Goal: Task Accomplishment & Management: Use online tool/utility

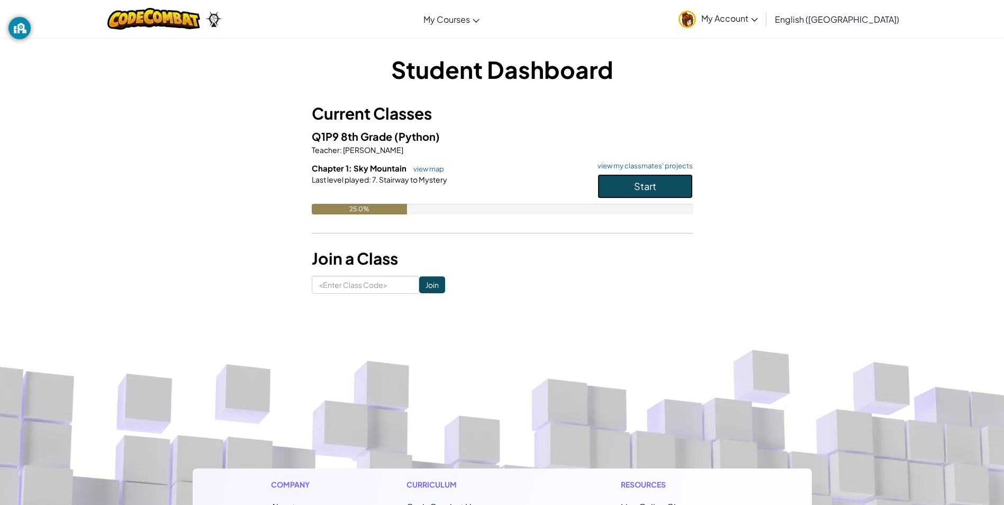
click at [668, 184] on button "Start" at bounding box center [644, 186] width 95 height 24
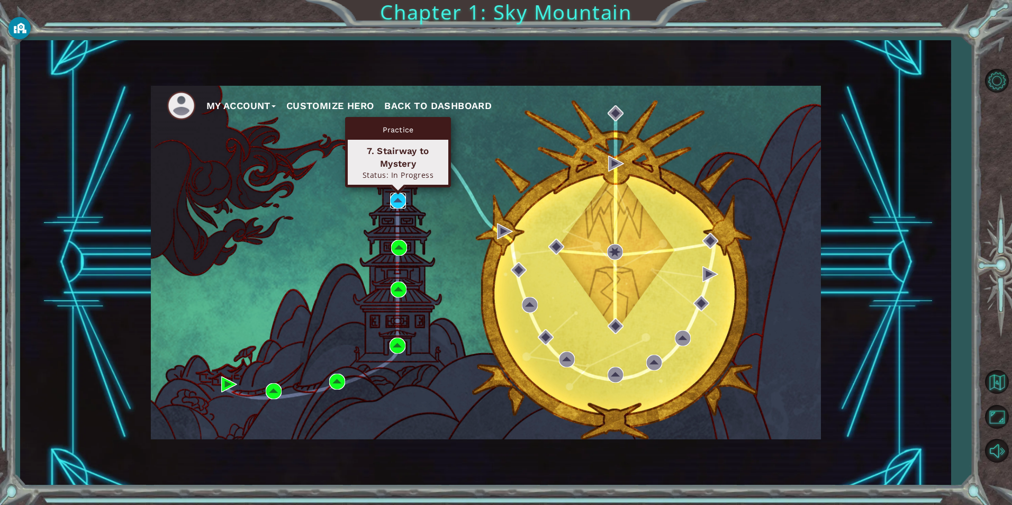
click at [395, 208] on img at bounding box center [398, 201] width 16 height 16
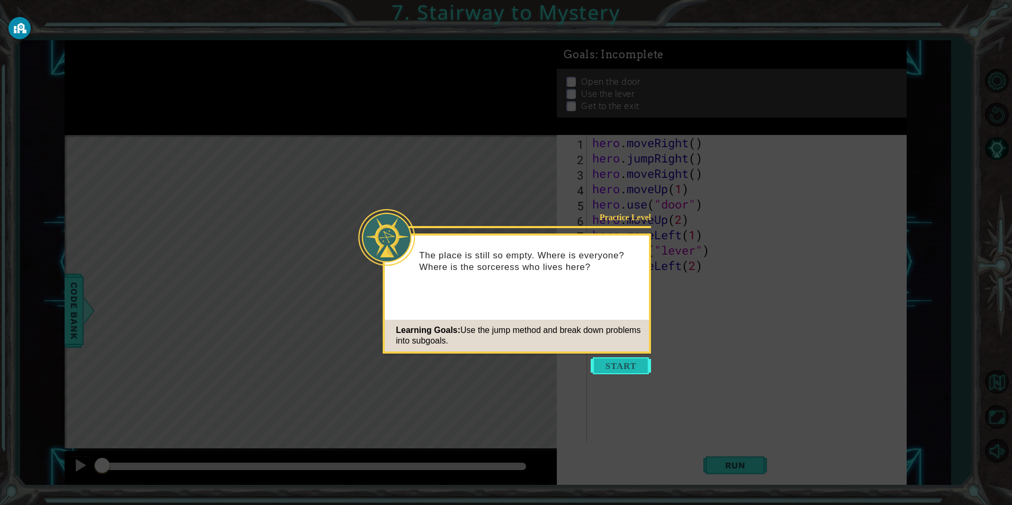
click at [612, 361] on button "Start" at bounding box center [620, 365] width 60 height 17
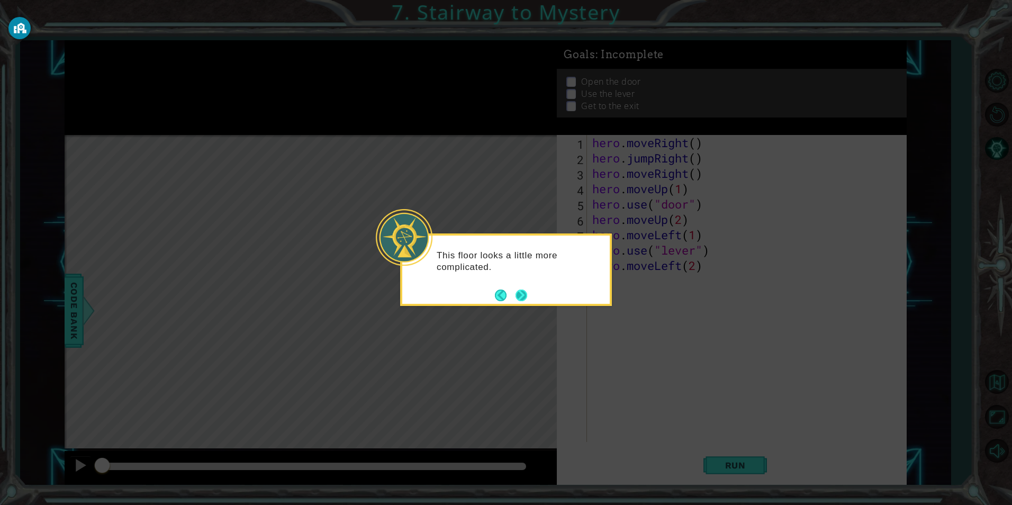
click at [517, 294] on button "Next" at bounding box center [521, 294] width 15 height 15
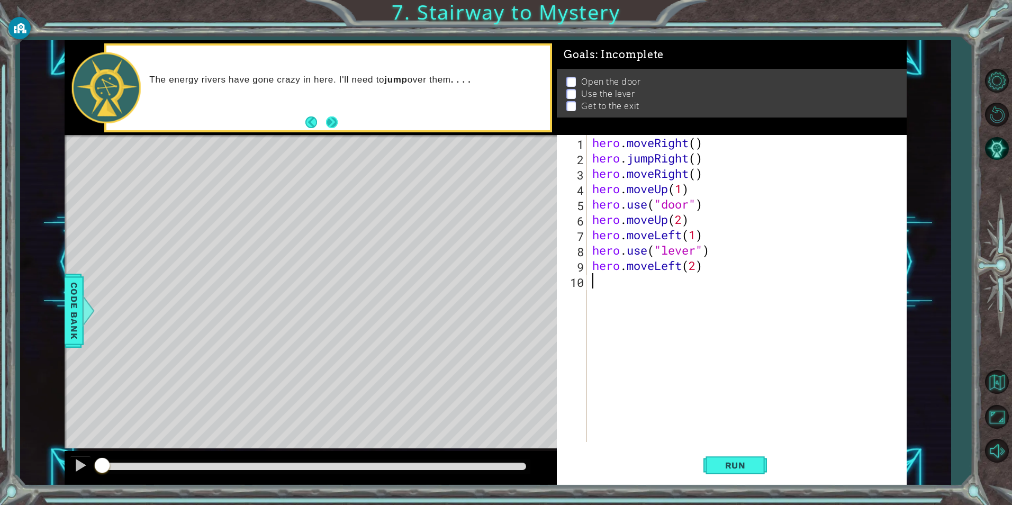
click at [331, 123] on button "Next" at bounding box center [332, 122] width 12 height 12
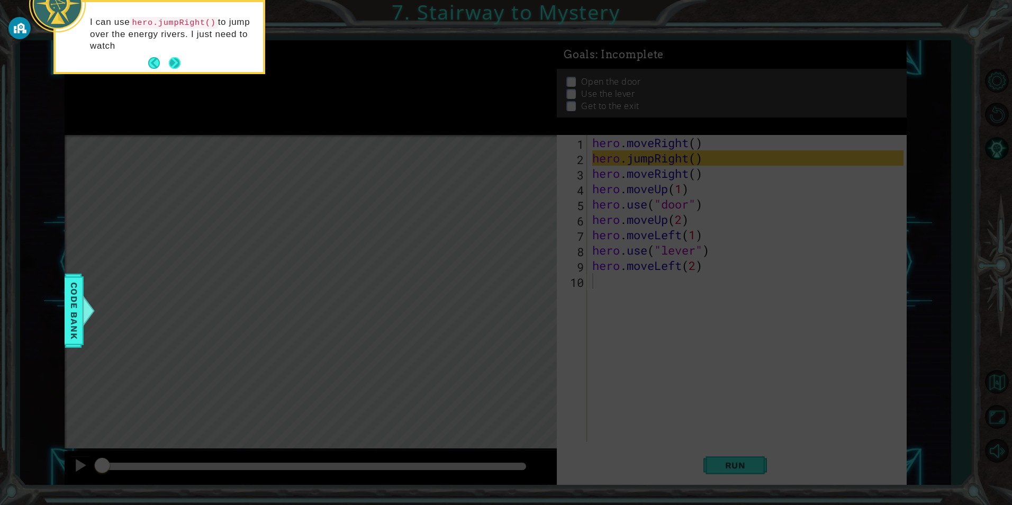
click at [176, 61] on button "Next" at bounding box center [175, 63] width 12 height 12
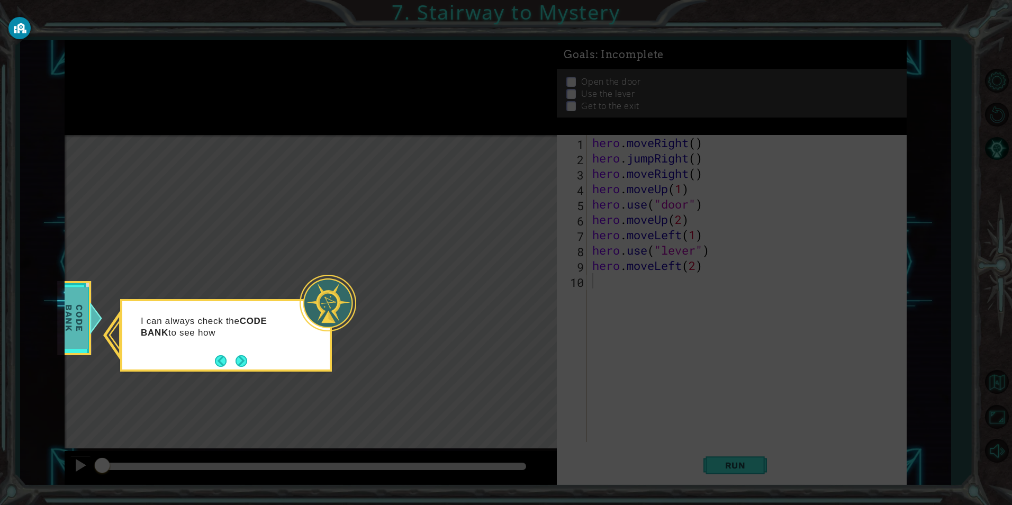
click at [82, 314] on span "Code Bank" at bounding box center [74, 317] width 28 height 61
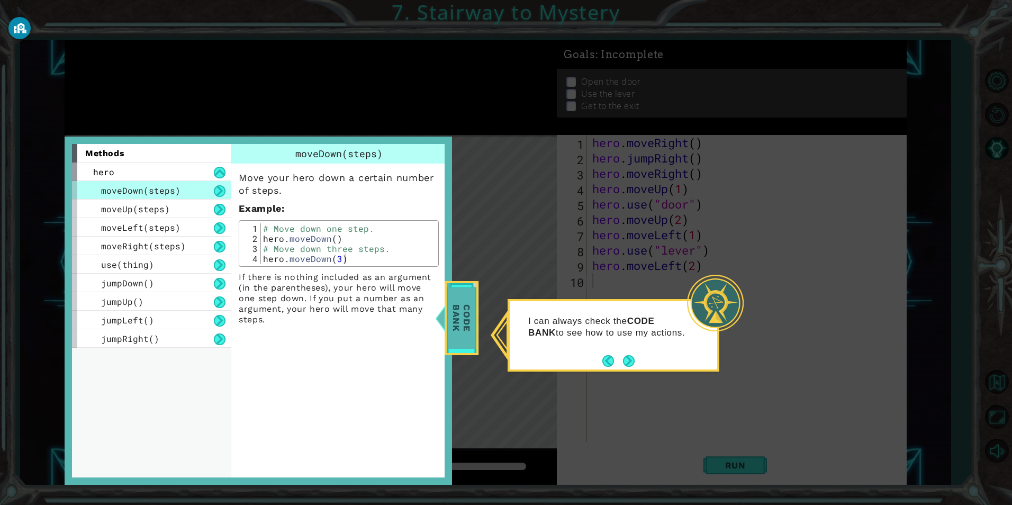
click at [454, 329] on span "Code Bank" at bounding box center [462, 317] width 28 height 61
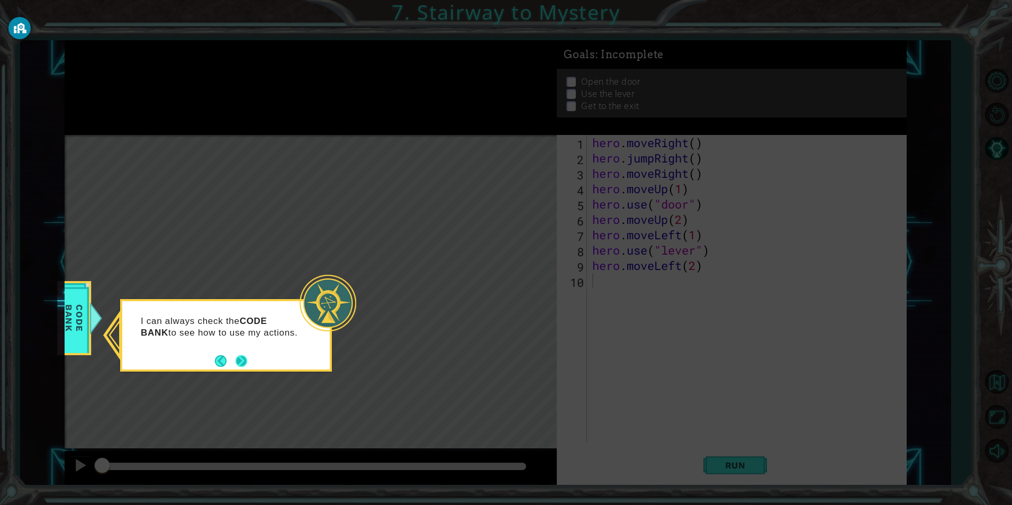
click at [243, 365] on button "Next" at bounding box center [240, 360] width 13 height 13
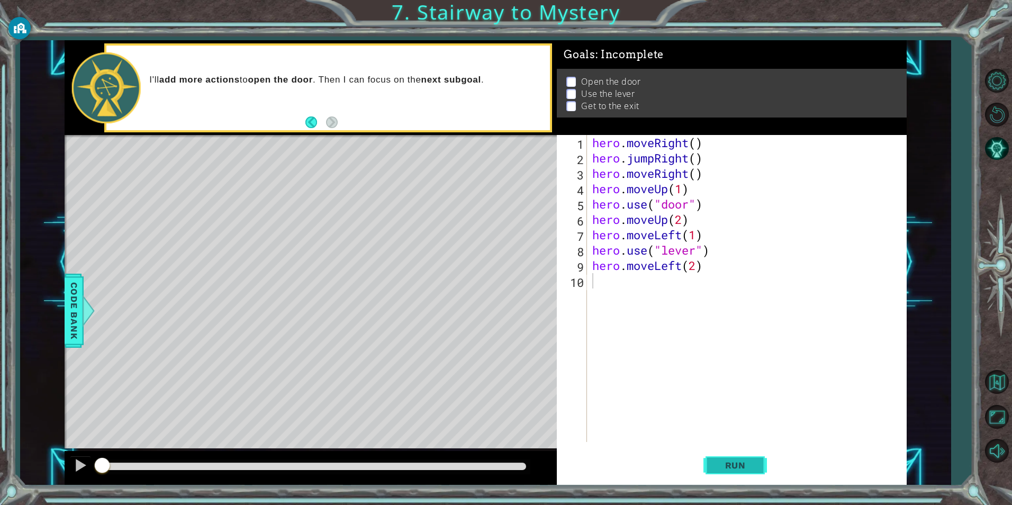
click at [739, 461] on span "Run" at bounding box center [735, 465] width 42 height 11
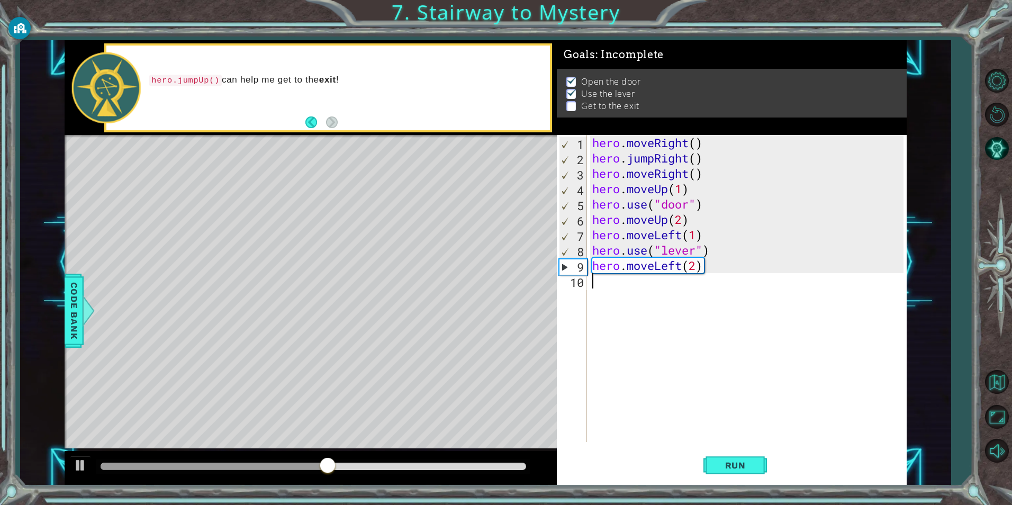
type textarea "h"
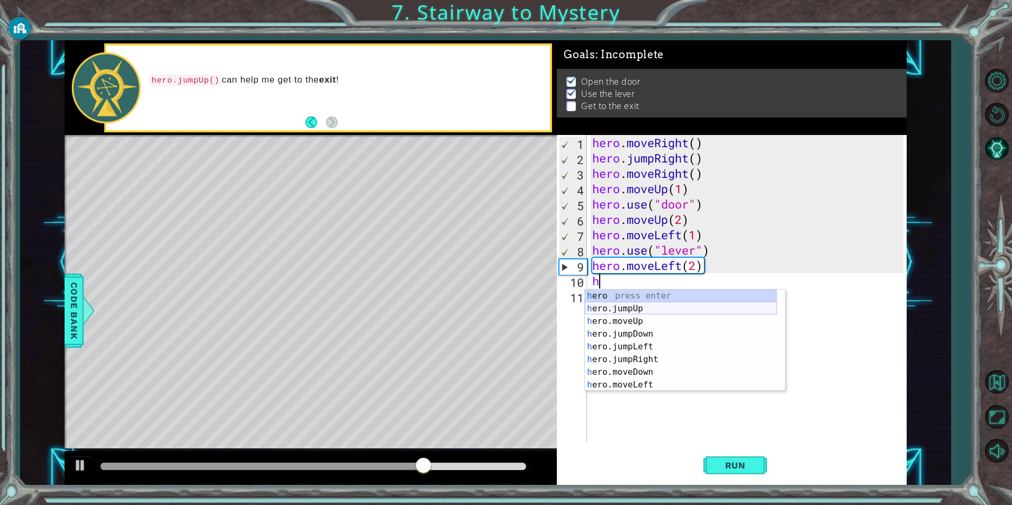
click at [646, 307] on div "h ero press enter h ero.jumpUp press enter h ero.moveUp press enter h ero.jumpD…" at bounding box center [681, 352] width 192 height 127
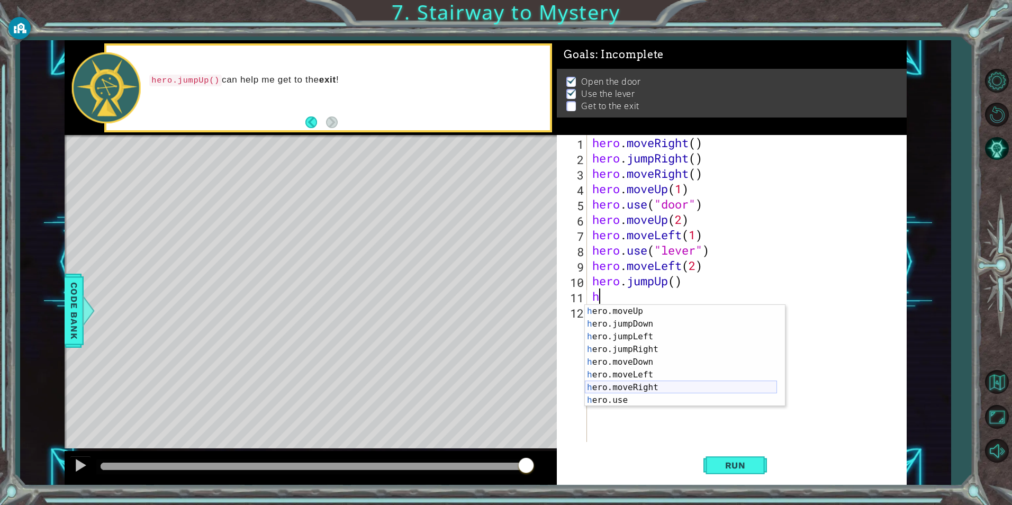
scroll to position [25, 0]
click at [661, 382] on div "h ero.moveUp press enter h ero.jumpDown press enter h ero.jumpLeft press enter …" at bounding box center [681, 368] width 192 height 127
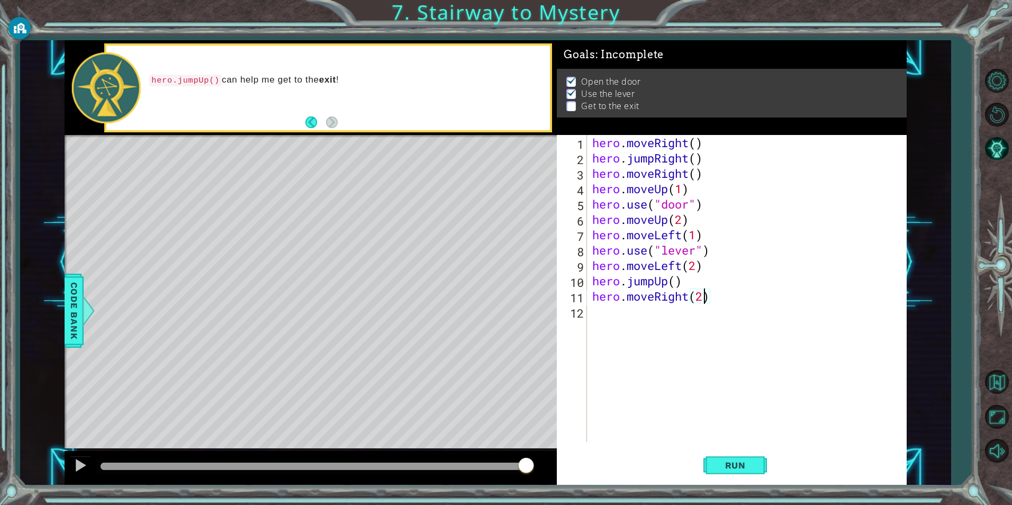
scroll to position [0, 5]
type textarea "hero.moveRight(2)"
click at [743, 470] on span "Run" at bounding box center [735, 465] width 42 height 11
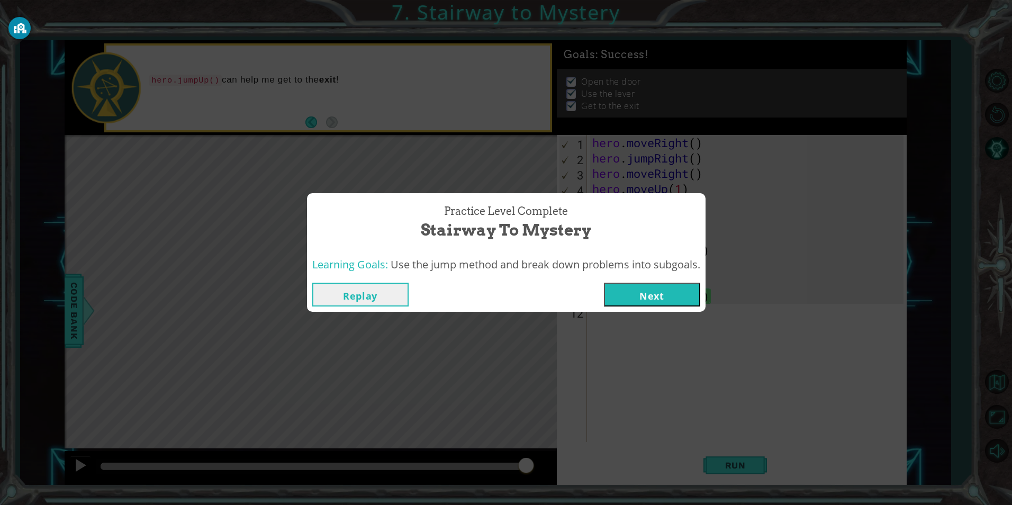
click at [638, 295] on button "Next" at bounding box center [652, 295] width 96 height 24
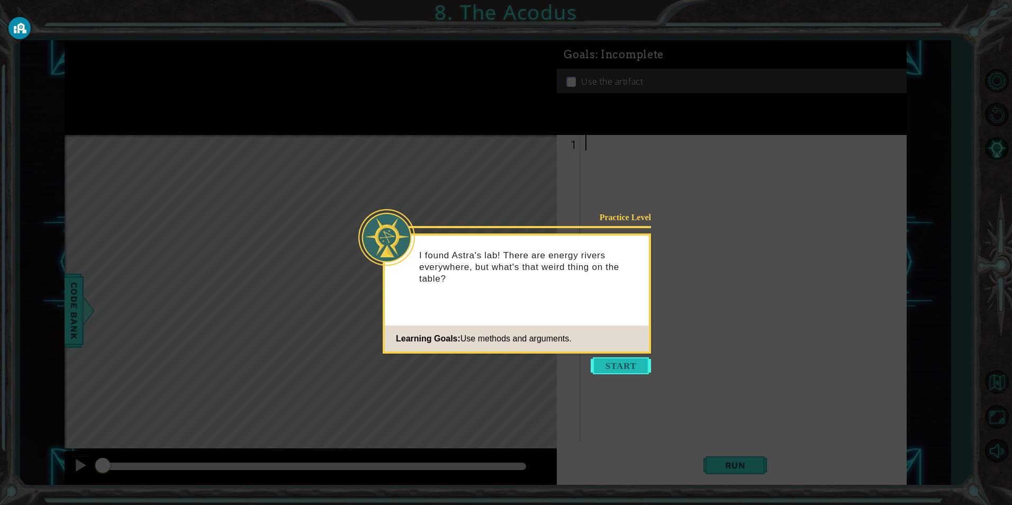
click at [624, 362] on button "Start" at bounding box center [620, 365] width 60 height 17
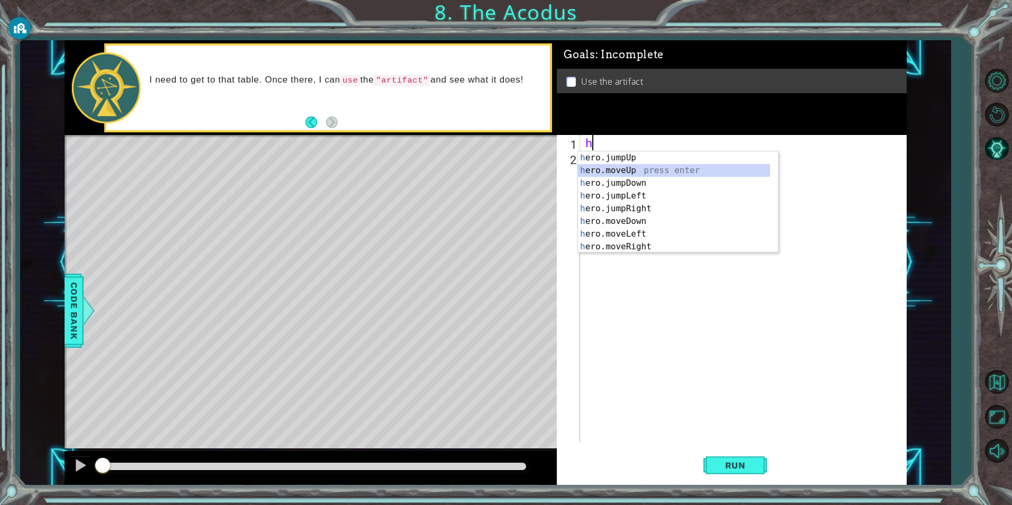
click at [656, 169] on div "h ero.jumpUp press enter h ero.moveUp press enter h ero.jumpDown press enter h …" at bounding box center [674, 214] width 192 height 127
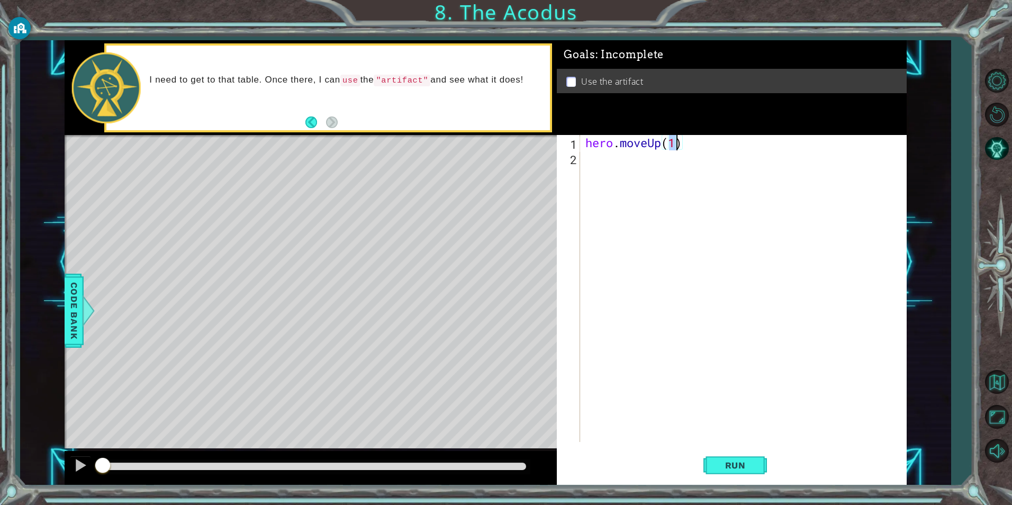
type textarea "hero.moveUp(2)"
click at [627, 161] on div "hero . moveUp ( 2 )" at bounding box center [745, 304] width 325 height 338
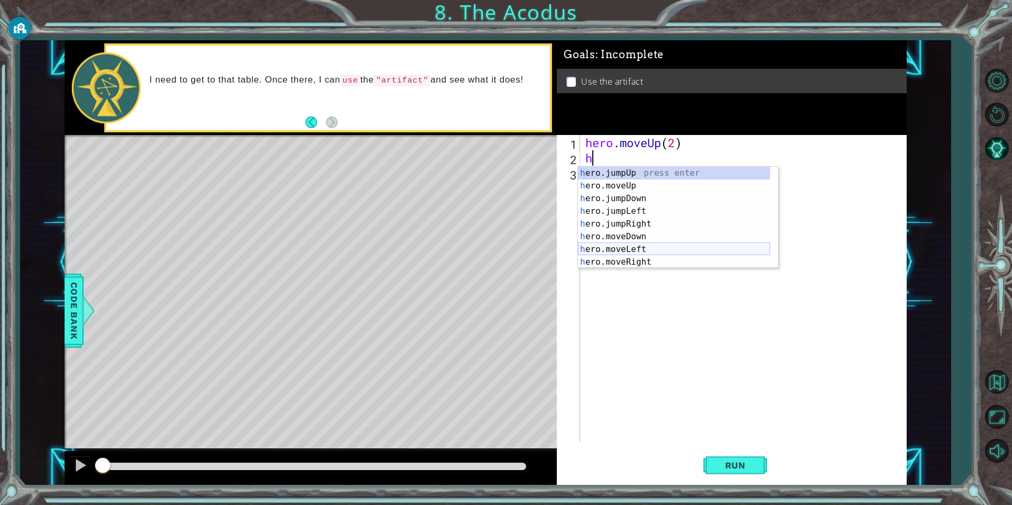
click at [633, 252] on div "h ero.jumpUp press enter h ero.moveUp press enter h ero.jumpDown press enter h …" at bounding box center [674, 230] width 192 height 127
type textarea "hero.moveLeft(1)"
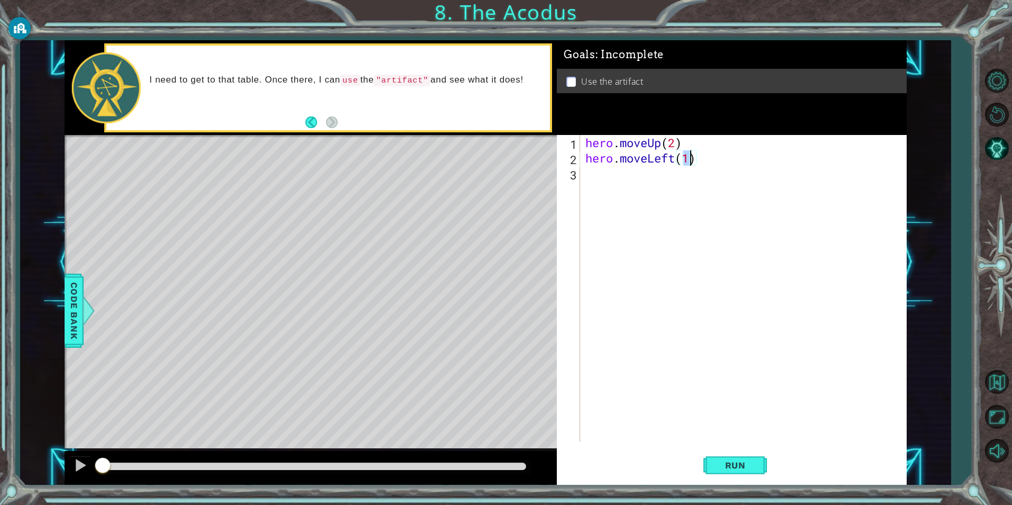
click at [619, 181] on div "hero . moveUp ( 2 ) hero . moveLeft ( 1 )" at bounding box center [745, 304] width 325 height 338
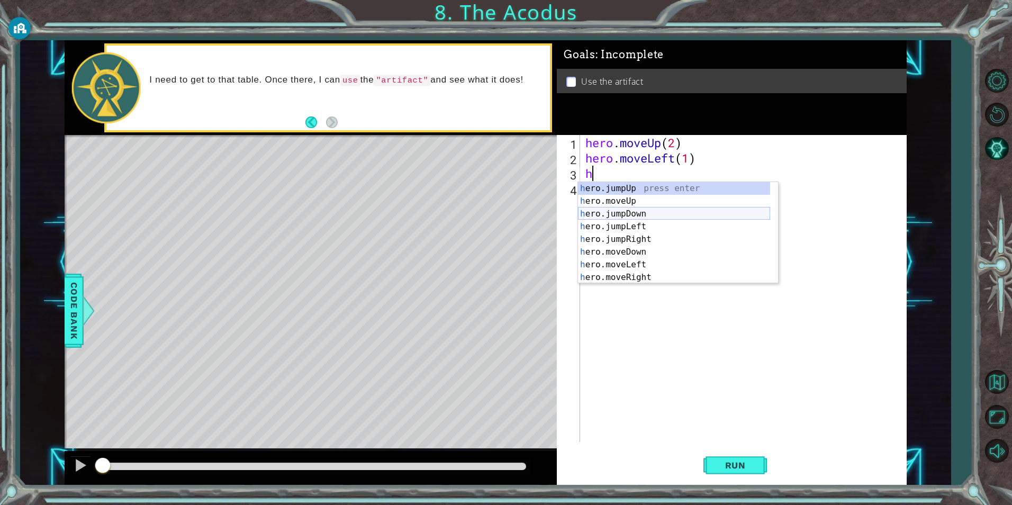
scroll to position [13, 0]
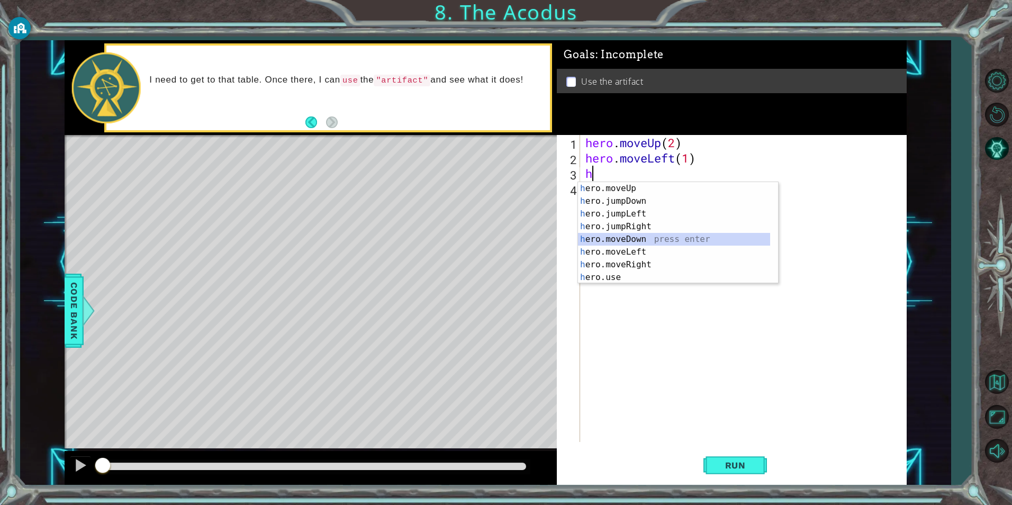
click at [650, 235] on div "h ero.moveUp press enter h ero.jumpDown press enter h ero.jumpLeft press enter …" at bounding box center [674, 245] width 192 height 127
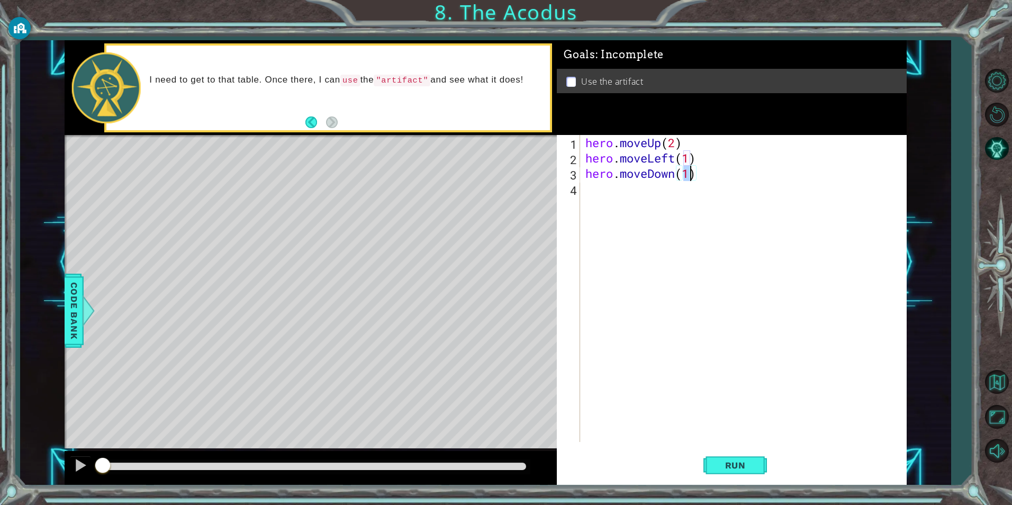
type textarea "hero.moveDown(2)"
click at [607, 192] on div "hero . moveUp ( 2 ) hero . moveLeft ( 1 ) hero . moveDown ( 2 )" at bounding box center [745, 304] width 325 height 338
type textarea "h"
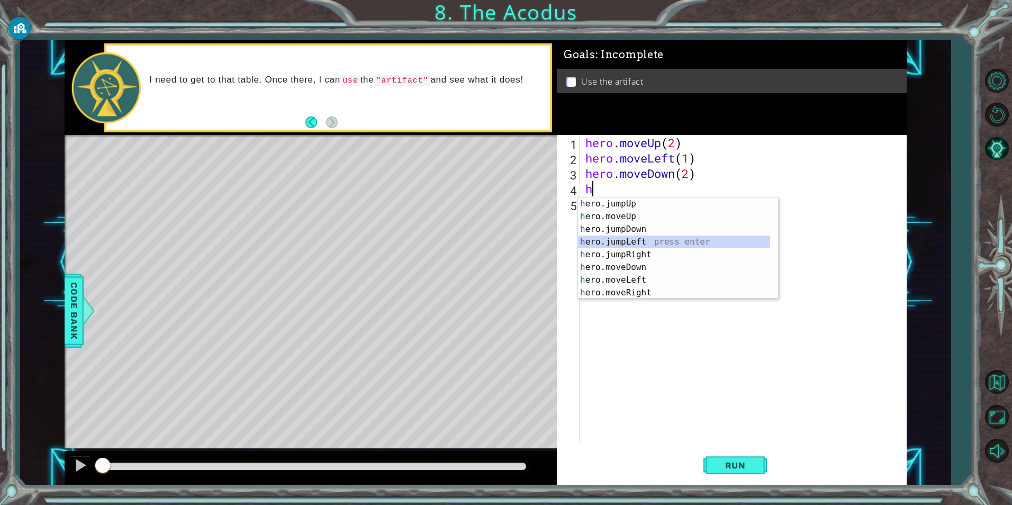
click at [657, 242] on div "h ero.jumpUp press enter h ero.moveUp press enter h ero.jumpDown press enter h …" at bounding box center [674, 260] width 192 height 127
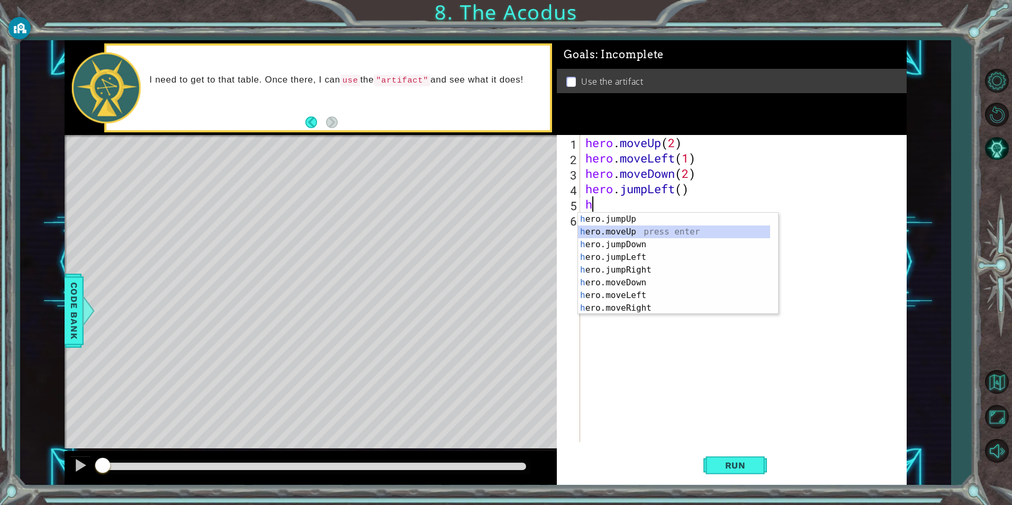
click at [644, 233] on div "h ero.jumpUp press enter h ero.moveUp press enter h ero.jumpDown press enter h …" at bounding box center [674, 276] width 192 height 127
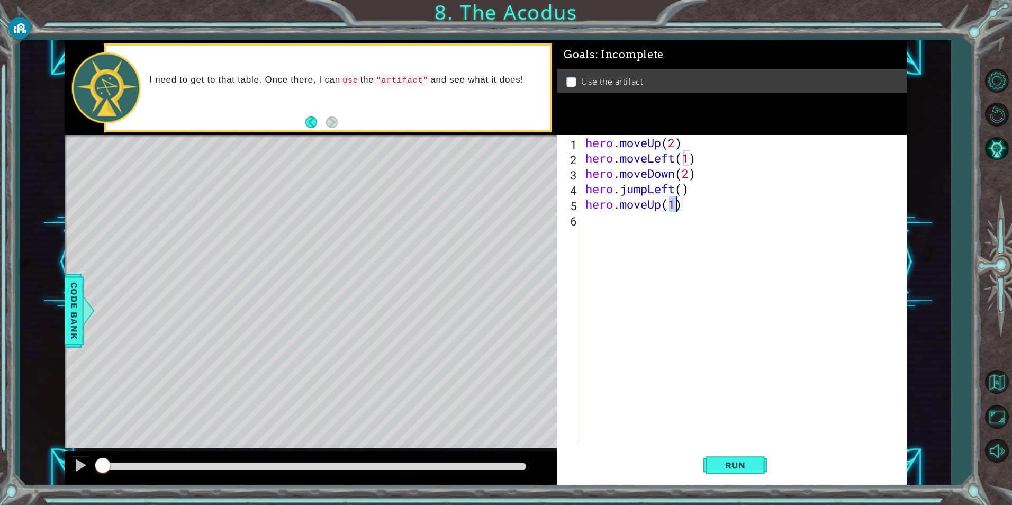
type textarea "hero.moveUp(2)"
click at [671, 222] on div "hero . moveUp ( 2 ) hero . moveLeft ( 1 ) hero . moveDown ( 2 ) hero . jumpLeft…" at bounding box center [745, 304] width 325 height 338
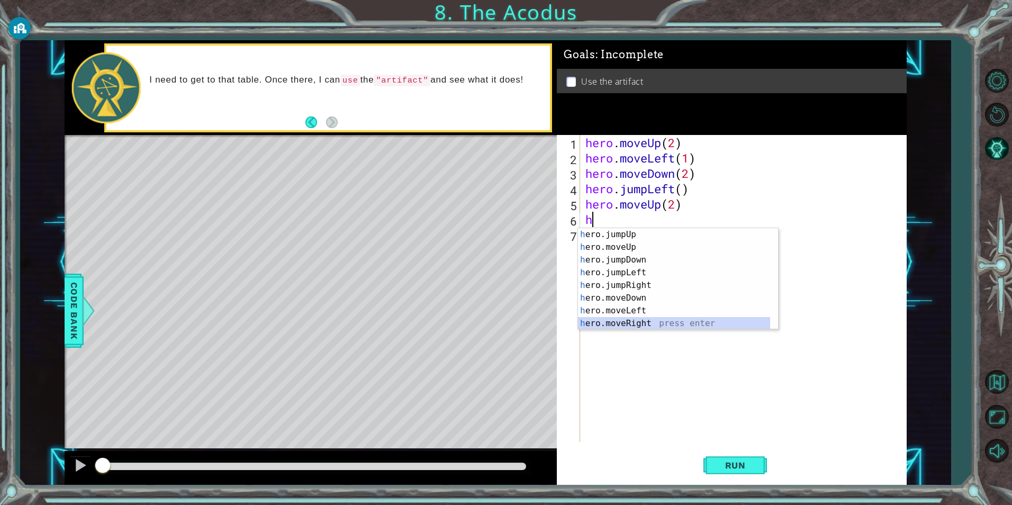
click at [666, 324] on div "h ero.jumpUp press enter h ero.moveUp press enter h ero.jumpDown press enter h …" at bounding box center [674, 291] width 192 height 127
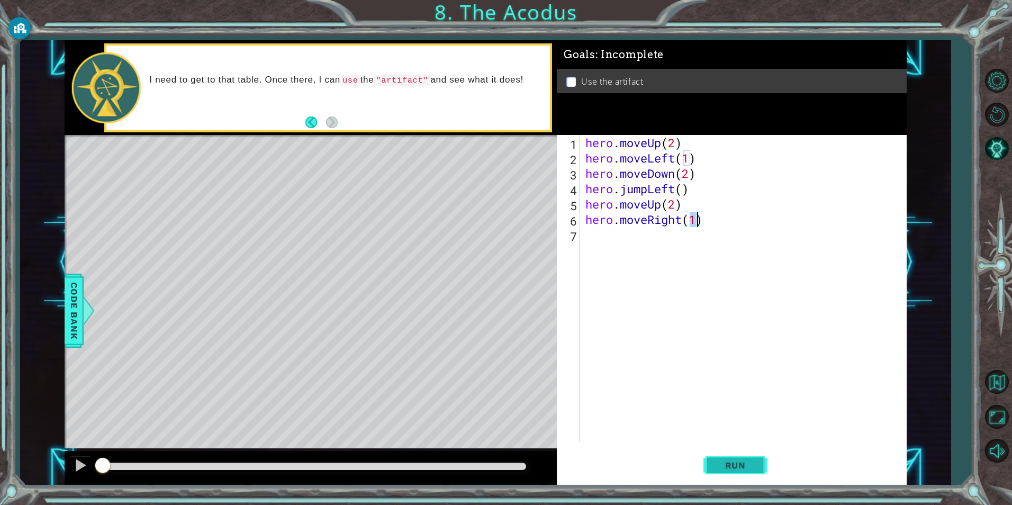
type textarea "hero.moveRight(1)"
click at [729, 464] on span "Run" at bounding box center [735, 465] width 42 height 11
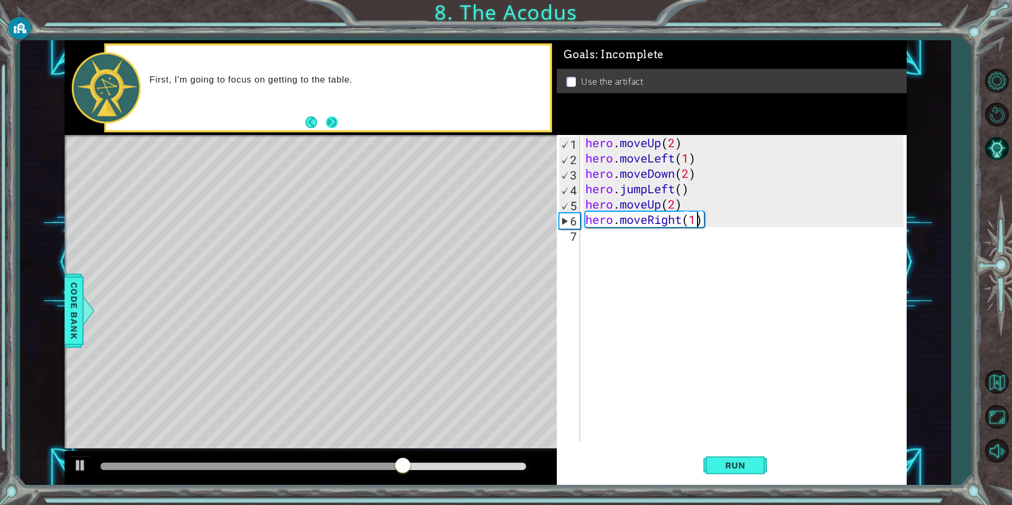
click at [332, 119] on button "Next" at bounding box center [331, 122] width 19 height 19
click at [599, 237] on div "hero . moveUp ( 2 ) hero . moveLeft ( 1 ) hero . moveDown ( 2 ) hero . jumpLeft…" at bounding box center [745, 304] width 325 height 338
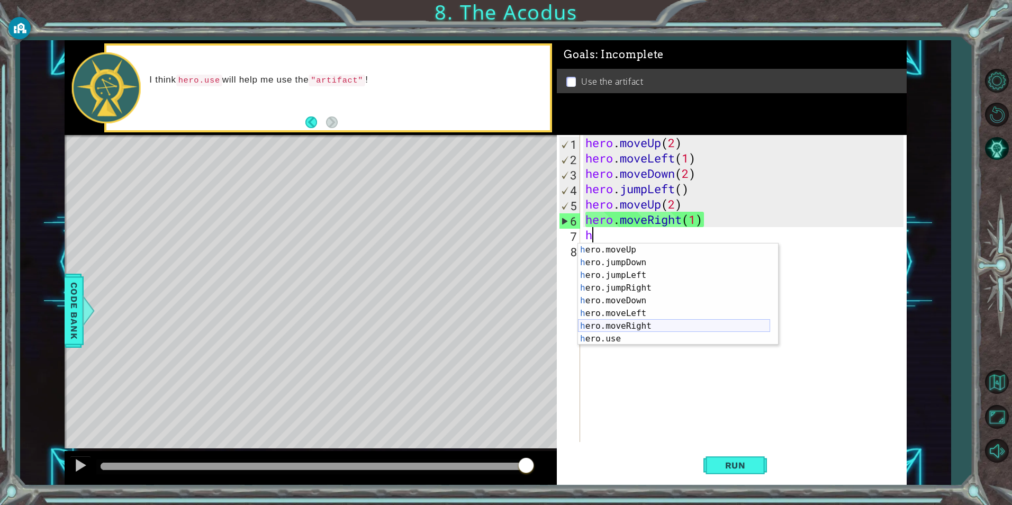
scroll to position [13, 0]
click at [641, 338] on div "h ero.moveUp press enter h ero.jumpDown press enter h ero.jumpLeft press enter …" at bounding box center [674, 306] width 192 height 127
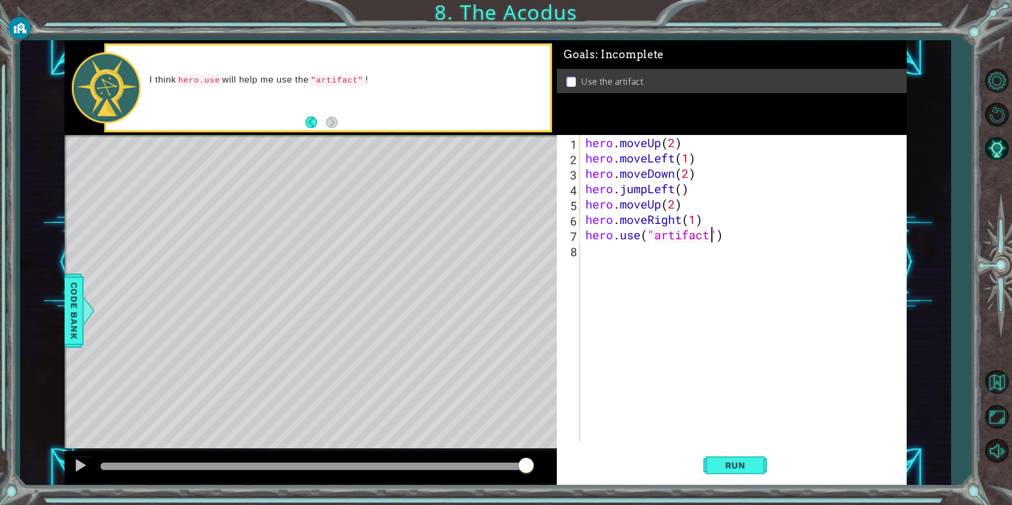
scroll to position [0, 6]
type textarea "hero.use("artifact")"
click at [743, 466] on span "Run" at bounding box center [735, 465] width 42 height 11
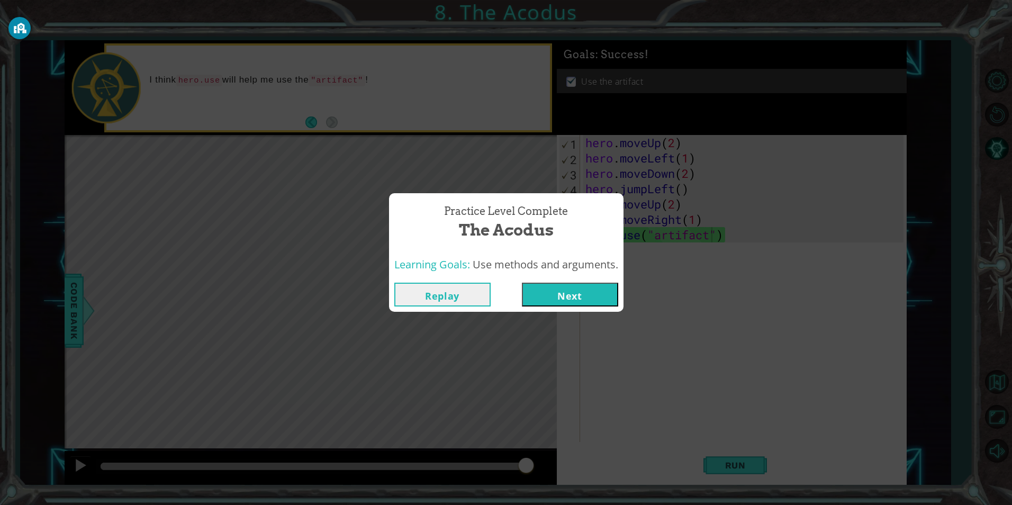
click at [578, 299] on button "Next" at bounding box center [570, 295] width 96 height 24
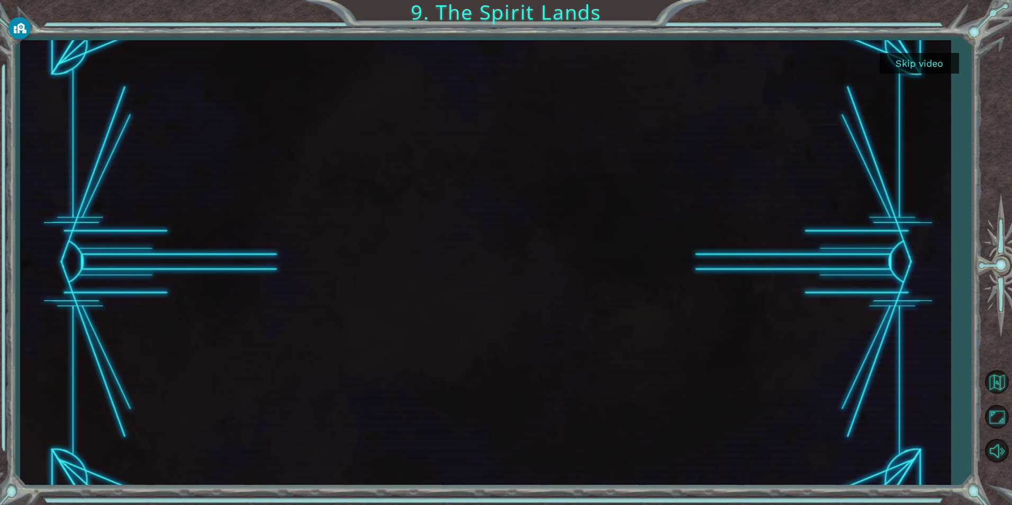
click at [941, 60] on button "Skip video" at bounding box center [918, 63] width 79 height 21
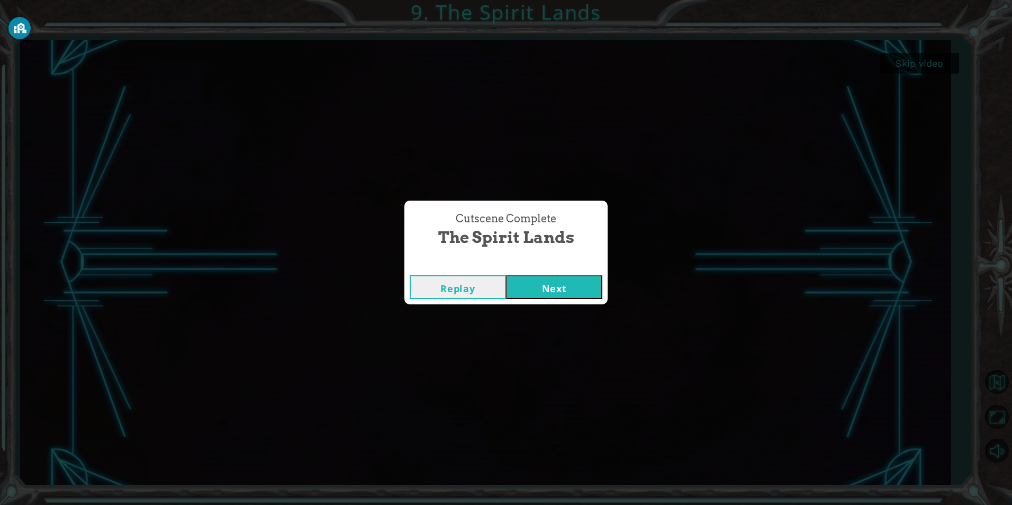
click at [540, 293] on button "Next" at bounding box center [554, 287] width 96 height 24
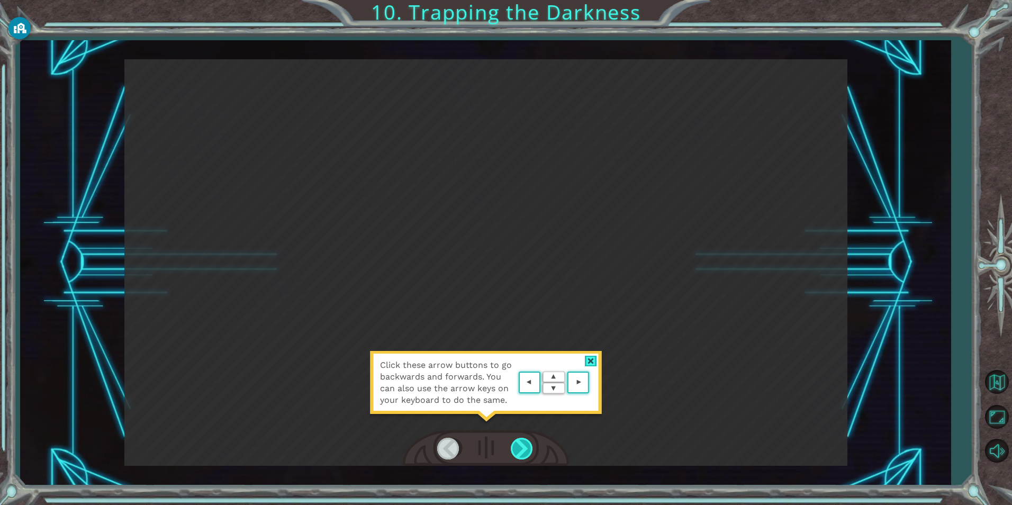
click at [521, 451] on div at bounding box center [523, 449] width 24 height 22
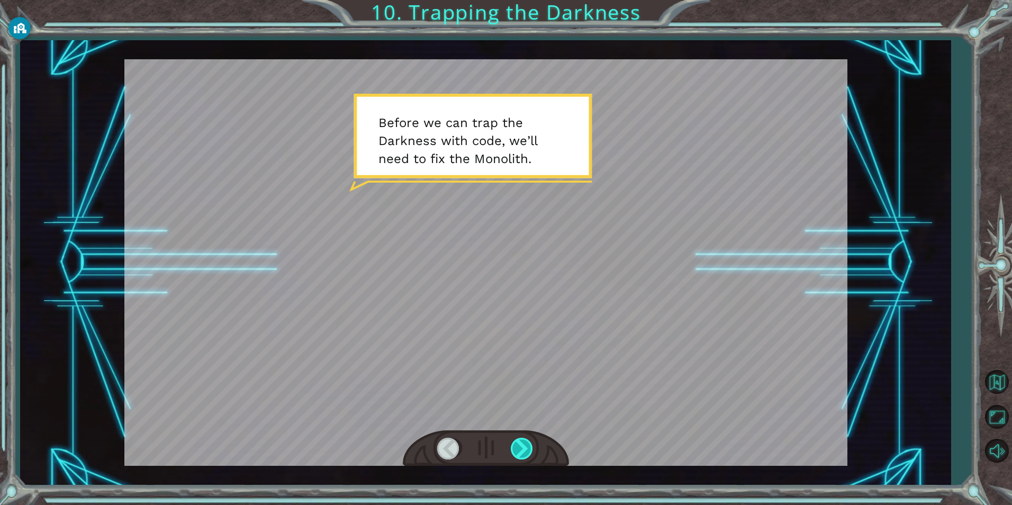
click at [529, 442] on div at bounding box center [523, 449] width 24 height 22
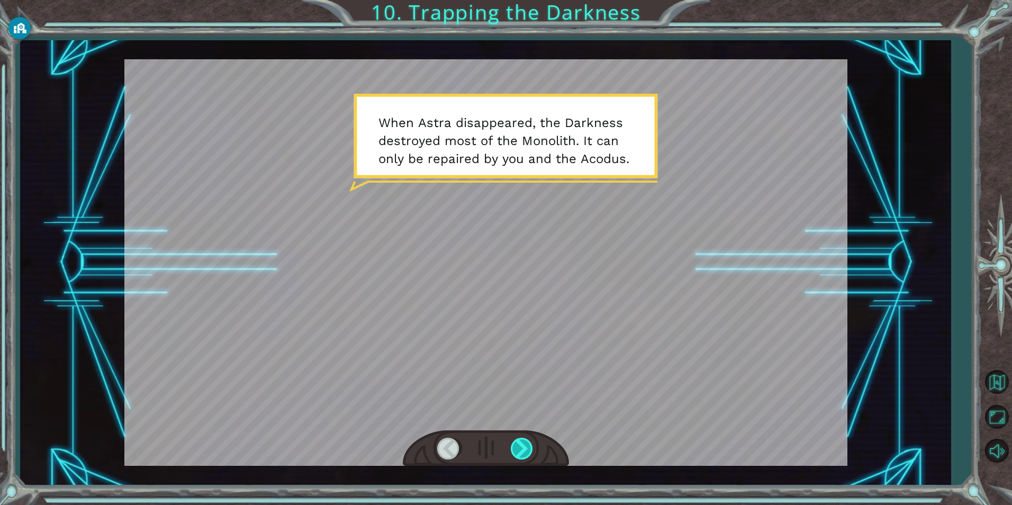
click at [529, 442] on div at bounding box center [523, 449] width 24 height 22
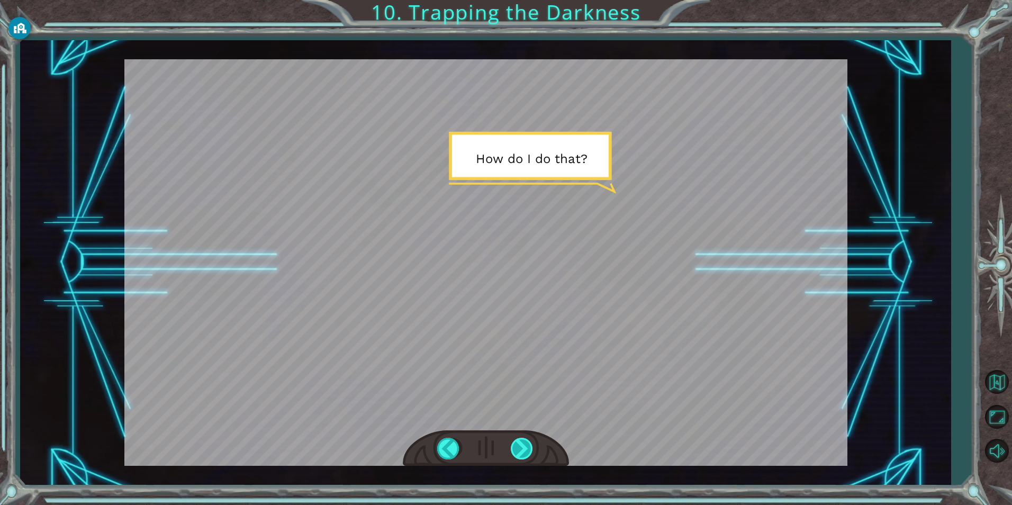
click at [529, 442] on div at bounding box center [523, 449] width 24 height 22
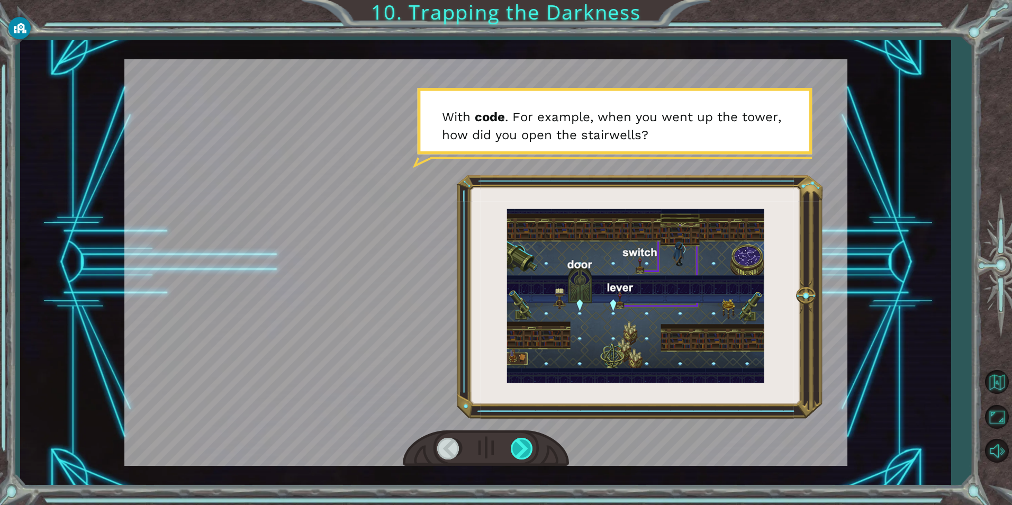
click at [529, 442] on div at bounding box center [523, 449] width 24 height 22
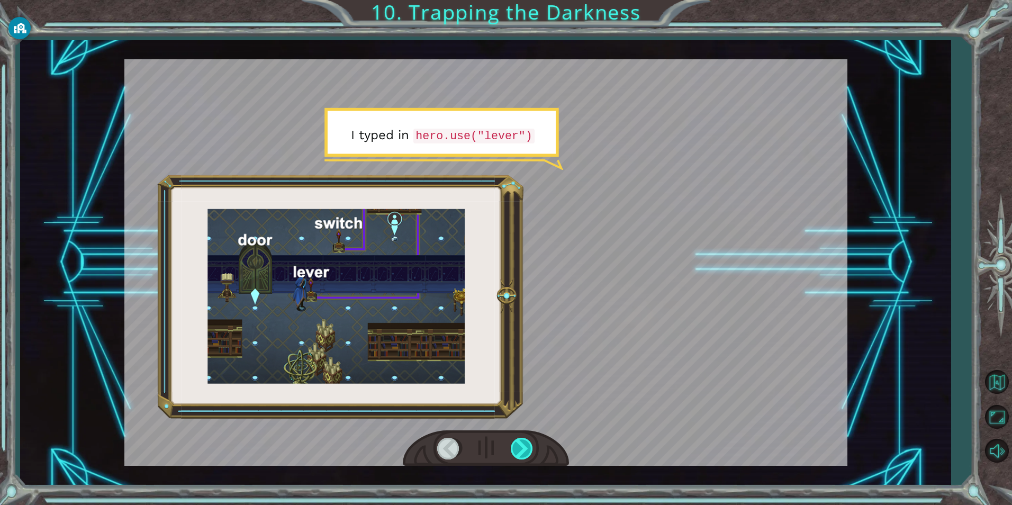
click at [530, 441] on div at bounding box center [523, 449] width 24 height 22
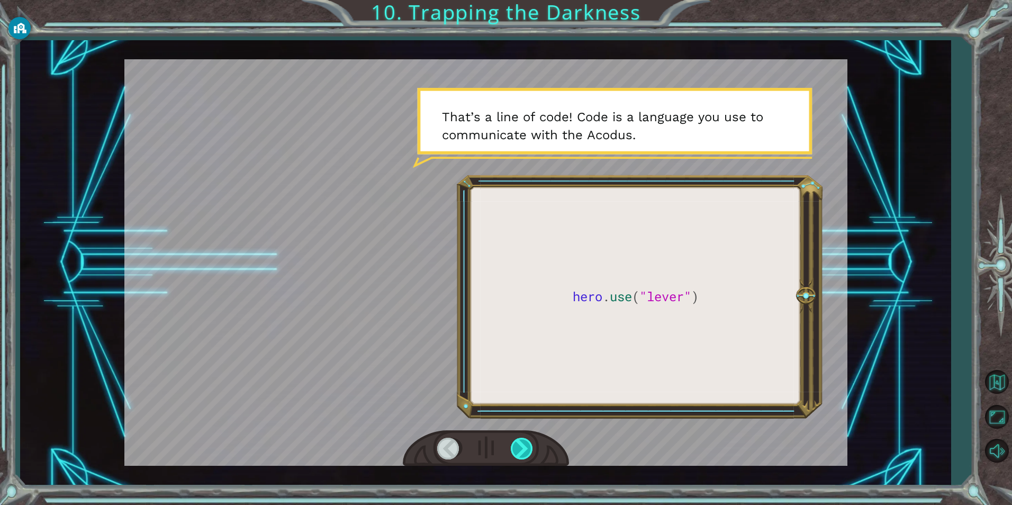
click at [530, 441] on div at bounding box center [523, 449] width 24 height 22
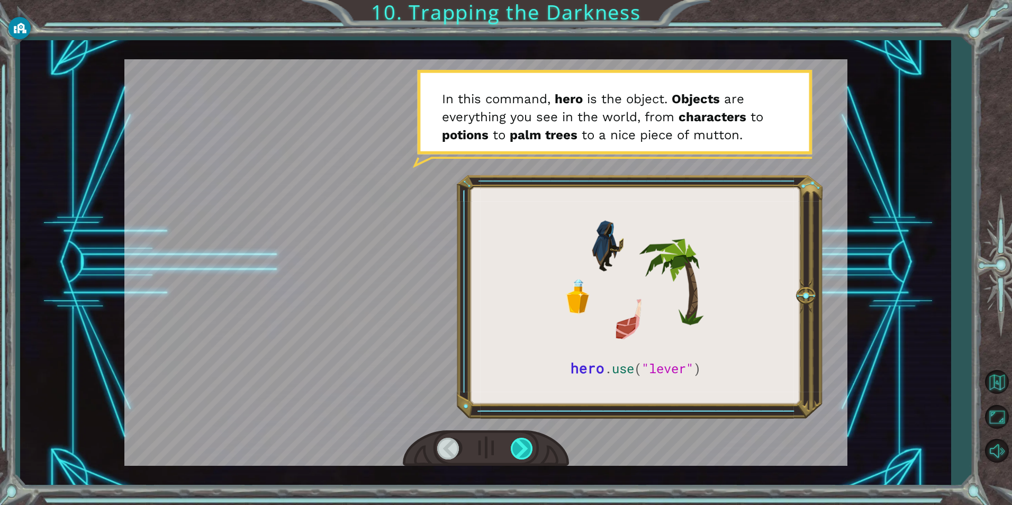
click at [530, 441] on div at bounding box center [523, 449] width 24 height 22
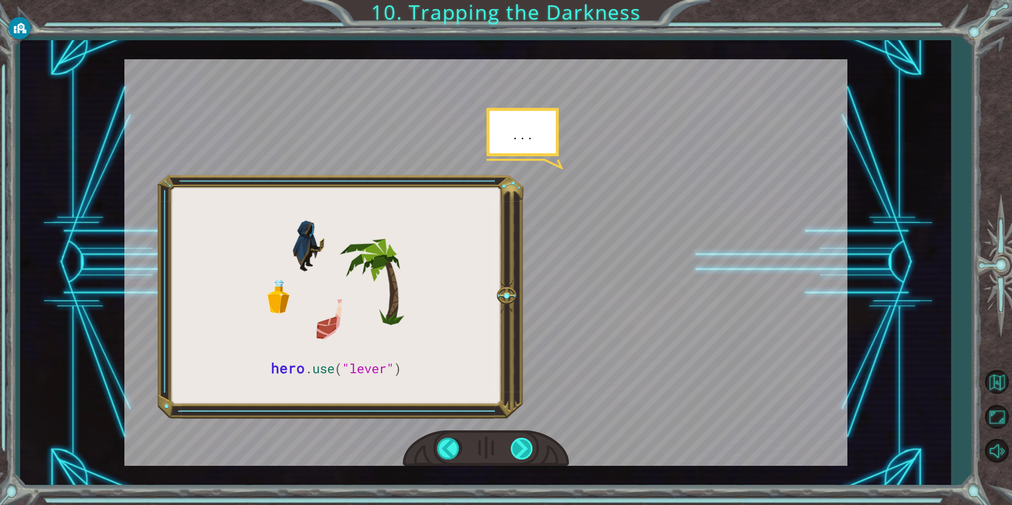
click at [530, 441] on div at bounding box center [523, 449] width 24 height 22
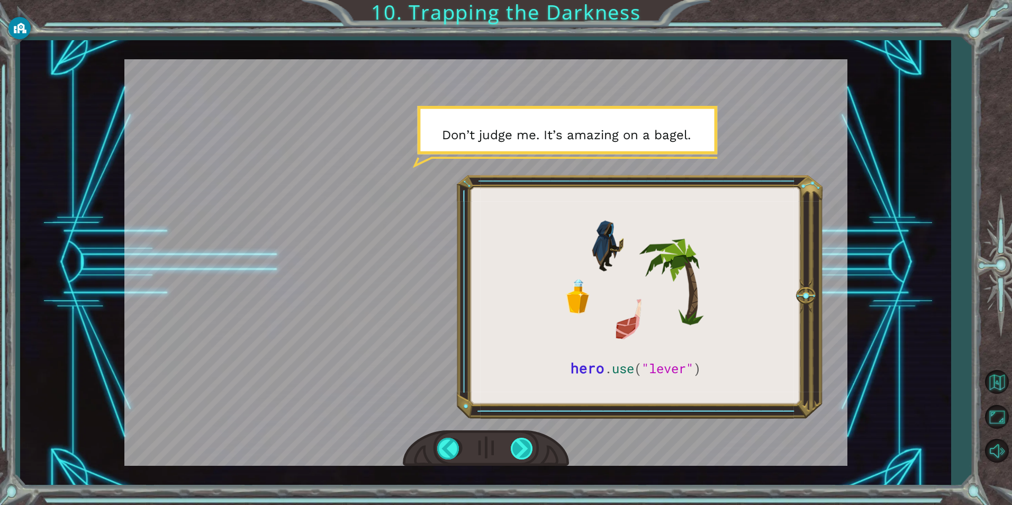
click at [530, 441] on div at bounding box center [523, 449] width 24 height 22
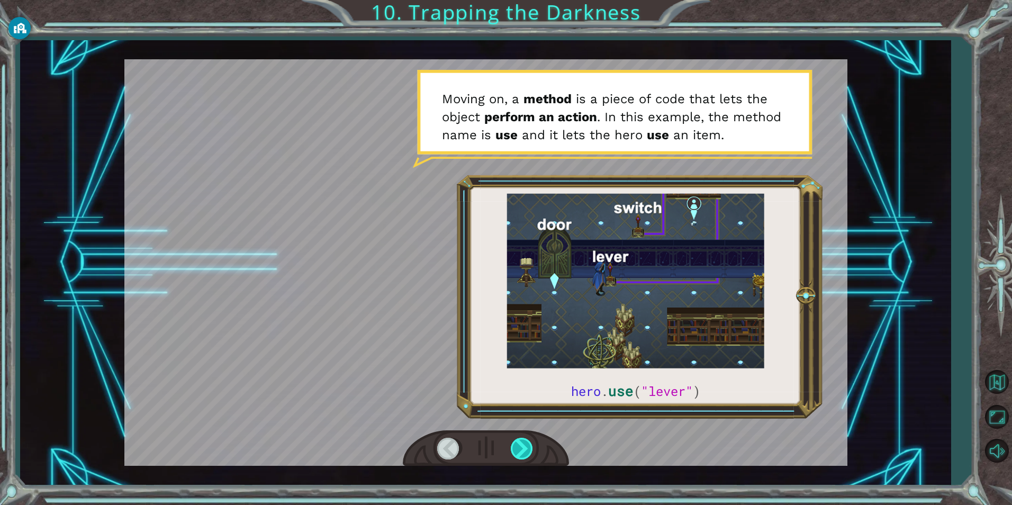
click at [530, 441] on div at bounding box center [523, 449] width 24 height 22
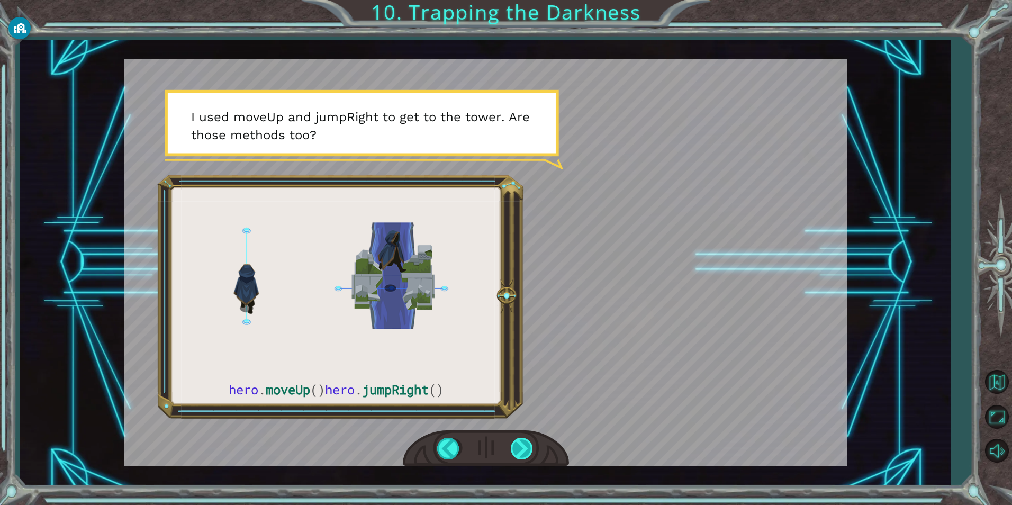
click at [530, 441] on div at bounding box center [523, 449] width 24 height 22
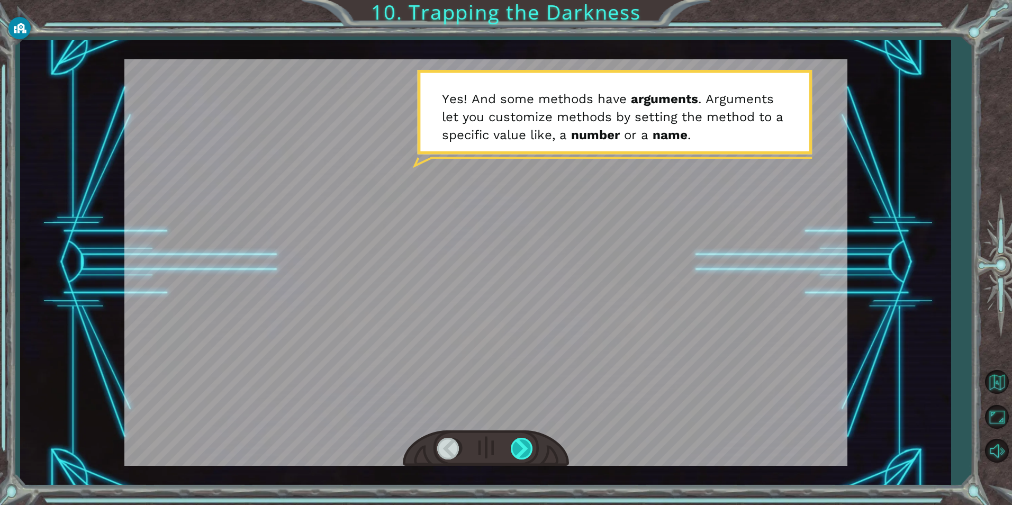
click at [526, 451] on div at bounding box center [523, 449] width 24 height 22
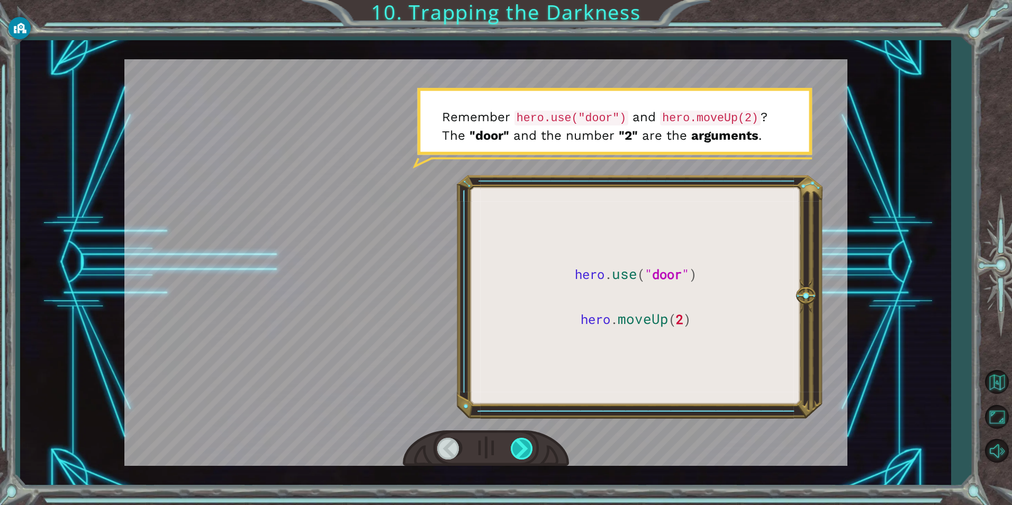
click at [527, 449] on div at bounding box center [523, 449] width 24 height 22
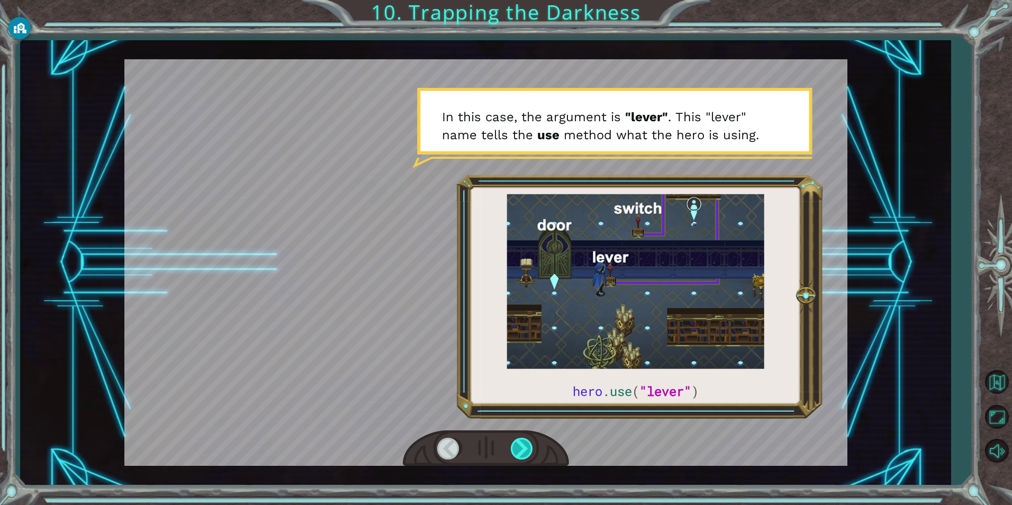
click at [528, 449] on div at bounding box center [523, 449] width 24 height 22
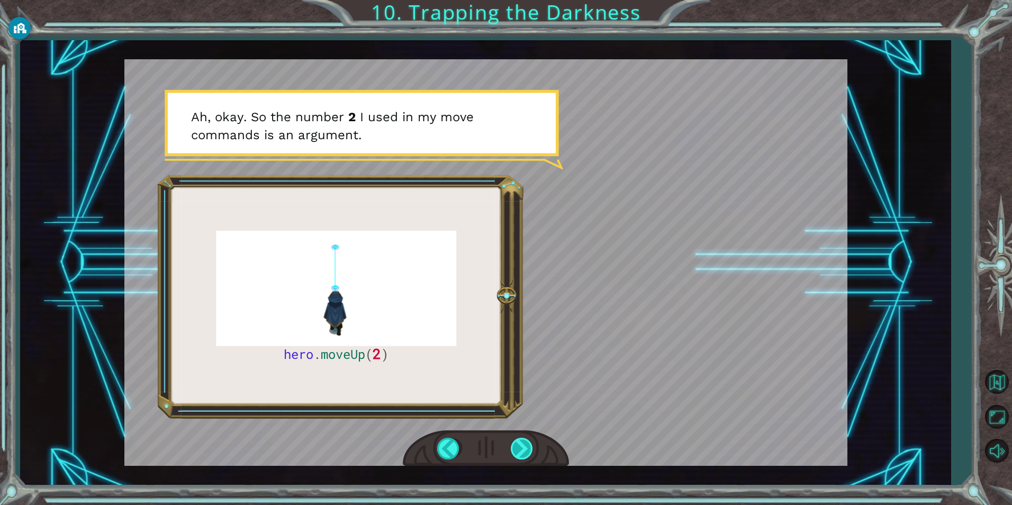
click at [528, 448] on div at bounding box center [523, 449] width 24 height 22
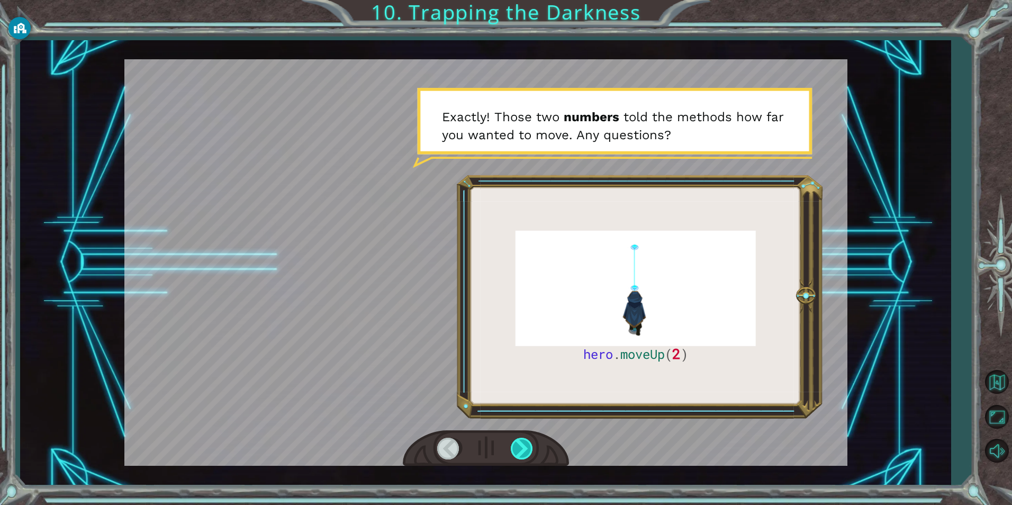
click at [528, 448] on div at bounding box center [523, 449] width 24 height 22
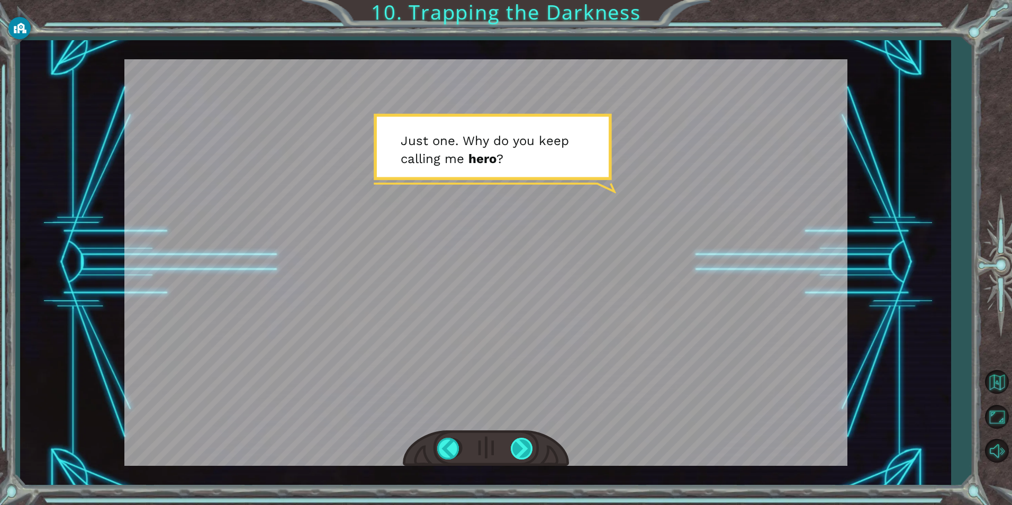
click at [518, 450] on div at bounding box center [523, 449] width 24 height 22
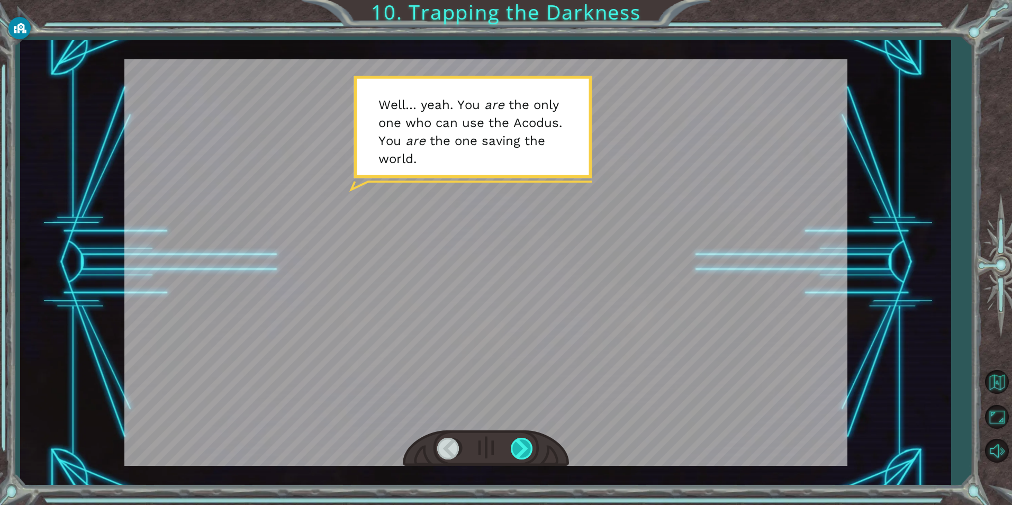
click at [519, 449] on div at bounding box center [523, 449] width 24 height 22
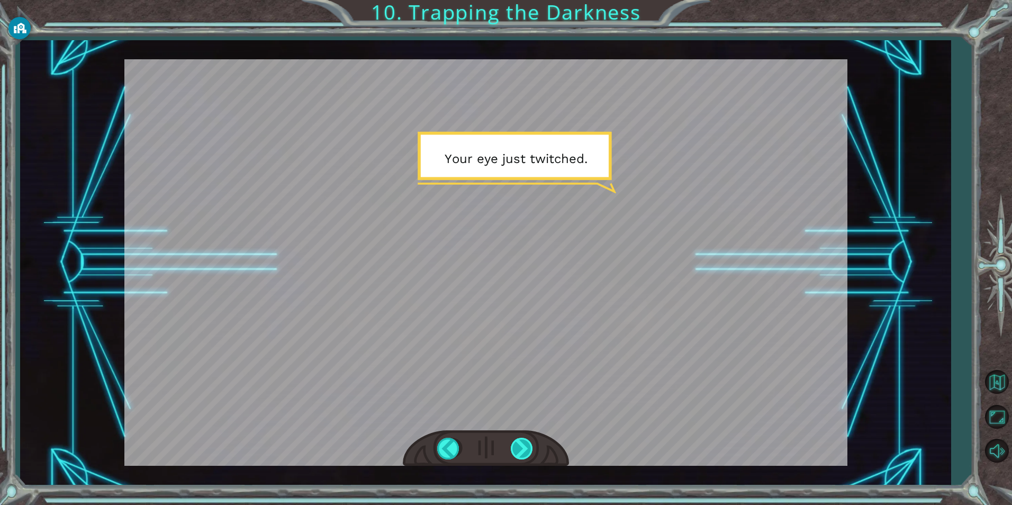
click at [519, 448] on div at bounding box center [523, 449] width 24 height 22
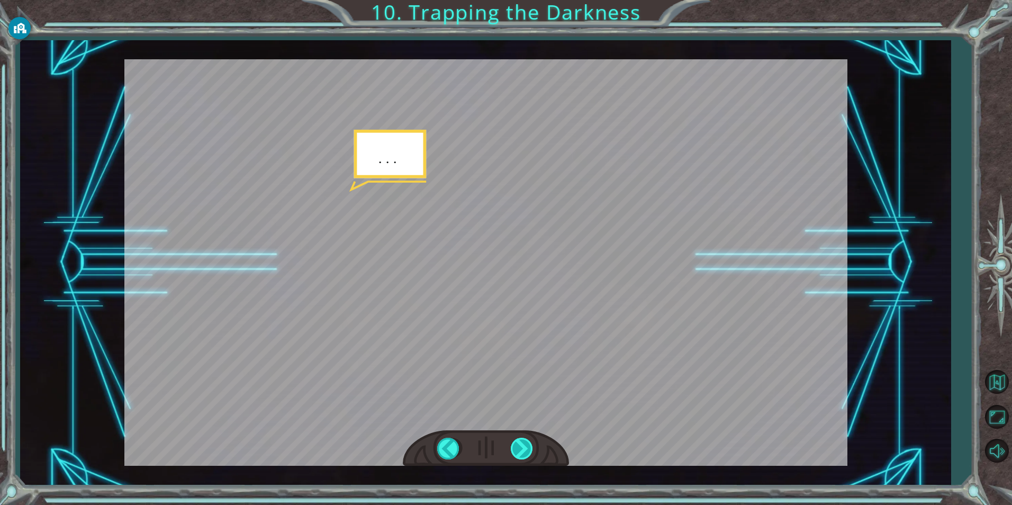
click at [519, 448] on div at bounding box center [523, 449] width 24 height 22
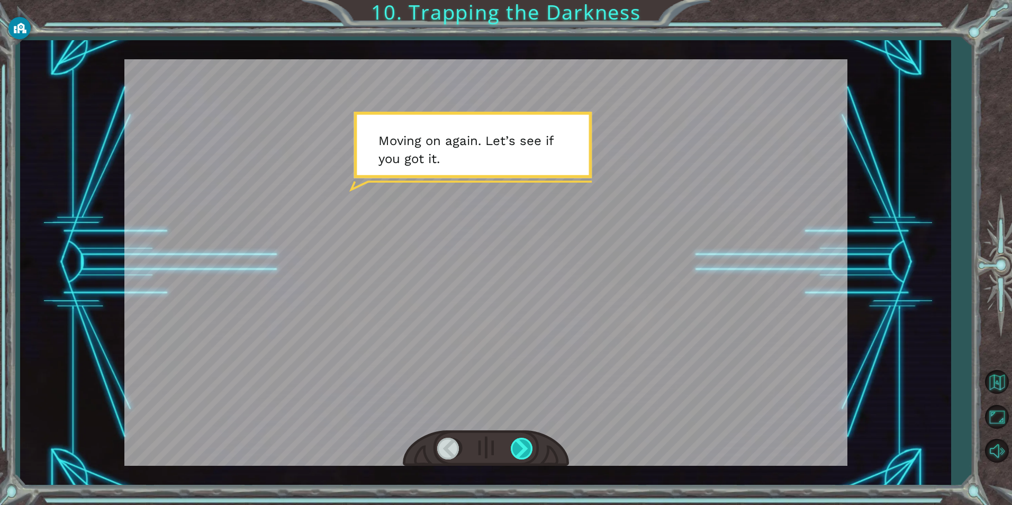
click at [519, 448] on div at bounding box center [523, 449] width 24 height 22
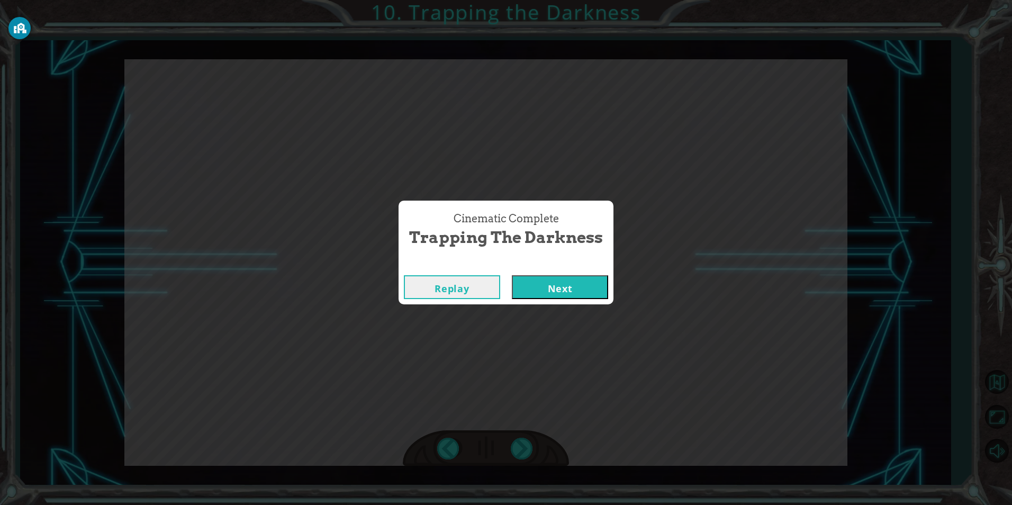
click at [573, 293] on button "Next" at bounding box center [560, 287] width 96 height 24
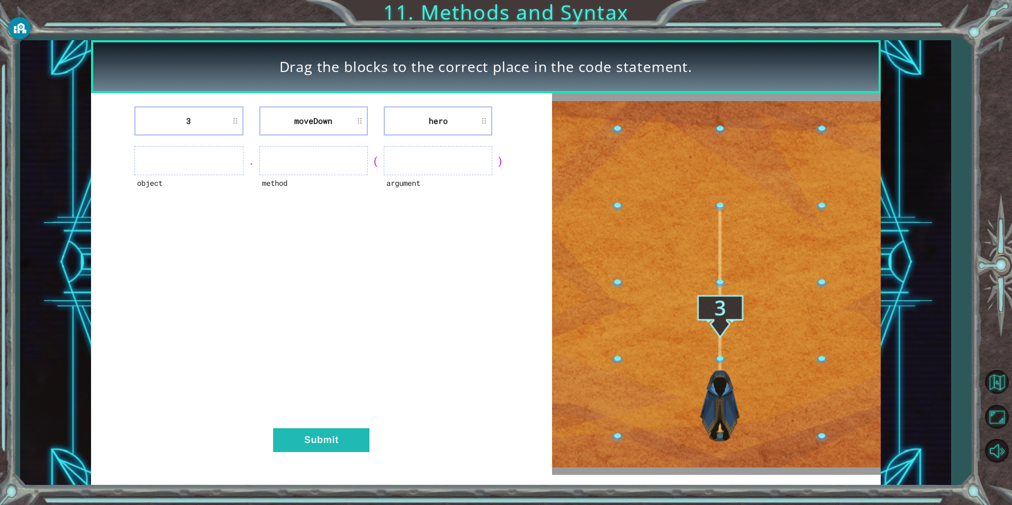
click at [183, 157] on ul at bounding box center [188, 160] width 108 height 29
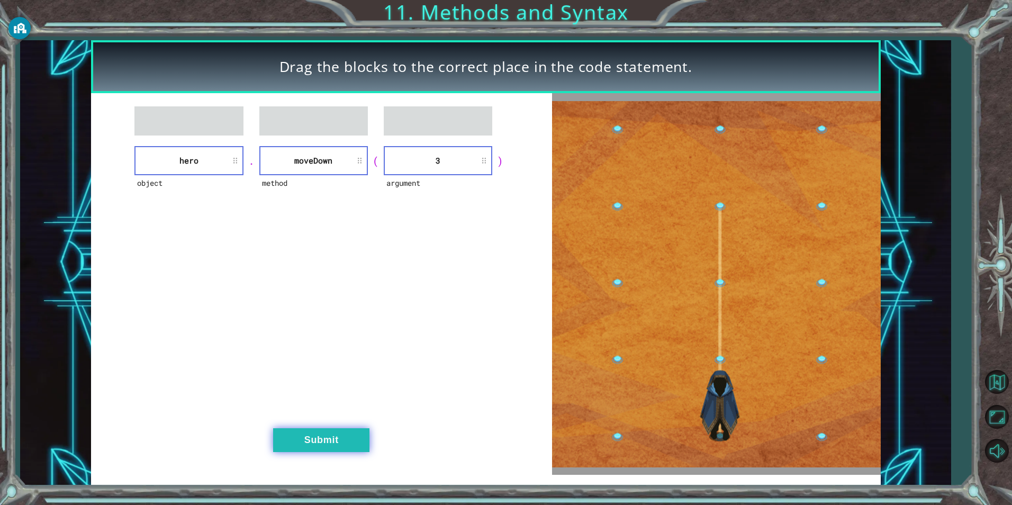
click at [367, 439] on button "Submit" at bounding box center [321, 440] width 96 height 24
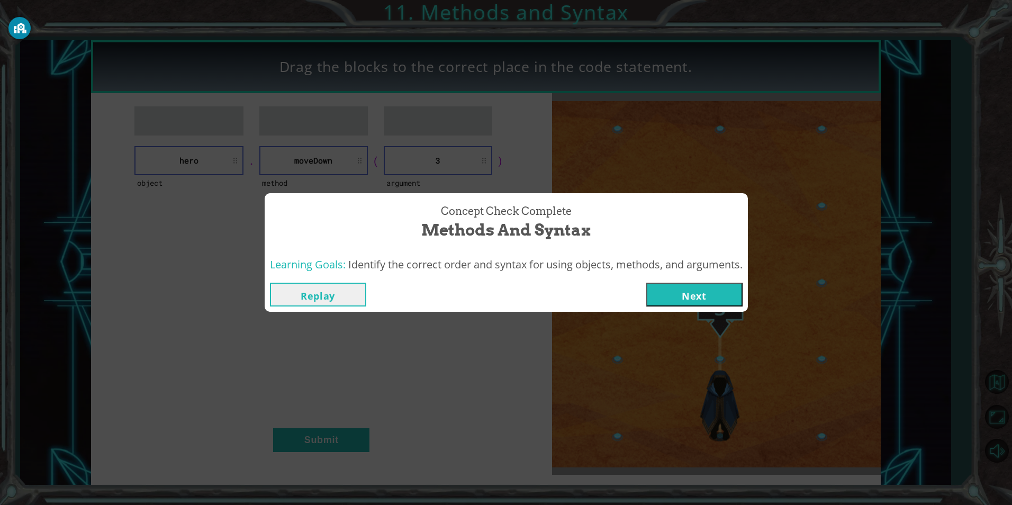
click at [672, 298] on button "Next" at bounding box center [694, 295] width 96 height 24
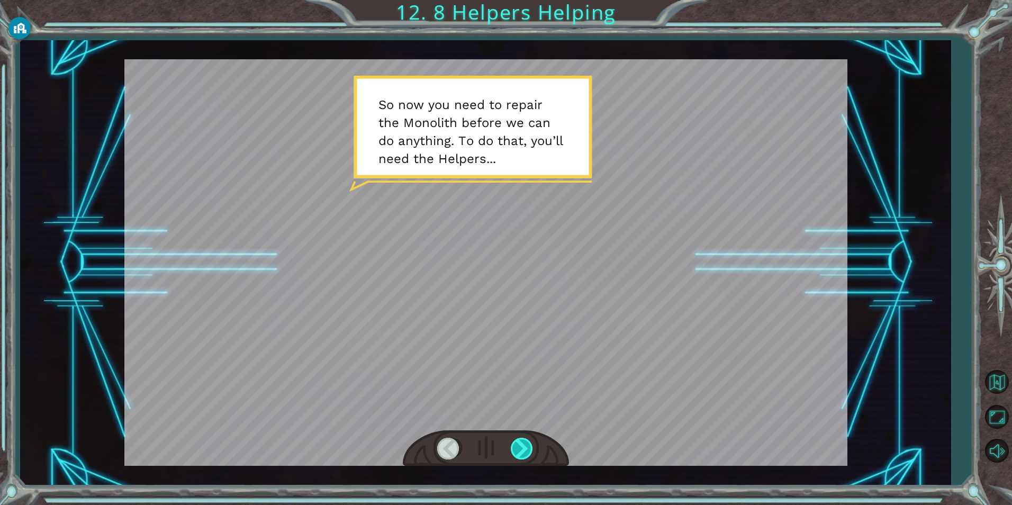
click at [522, 445] on div at bounding box center [523, 449] width 24 height 22
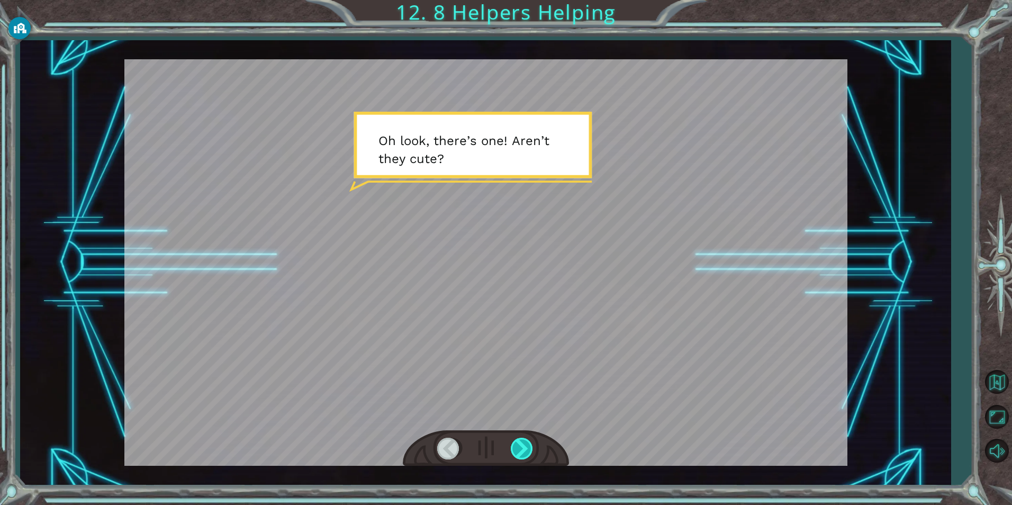
click at [522, 445] on div at bounding box center [523, 449] width 24 height 22
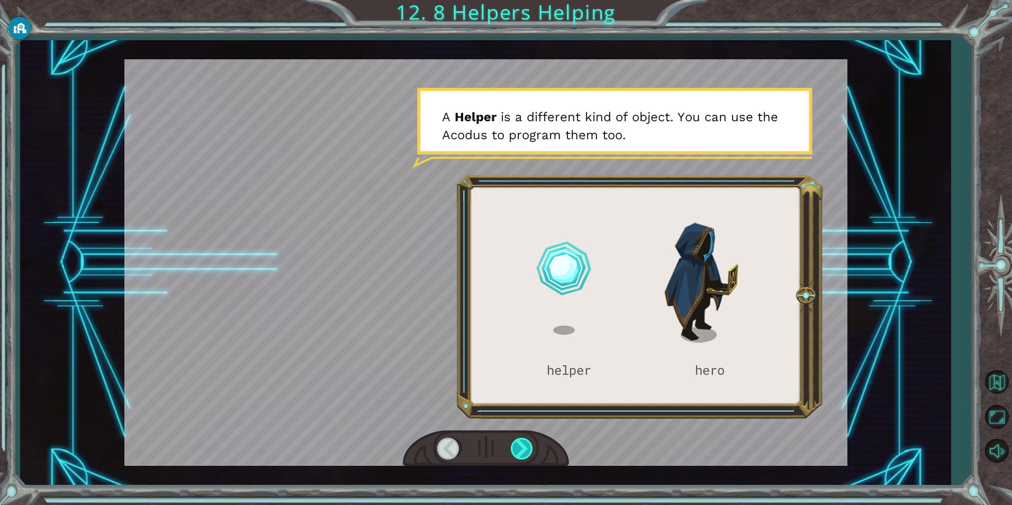
click at [522, 445] on div at bounding box center [523, 449] width 24 height 22
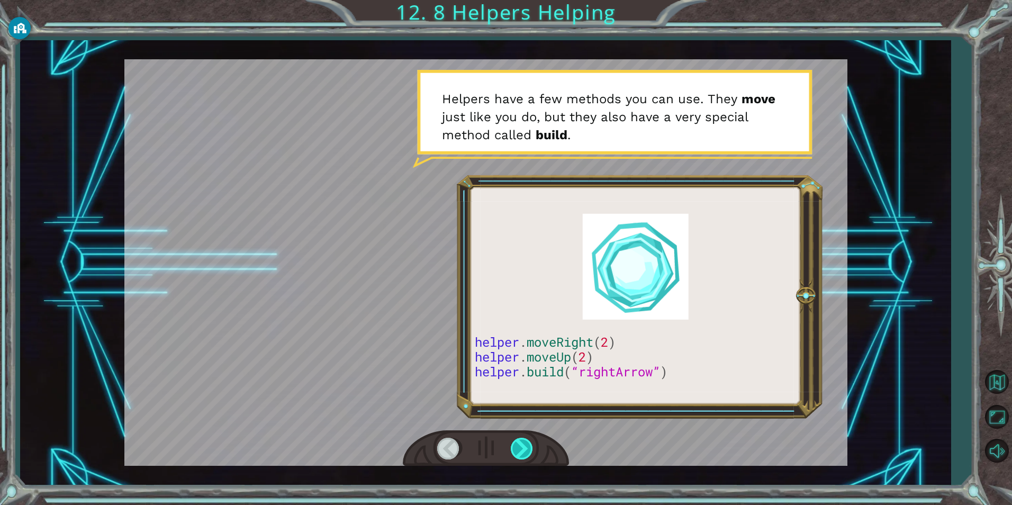
click at [523, 444] on div at bounding box center [523, 449] width 24 height 22
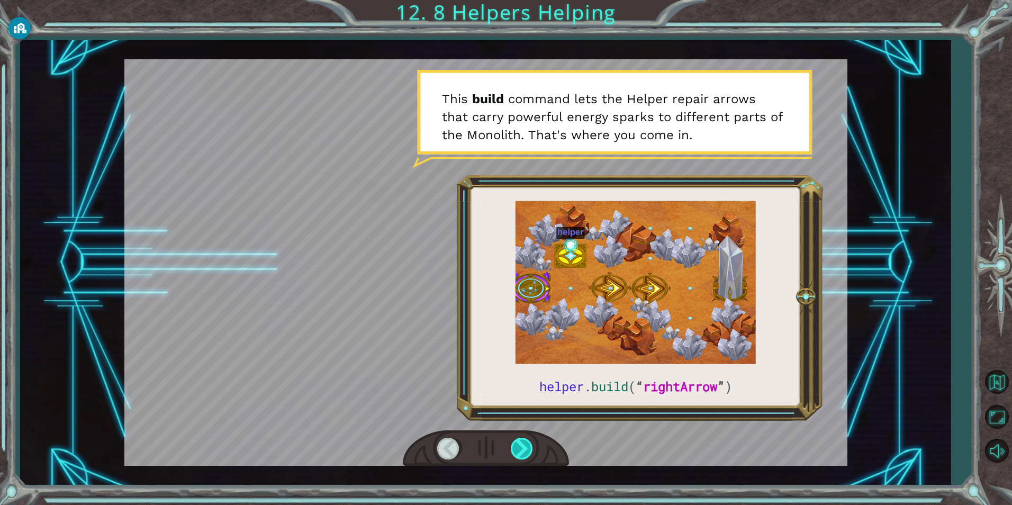
click at [523, 444] on div at bounding box center [523, 449] width 24 height 22
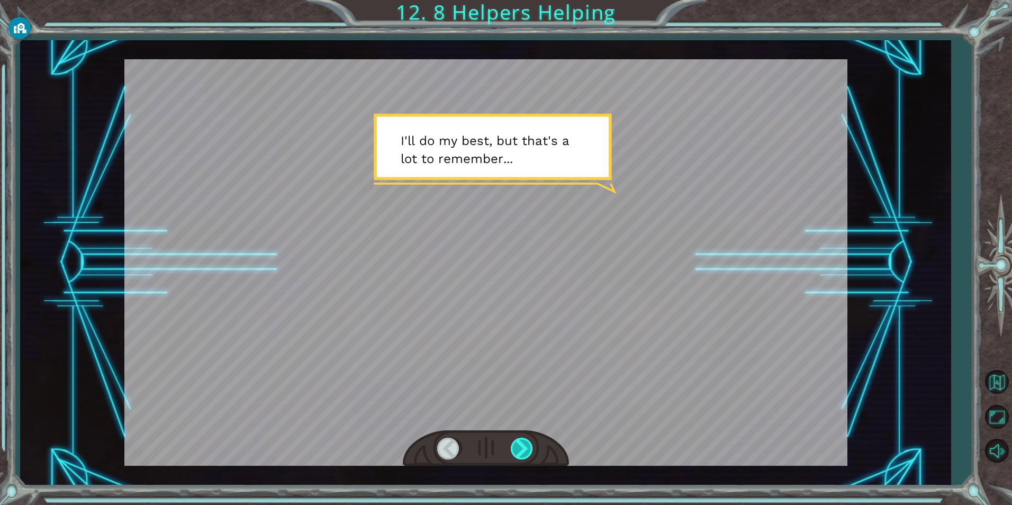
click at [523, 444] on div at bounding box center [523, 449] width 24 height 22
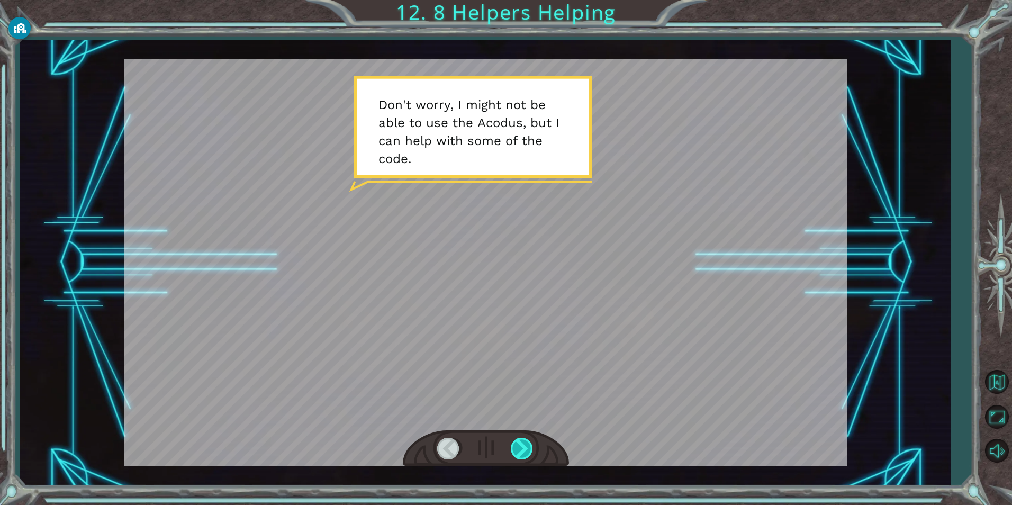
click at [523, 444] on div at bounding box center [523, 449] width 24 height 22
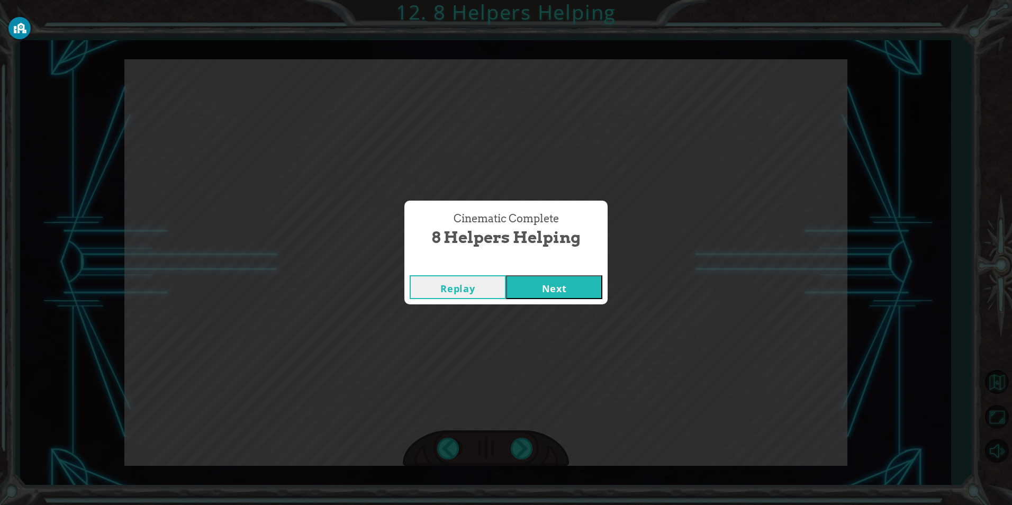
click at [561, 292] on button "Next" at bounding box center [554, 287] width 96 height 24
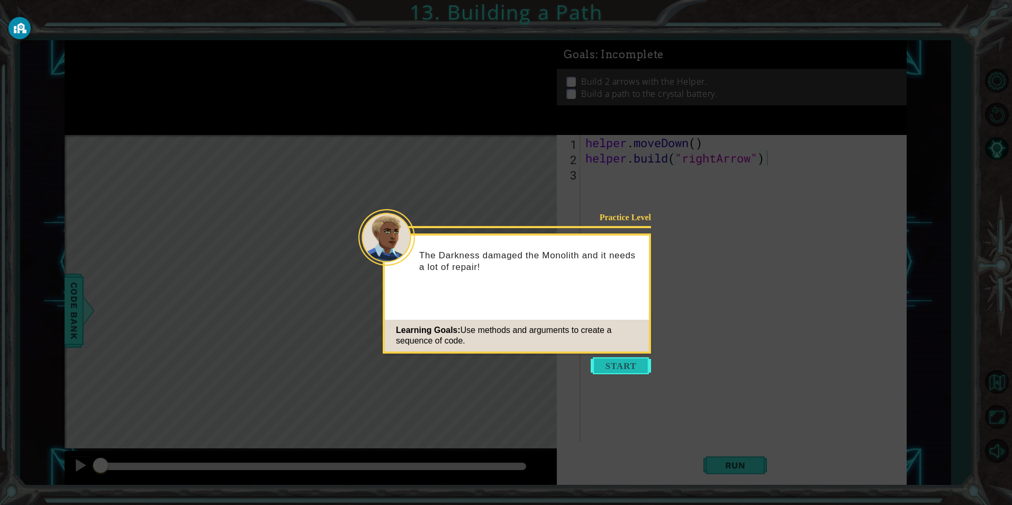
click at [631, 362] on button "Start" at bounding box center [620, 365] width 60 height 17
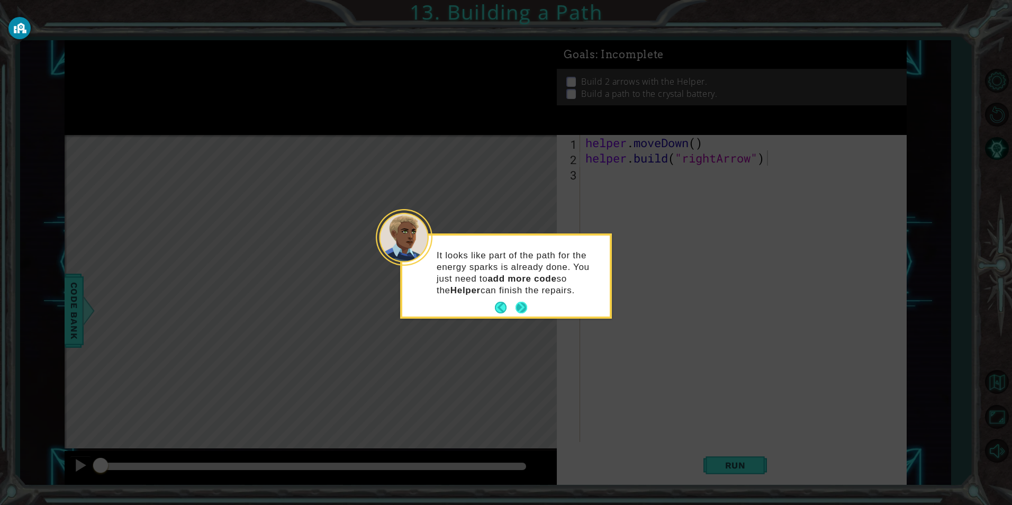
click at [520, 304] on button "Next" at bounding box center [520, 307] width 13 height 13
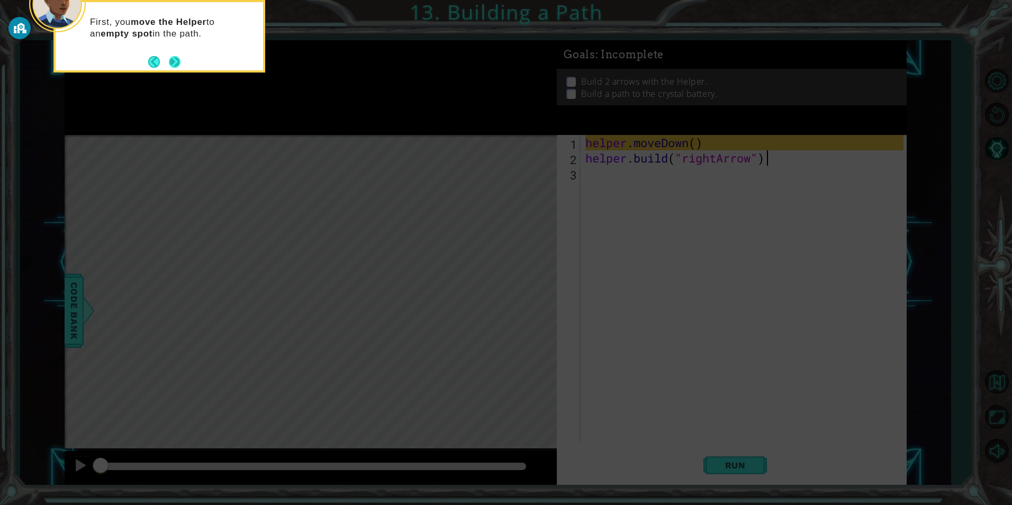
click at [174, 61] on button "Next" at bounding box center [174, 62] width 12 height 12
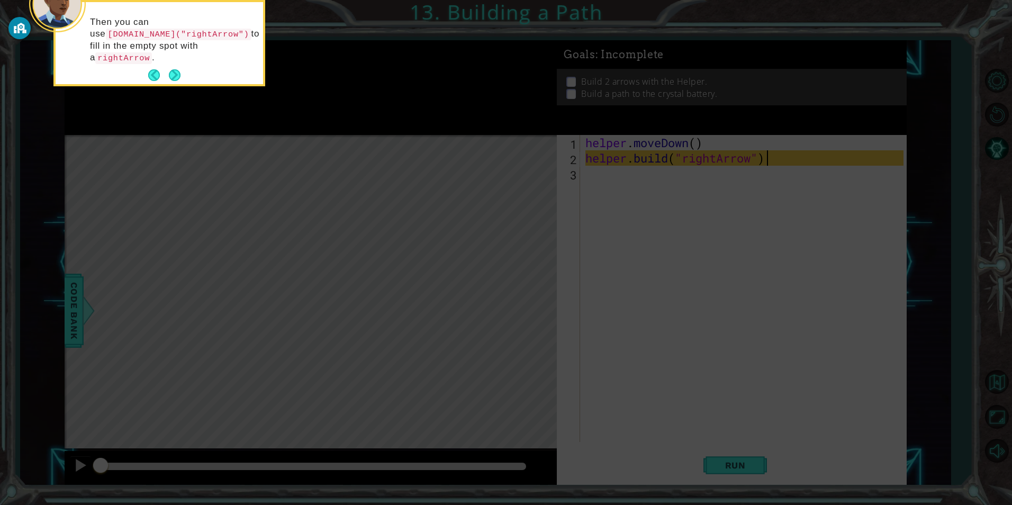
click at [174, 69] on button "Next" at bounding box center [174, 75] width 12 height 12
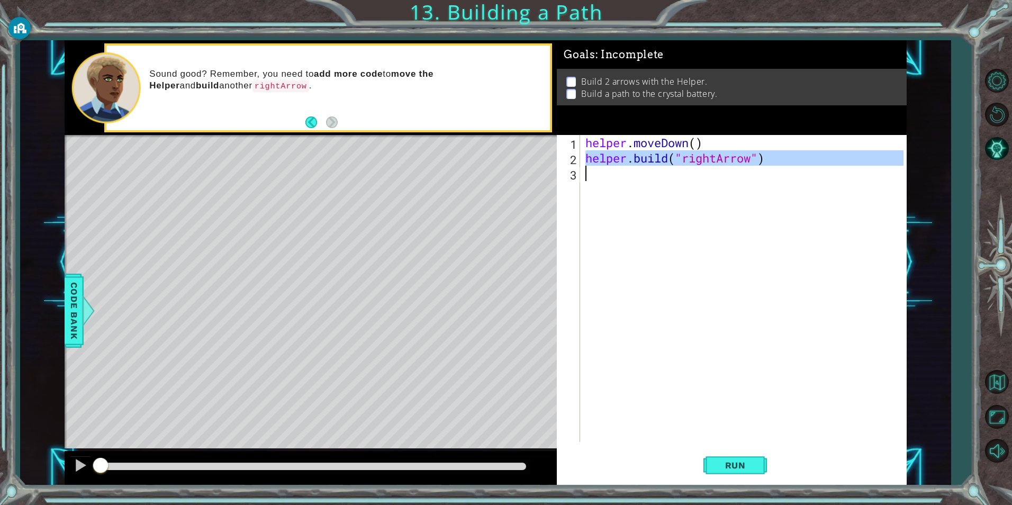
drag, startPoint x: 587, startPoint y: 160, endPoint x: 769, endPoint y: 175, distance: 183.2
click at [769, 175] on div "helper . moveDown ( ) helper . build ( "rightArrow" )" at bounding box center [745, 304] width 325 height 338
type textarea "[DOMAIN_NAME]("rightArrow")"
paste textarea "Code Area"
click at [614, 175] on div "helper . moveDown ( ) helper . build ( "rightArrow" )" at bounding box center [745, 304] width 325 height 338
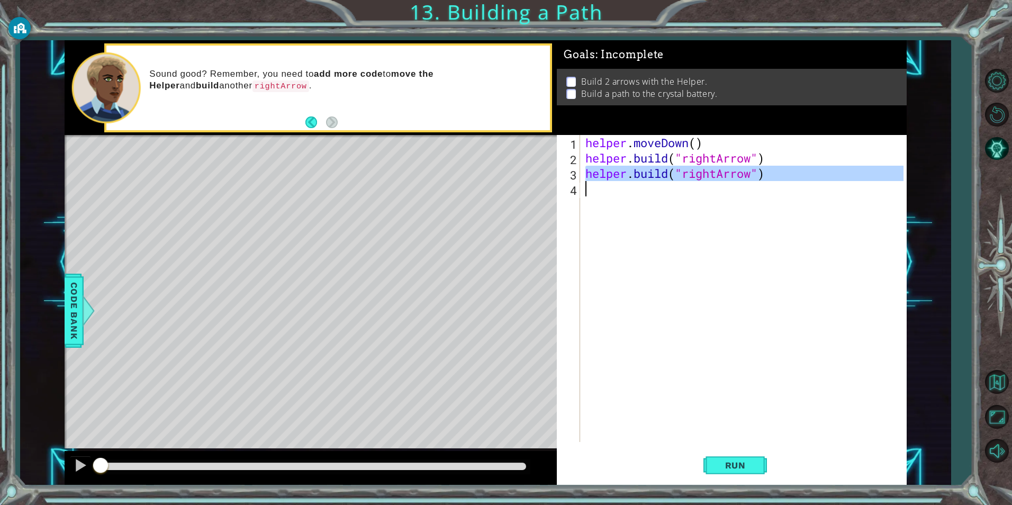
drag, startPoint x: 587, startPoint y: 175, endPoint x: 731, endPoint y: 180, distance: 143.5
click at [745, 190] on div "helper . moveDown ( ) helper . build ( "rightArrow" ) helper . build ( "rightAr…" at bounding box center [745, 304] width 325 height 338
type textarea "[DOMAIN_NAME]("rightArrow")"
click at [634, 194] on div "helper . moveDown ( ) helper . build ( "rightArrow" ) helper . build ( "rightAr…" at bounding box center [743, 288] width 320 height 307
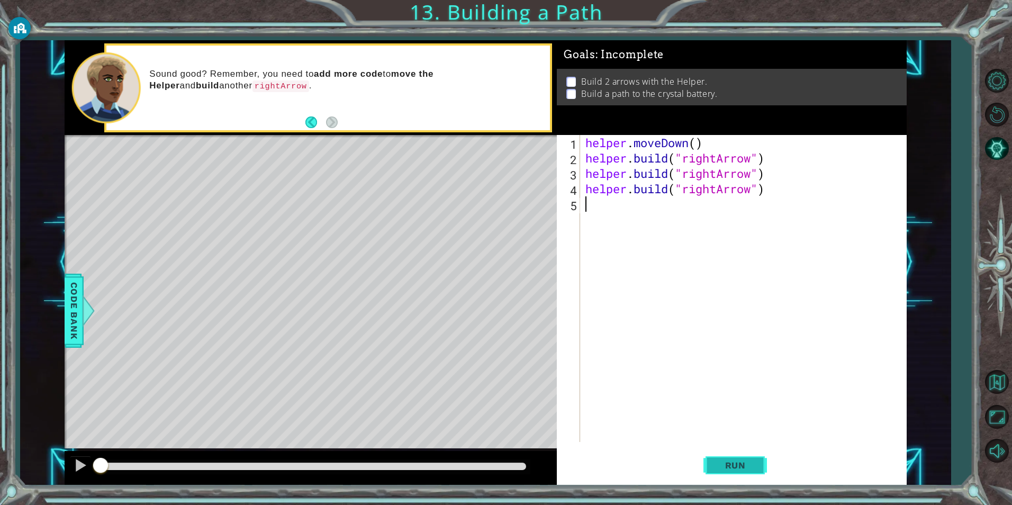
click at [751, 471] on button "Run" at bounding box center [734, 465] width 63 height 35
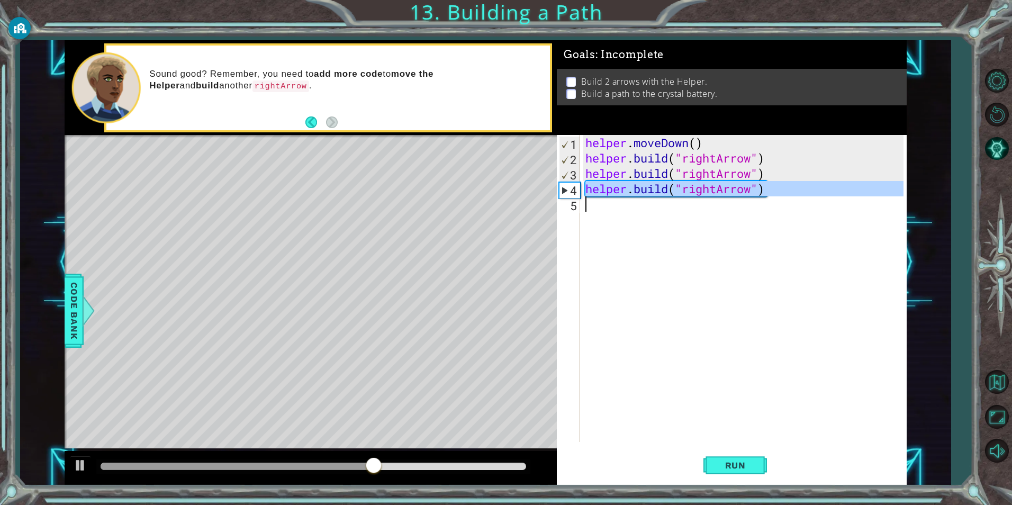
drag, startPoint x: 586, startPoint y: 187, endPoint x: 786, endPoint y: 213, distance: 201.7
click at [786, 213] on div "helper . moveDown ( ) helper . build ( "rightArrow" ) helper . build ( "rightAr…" at bounding box center [745, 304] width 325 height 338
type textarea "[DOMAIN_NAME]("rightArrow")"
click at [651, 207] on div "helper . moveDown ( ) helper . build ( "rightArrow" ) helper . build ( "rightAr…" at bounding box center [743, 288] width 320 height 307
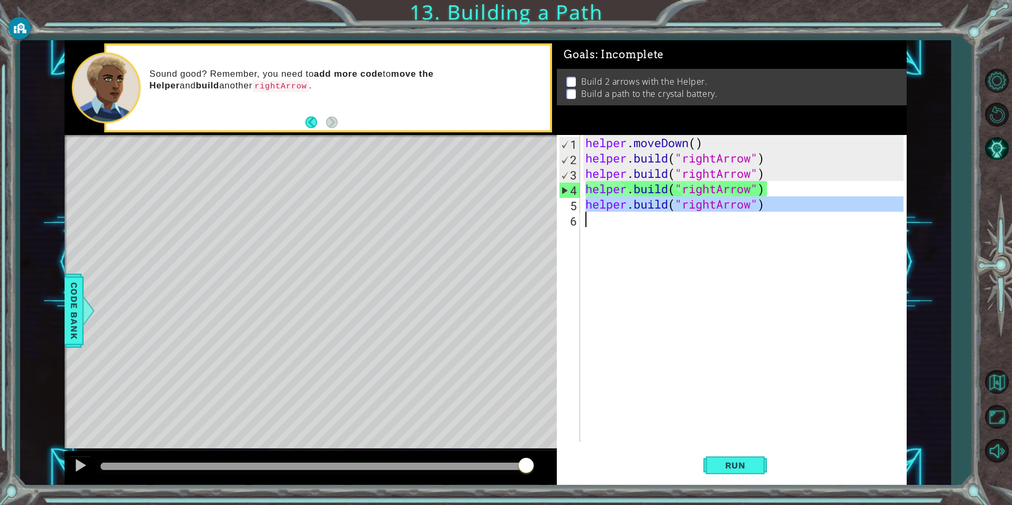
drag, startPoint x: 587, startPoint y: 204, endPoint x: 608, endPoint y: 222, distance: 27.4
click at [608, 222] on div "helper . moveDown ( ) helper . build ( "rightArrow" ) helper . build ( "rightAr…" at bounding box center [745, 304] width 325 height 338
type textarea "[DOMAIN_NAME]("rightArrow")"
paste textarea "Code Area"
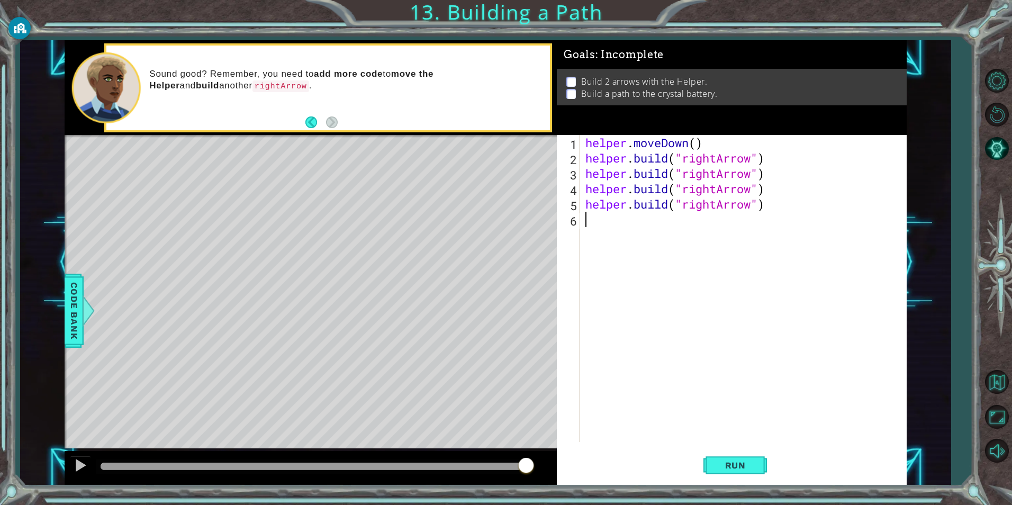
click at [630, 228] on div "helper . moveDown ( ) helper . build ( "rightArrow" ) helper . build ( "rightAr…" at bounding box center [745, 304] width 325 height 338
click at [628, 220] on div "helper . moveDown ( ) helper . build ( "rightArrow" ) helper . build ( "rightAr…" at bounding box center [745, 304] width 325 height 338
click at [744, 469] on span "Run" at bounding box center [735, 465] width 42 height 11
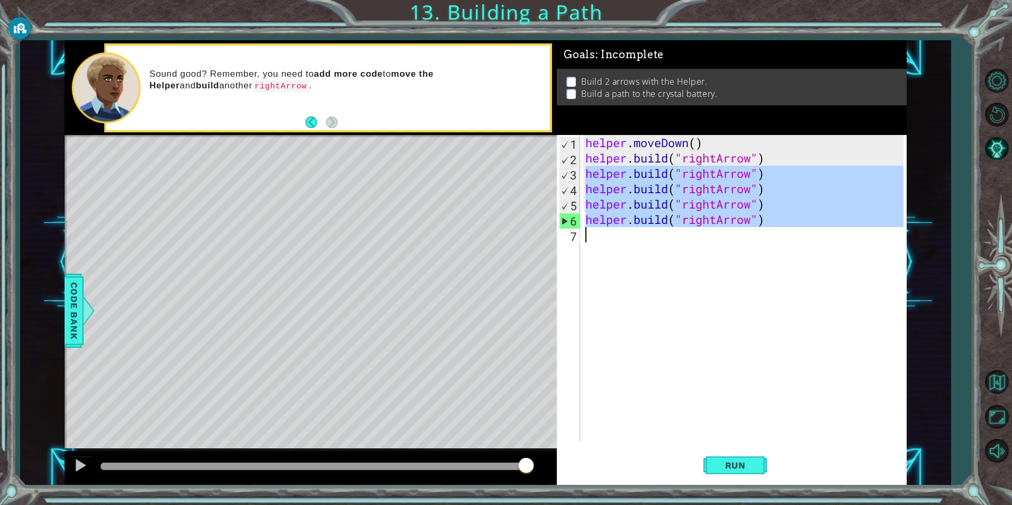
drag, startPoint x: 586, startPoint y: 172, endPoint x: 763, endPoint y: 247, distance: 192.3
click at [763, 247] on div "helper . moveDown ( ) helper . build ( "rightArrow" ) helper . build ( "rightAr…" at bounding box center [745, 304] width 325 height 338
type textarea "[DOMAIN_NAME]("rightArrow")"
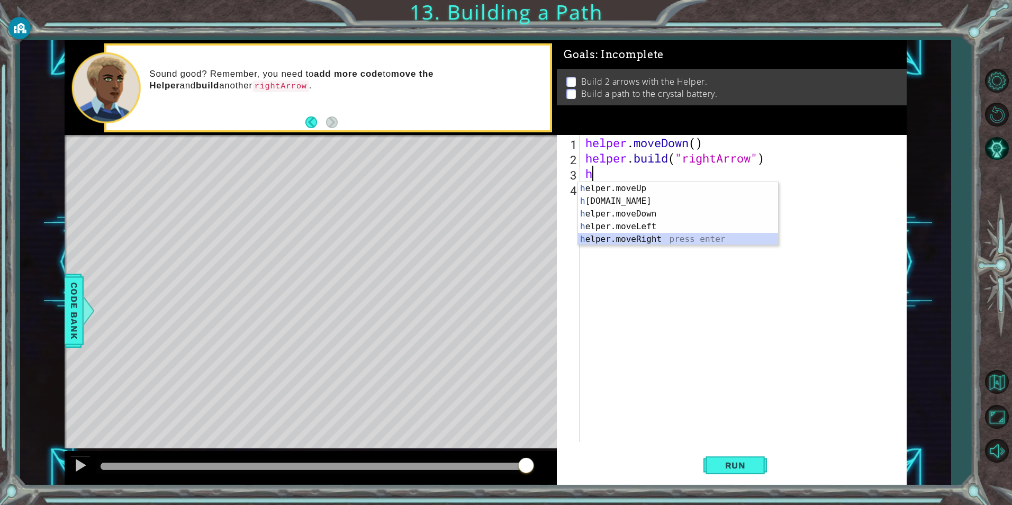
click at [702, 238] on div "h elper.moveUp press enter h [DOMAIN_NAME] press enter h elper.moveDown press e…" at bounding box center [678, 226] width 200 height 89
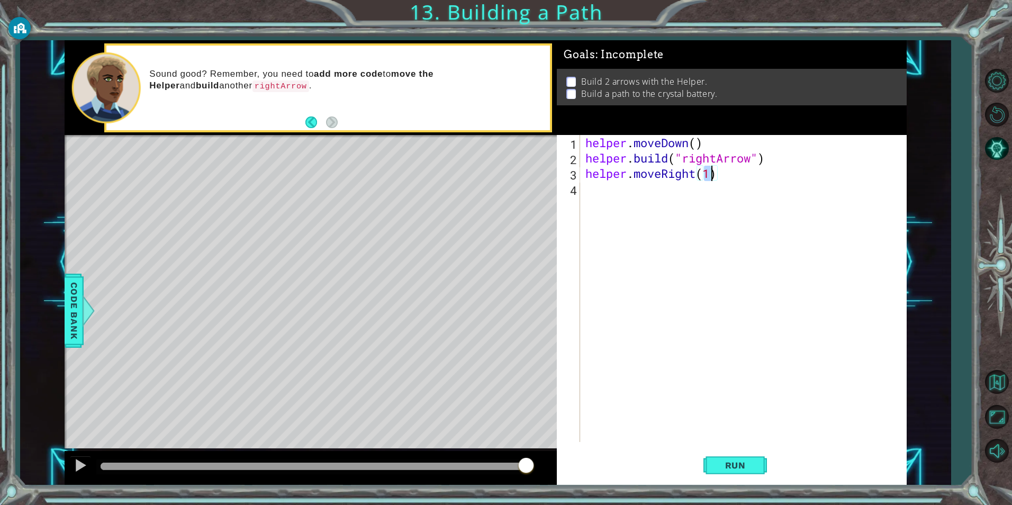
type textarea "helper.moveRight(2)"
click at [671, 187] on div "helper . moveDown ( ) helper . build ( "rightArrow" ) helper . moveRight ( 2 )" at bounding box center [745, 304] width 325 height 338
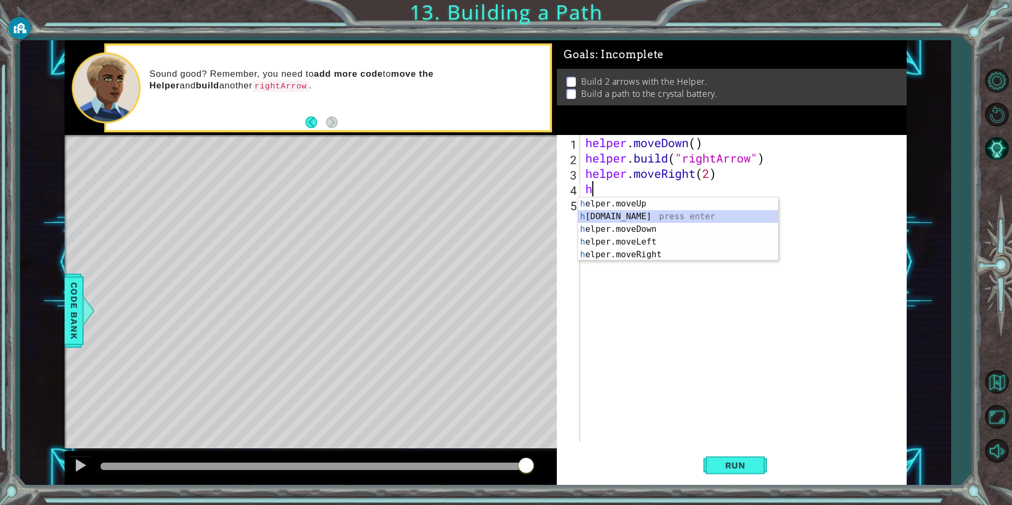
click at [648, 216] on div "h elper.moveUp press enter h [DOMAIN_NAME] press enter h elper.moveDown press e…" at bounding box center [678, 241] width 200 height 89
type textarea "[DOMAIN_NAME]("rightArrow")"
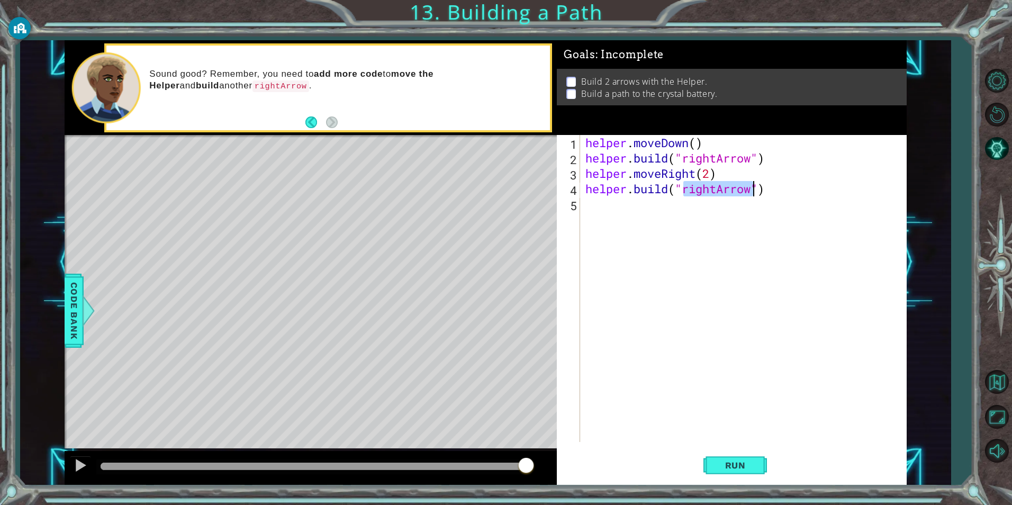
click at [591, 205] on div "helper . moveDown ( ) helper . build ( "rightArrow" ) helper . moveRight ( 2 ) …" at bounding box center [745, 304] width 325 height 338
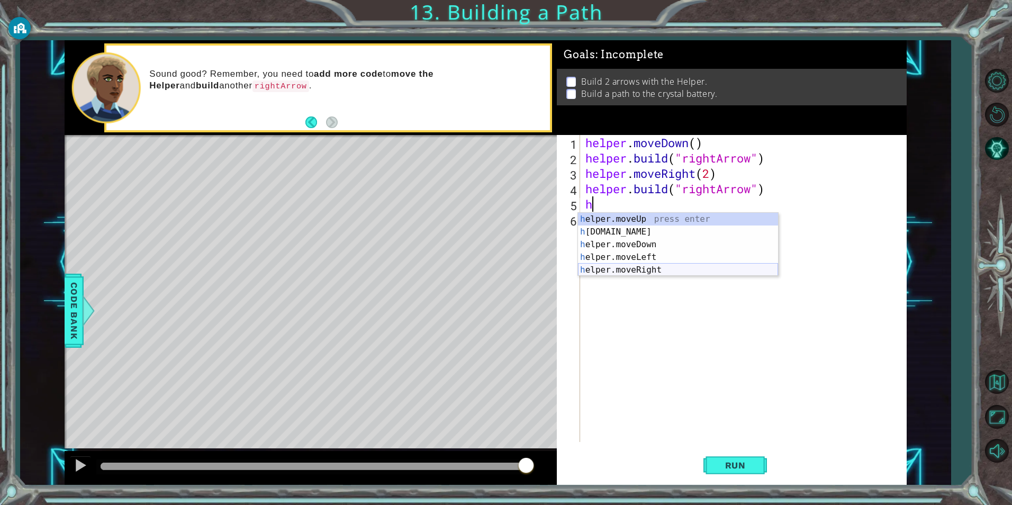
click at [680, 268] on div "h elper.moveUp press enter h [DOMAIN_NAME] press enter h elper.moveDown press e…" at bounding box center [678, 257] width 200 height 89
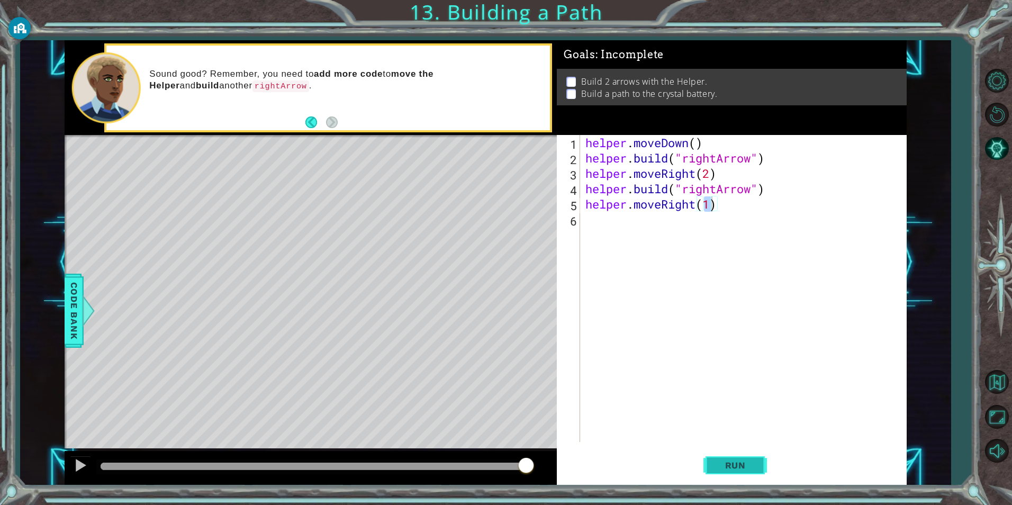
click at [740, 471] on button "Run" at bounding box center [734, 465] width 63 height 35
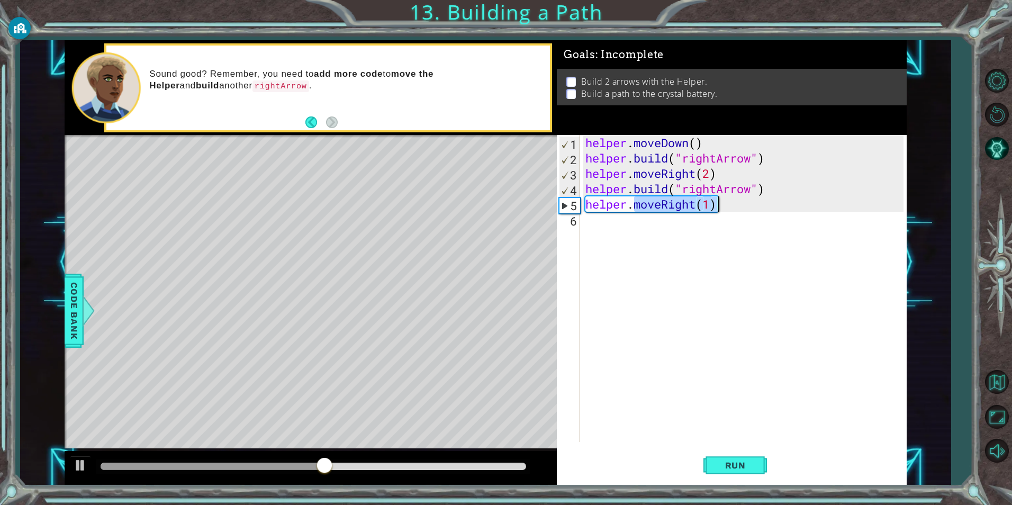
drag, startPoint x: 636, startPoint y: 206, endPoint x: 742, endPoint y: 206, distance: 105.8
click at [742, 206] on div "helper . moveDown ( ) helper . build ( "rightArrow" ) helper . moveRight ( 2 ) …" at bounding box center [745, 304] width 325 height 338
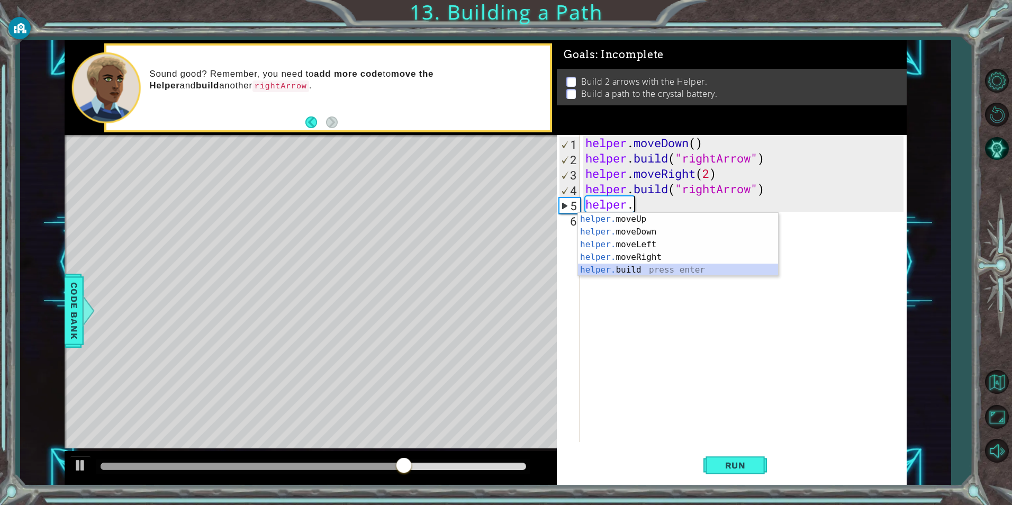
click at [691, 271] on div "helper. moveUp press enter helper. moveDown press enter helper. moveLeft press …" at bounding box center [678, 257] width 200 height 89
type textarea "[DOMAIN_NAME]("rightArrow")"
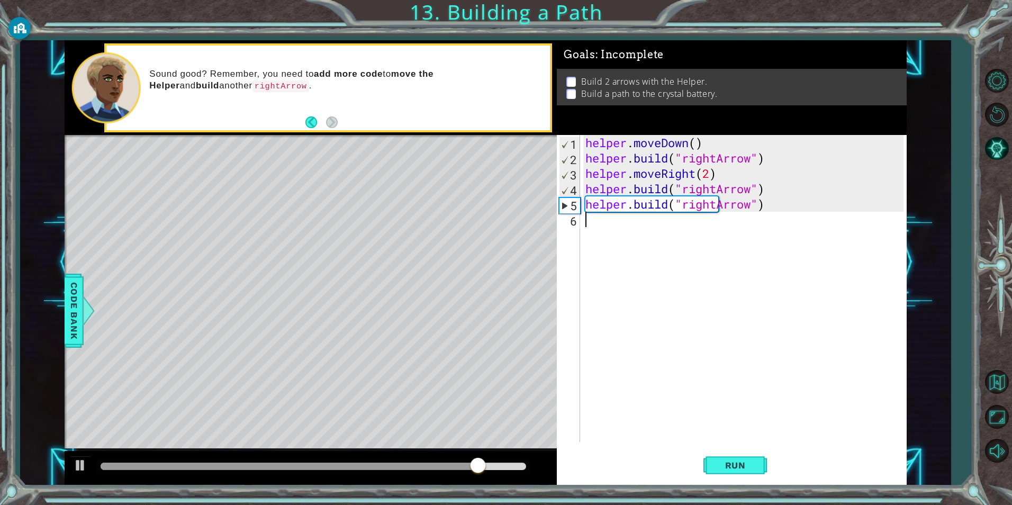
click at [659, 223] on div "helper . moveDown ( ) helper . build ( "rightArrow" ) helper . moveRight ( 2 ) …" at bounding box center [745, 304] width 325 height 338
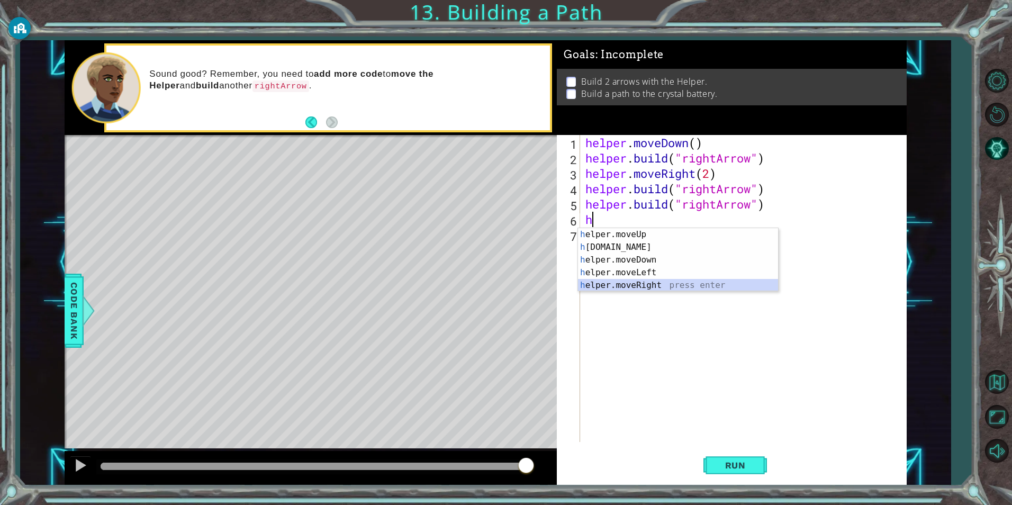
click at [668, 280] on div "h elper.moveUp press enter h [DOMAIN_NAME] press enter h elper.moveDown press e…" at bounding box center [678, 272] width 200 height 89
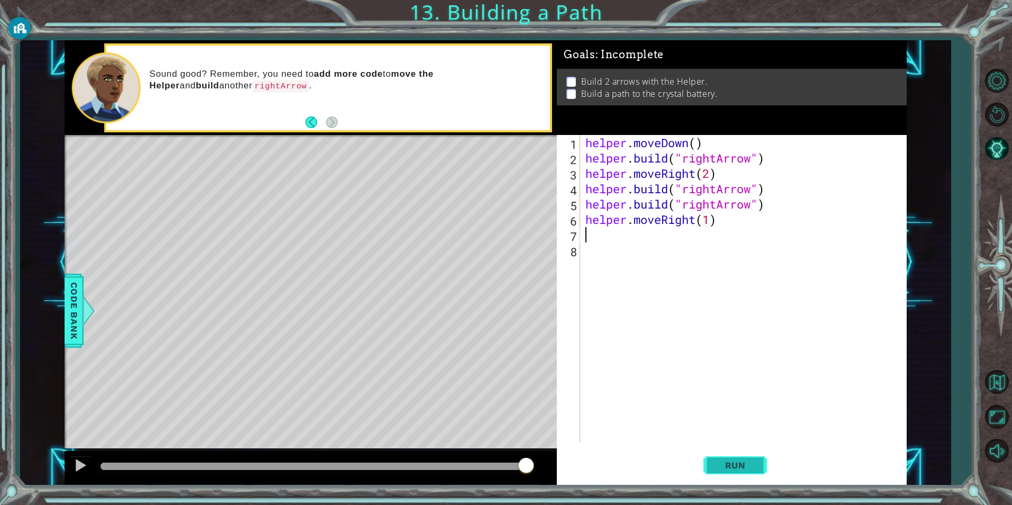
type textarea "helper.moveRight(1)"
click at [723, 466] on span "Run" at bounding box center [735, 465] width 42 height 11
drag, startPoint x: 761, startPoint y: 205, endPoint x: 632, endPoint y: 212, distance: 129.8
click at [632, 212] on div "helper . moveDown ( ) helper . build ( "rightArrow" ) helper . moveRight ( 2 ) …" at bounding box center [745, 304] width 325 height 338
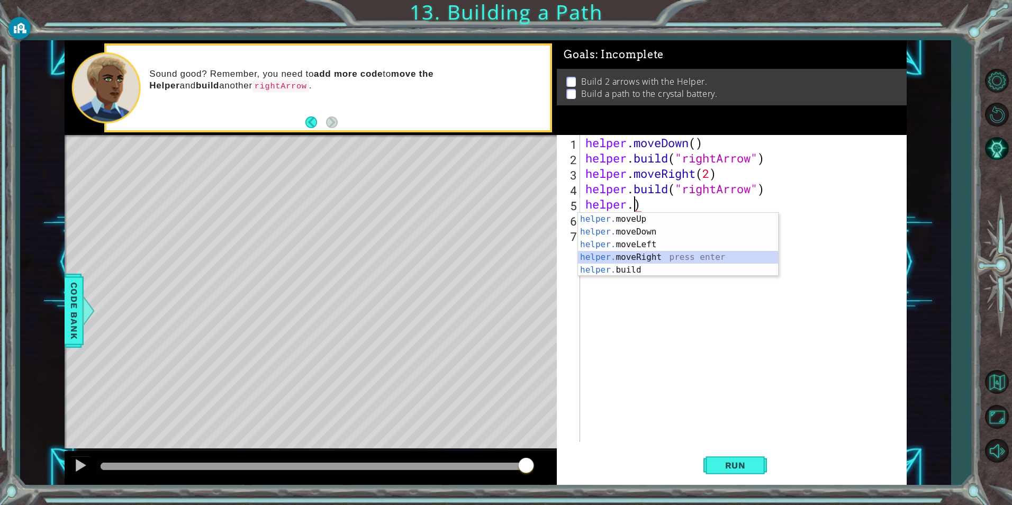
click at [656, 257] on div "helper. moveUp press enter helper. moveDown press enter helper. moveLeft press …" at bounding box center [678, 257] width 200 height 89
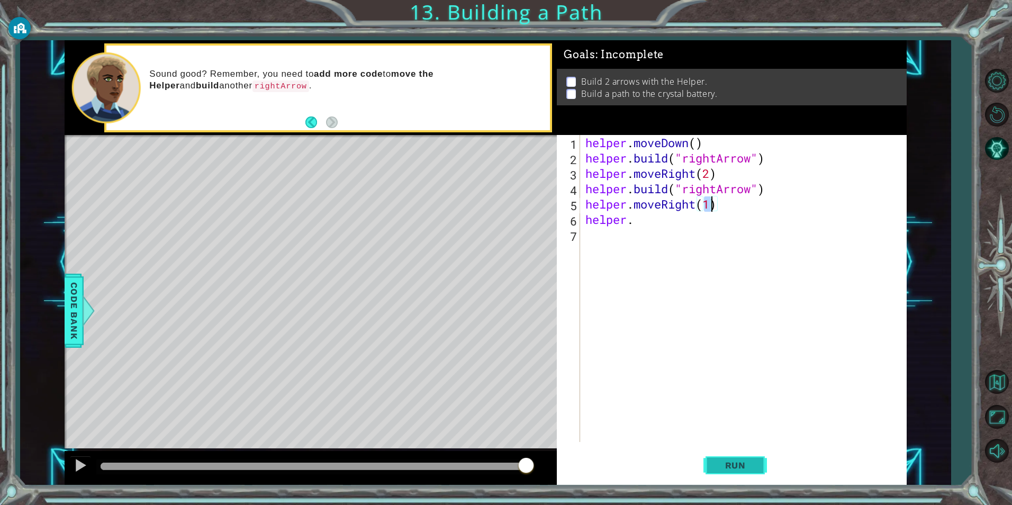
click at [710, 466] on button "Run" at bounding box center [734, 465] width 63 height 35
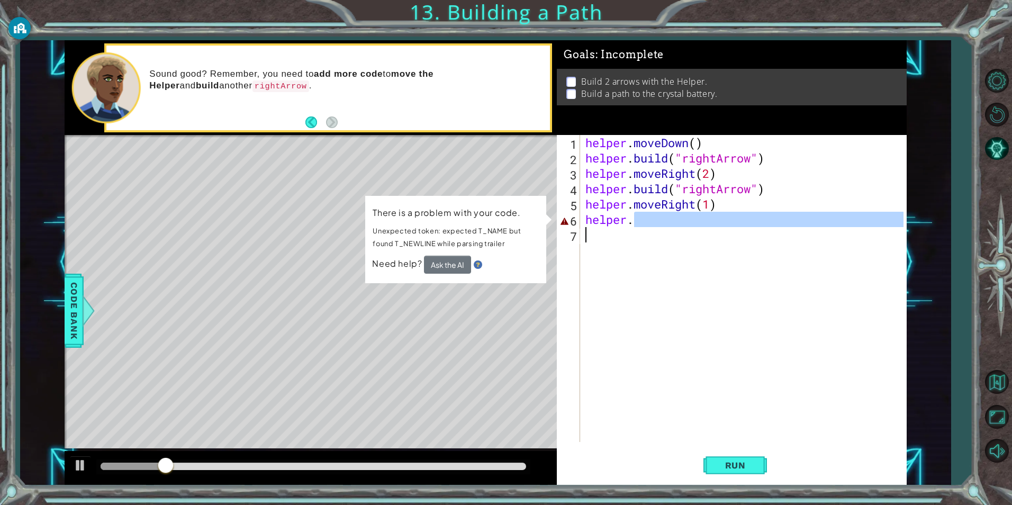
drag, startPoint x: 643, startPoint y: 222, endPoint x: 561, endPoint y: 230, distance: 82.9
click at [561, 230] on div "helper.moveRight(1) 1 2 3 4 5 6 7 helper . moveDown ( ) helper . build ( "right…" at bounding box center [730, 288] width 346 height 307
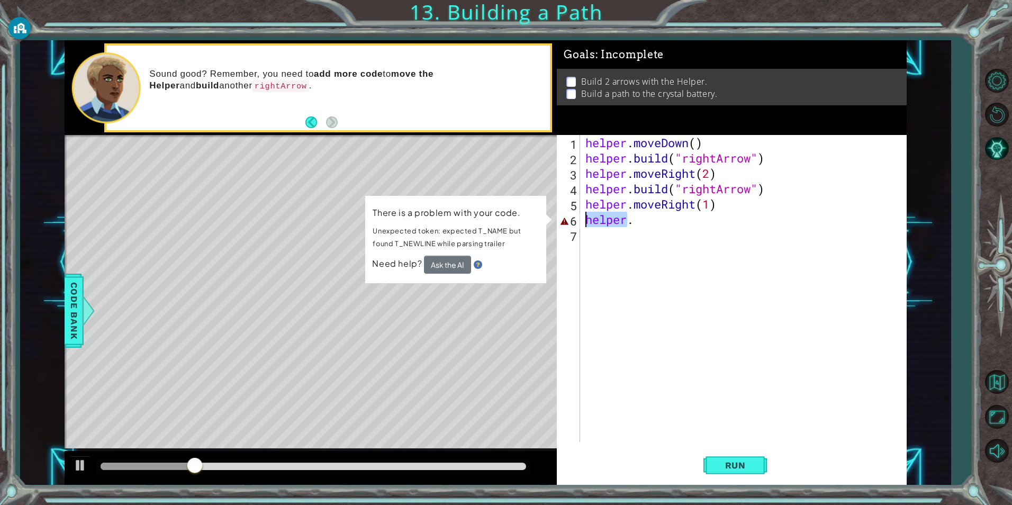
drag, startPoint x: 626, startPoint y: 220, endPoint x: 554, endPoint y: 219, distance: 72.0
click at [558, 220] on div "helper. 1 2 3 4 5 6 7 helper . moveDown ( ) helper . build ( "rightArrow" ) hel…" at bounding box center [730, 288] width 346 height 307
type textarea "."
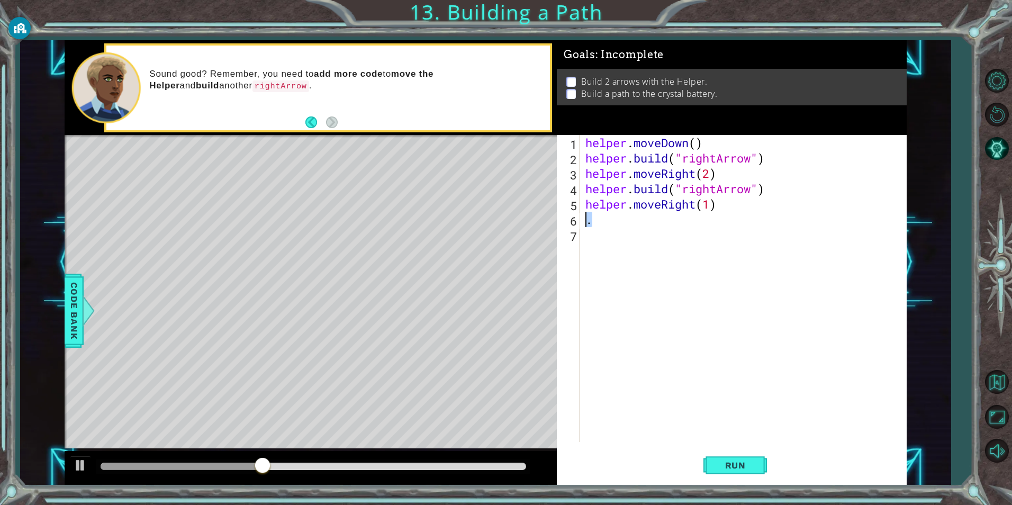
drag, startPoint x: 608, startPoint y: 225, endPoint x: 540, endPoint y: 220, distance: 68.5
click at [540, 220] on div "1 ההההההההההההההההההההההההההההההההההההההההההההההההההההההההההההההההההההההההההההה…" at bounding box center [486, 262] width 842 height 444
click at [760, 460] on button "Run" at bounding box center [734, 465] width 63 height 35
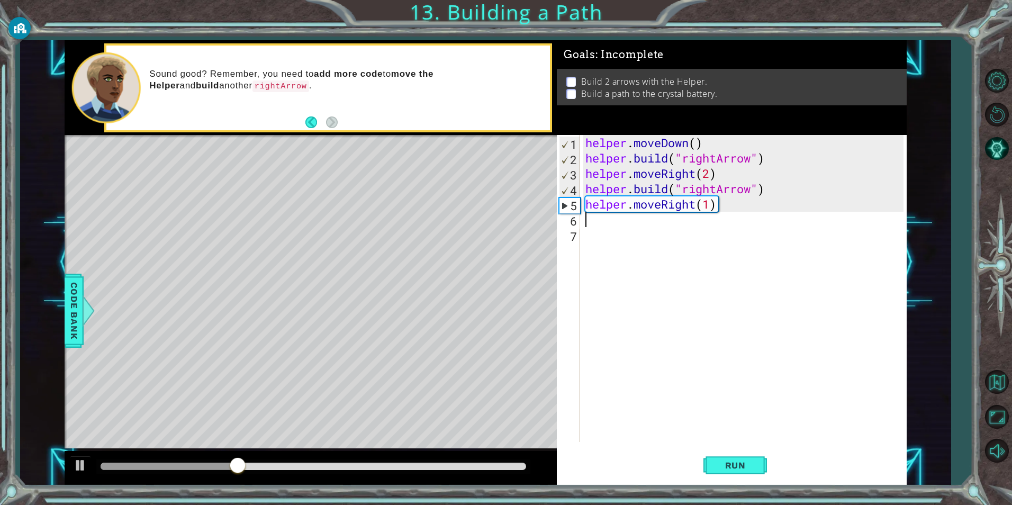
click at [605, 230] on div "helper . moveDown ( ) helper . build ( "rightArrow" ) helper . moveRight ( 2 ) …" at bounding box center [745, 304] width 325 height 338
click at [584, 222] on div "helper . moveDown ( ) helper . build ( "rightArrow" ) helper . moveRight ( 2 ) …" at bounding box center [745, 304] width 325 height 338
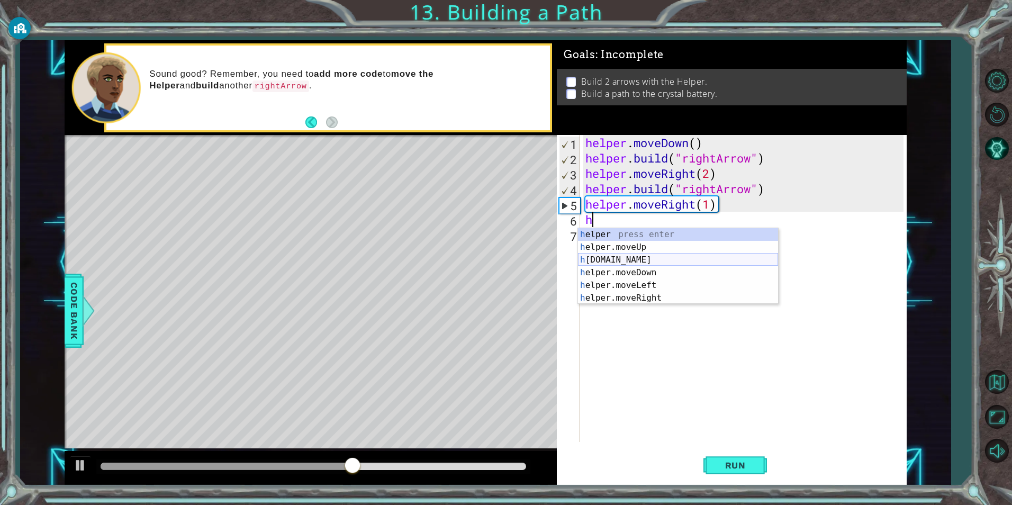
click at [658, 259] on div "h elper press enter h elper.moveUp press enter h [DOMAIN_NAME] press enter h el…" at bounding box center [678, 279] width 200 height 102
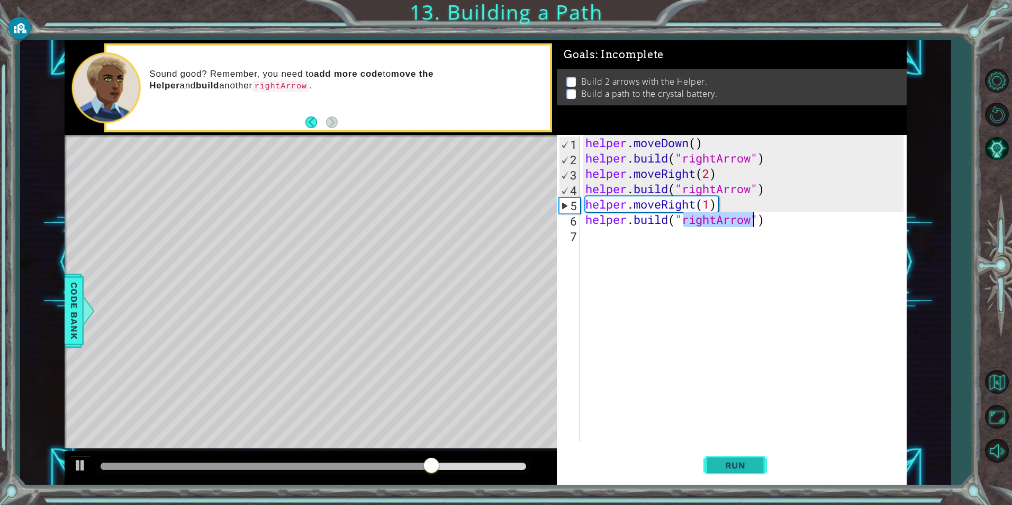
type textarea "[DOMAIN_NAME]("rightArrow")"
click at [760, 474] on button "Run" at bounding box center [734, 465] width 63 height 35
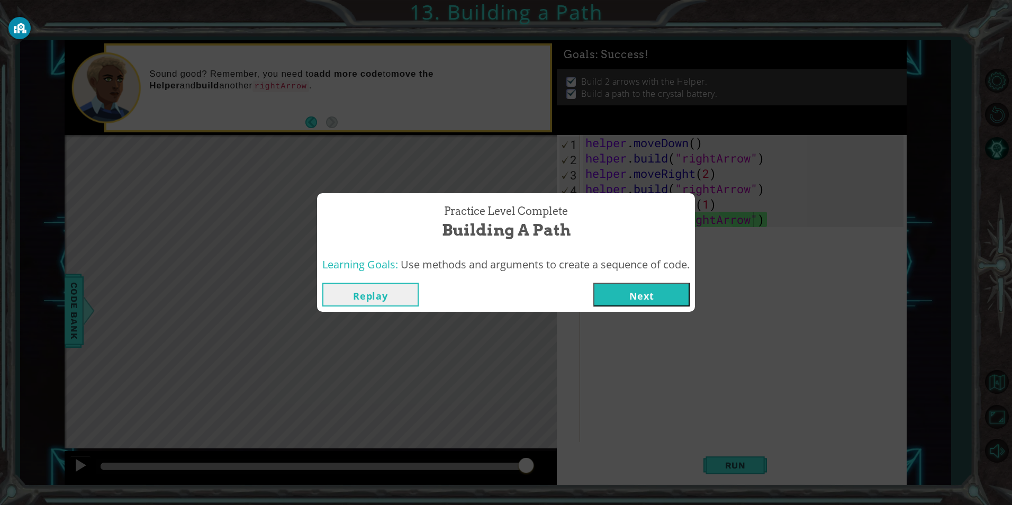
click at [669, 297] on button "Next" at bounding box center [641, 295] width 96 height 24
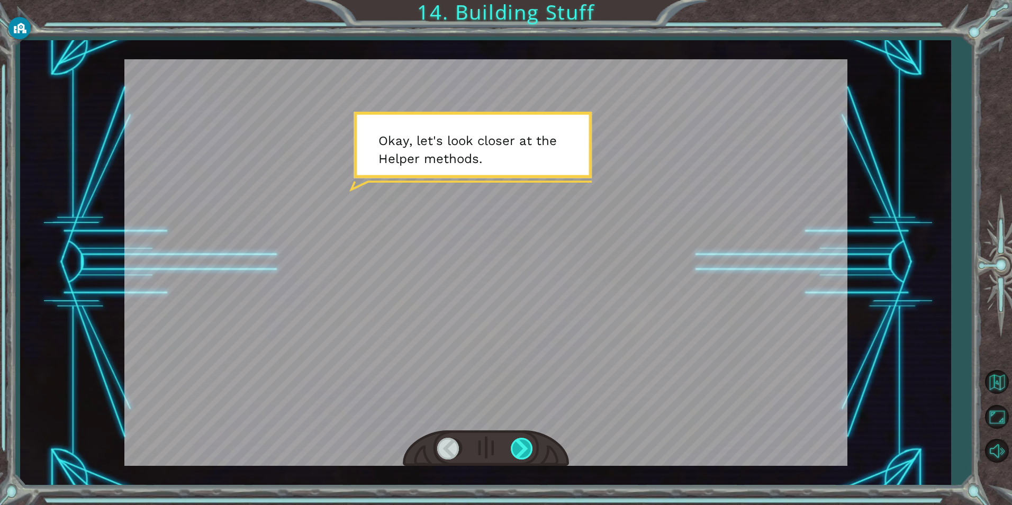
click at [529, 451] on div at bounding box center [523, 449] width 24 height 22
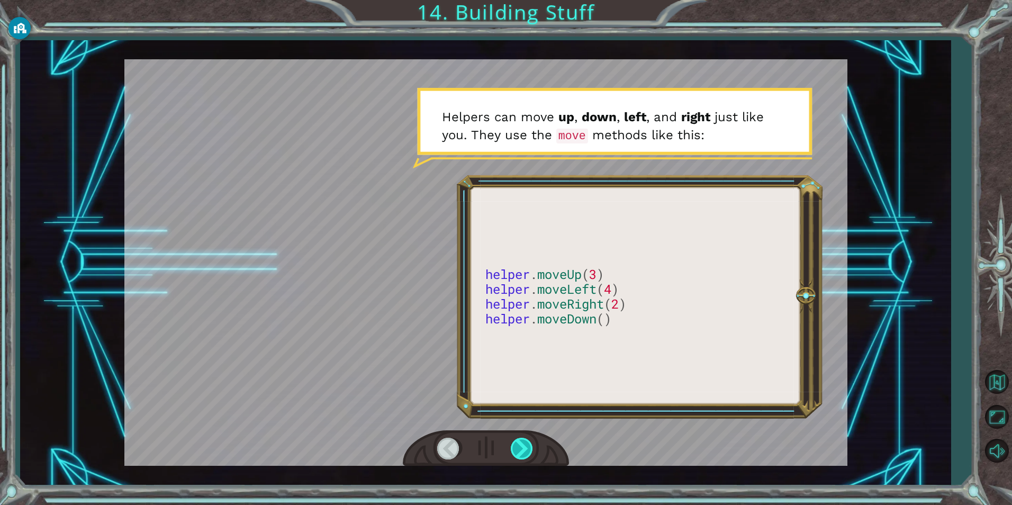
click at [529, 451] on div at bounding box center [523, 449] width 24 height 22
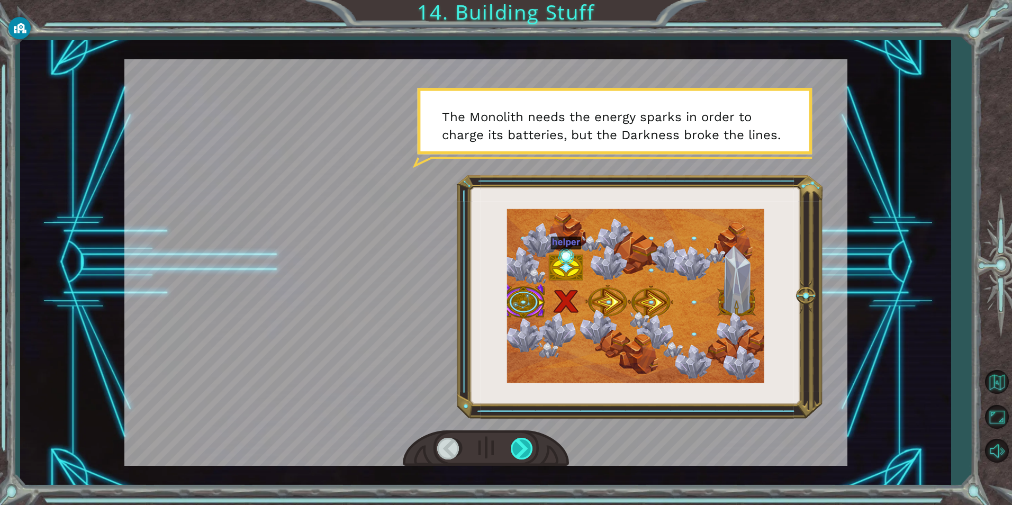
click at [529, 451] on div at bounding box center [523, 449] width 24 height 22
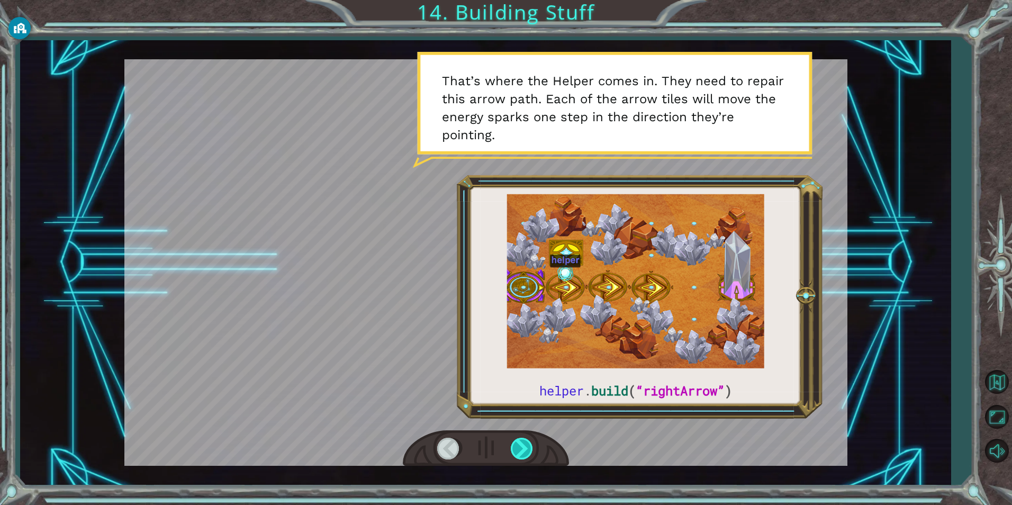
click at [529, 451] on div at bounding box center [523, 449] width 24 height 22
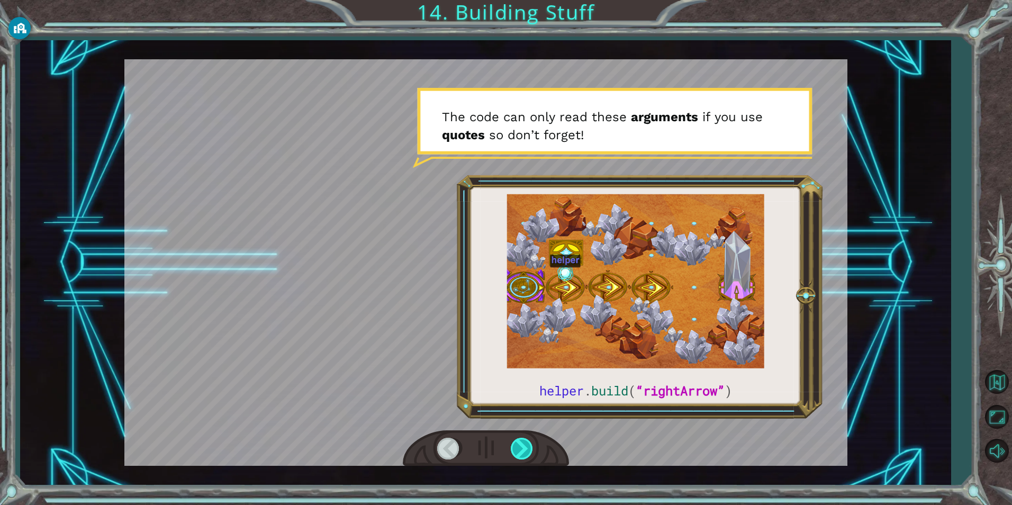
click at [529, 451] on div at bounding box center [523, 449] width 24 height 22
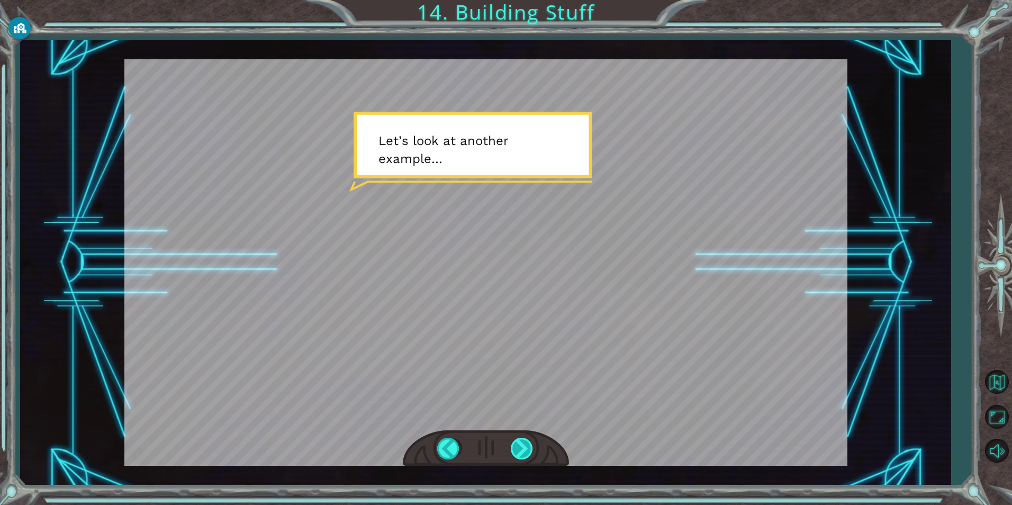
click at [529, 451] on div at bounding box center [523, 449] width 24 height 22
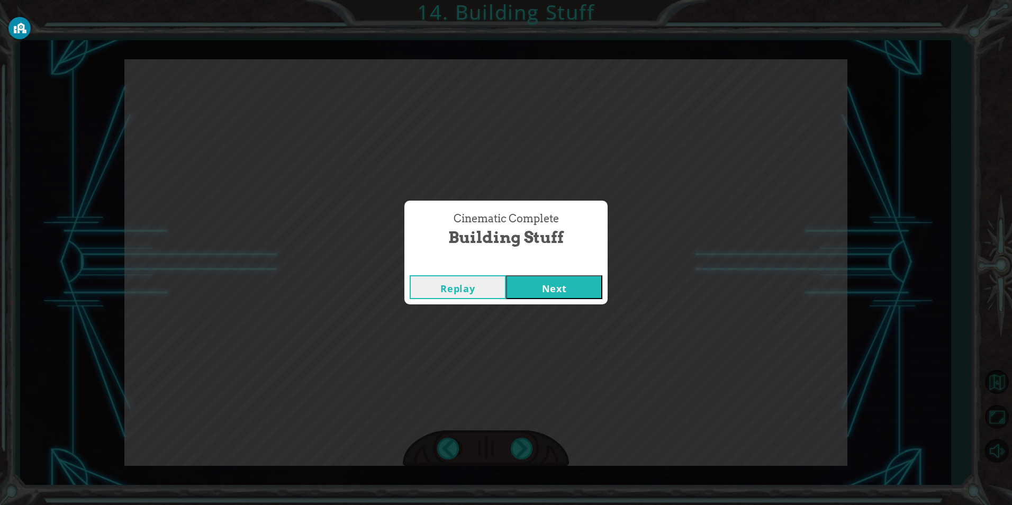
click at [566, 281] on button "Next" at bounding box center [554, 287] width 96 height 24
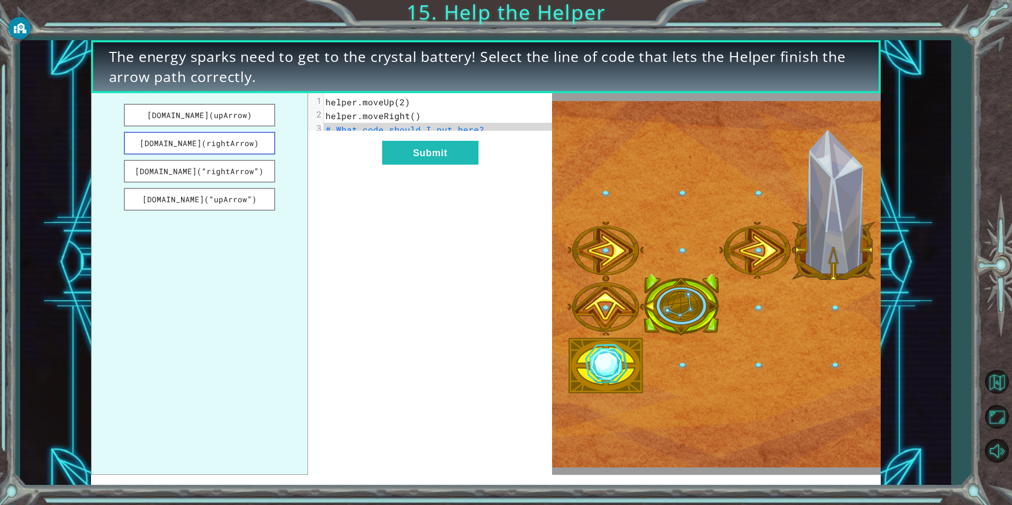
click at [249, 144] on button "[DOMAIN_NAME](rightArrow)" at bounding box center [199, 143] width 151 height 23
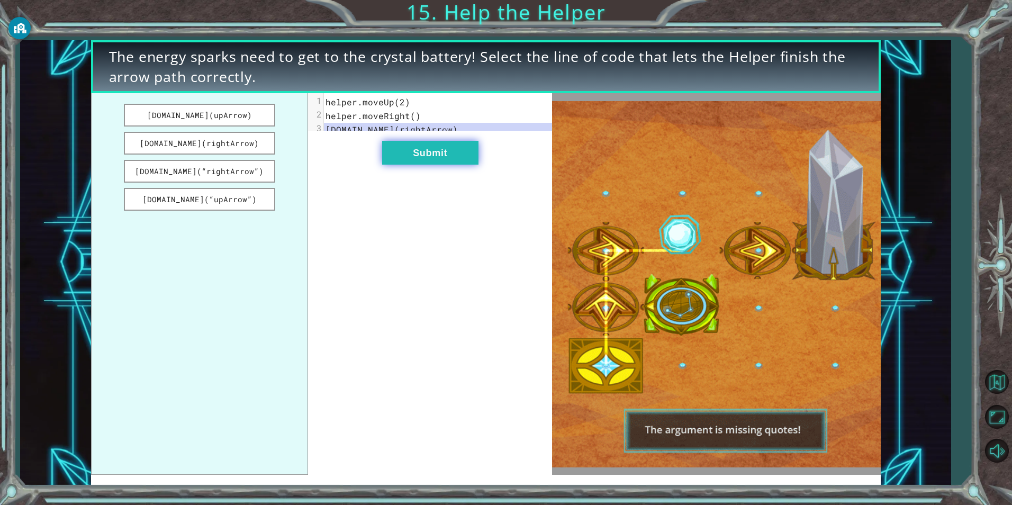
click at [424, 165] on button "Submit" at bounding box center [430, 153] width 96 height 24
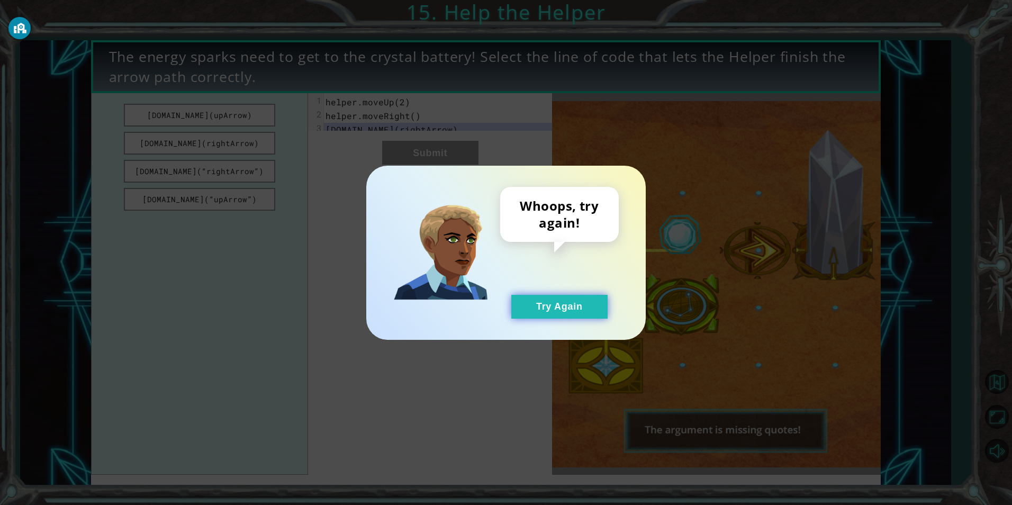
click at [573, 301] on button "Try Again" at bounding box center [559, 307] width 96 height 24
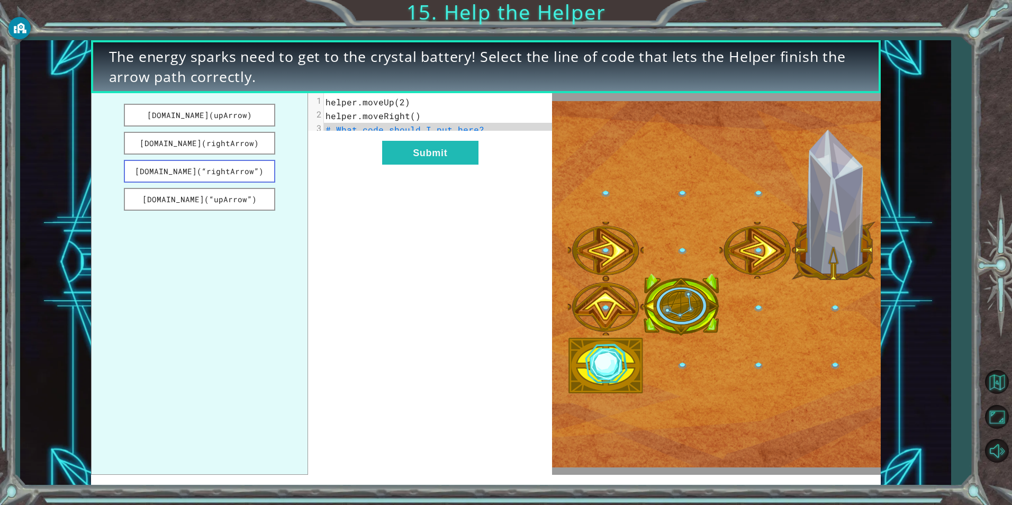
click at [196, 175] on button "[DOMAIN_NAME](“rightArrow”)" at bounding box center [199, 171] width 151 height 23
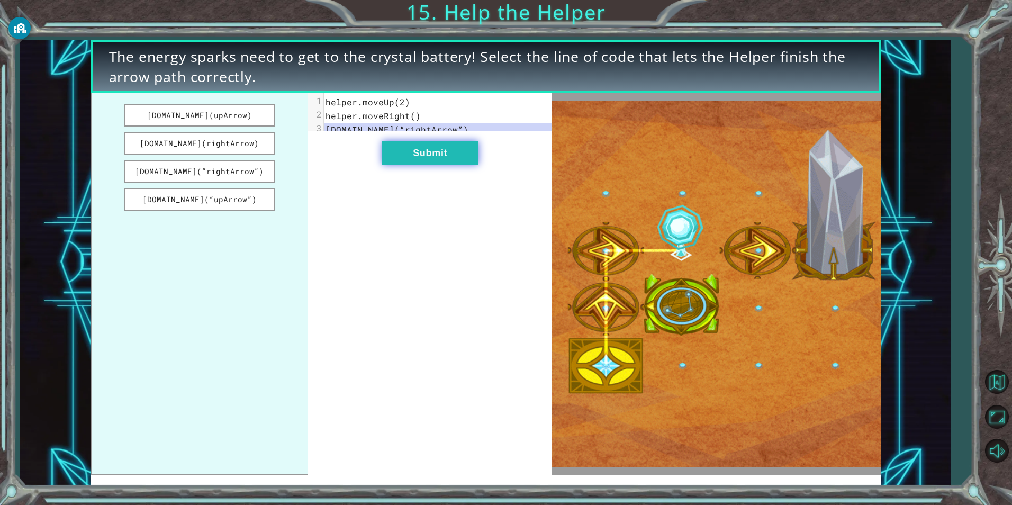
click at [447, 165] on button "Submit" at bounding box center [430, 153] width 96 height 24
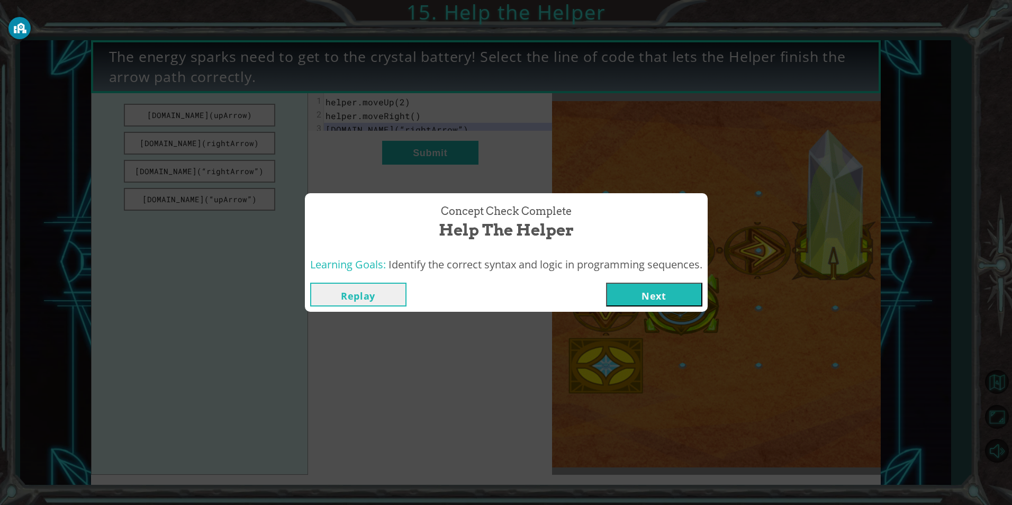
click at [653, 296] on button "Next" at bounding box center [654, 295] width 96 height 24
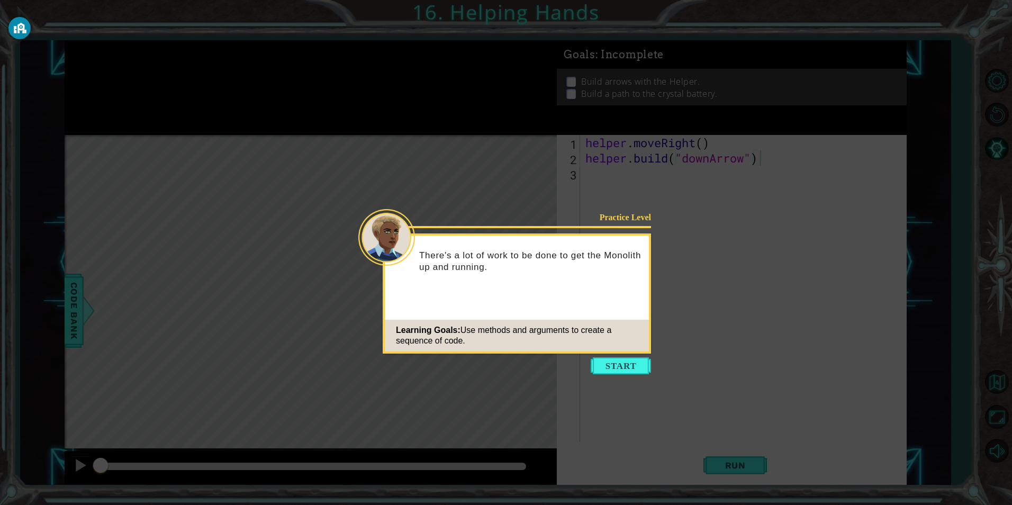
click at [631, 356] on icon at bounding box center [506, 252] width 1012 height 505
click at [636, 367] on button "Start" at bounding box center [620, 365] width 60 height 17
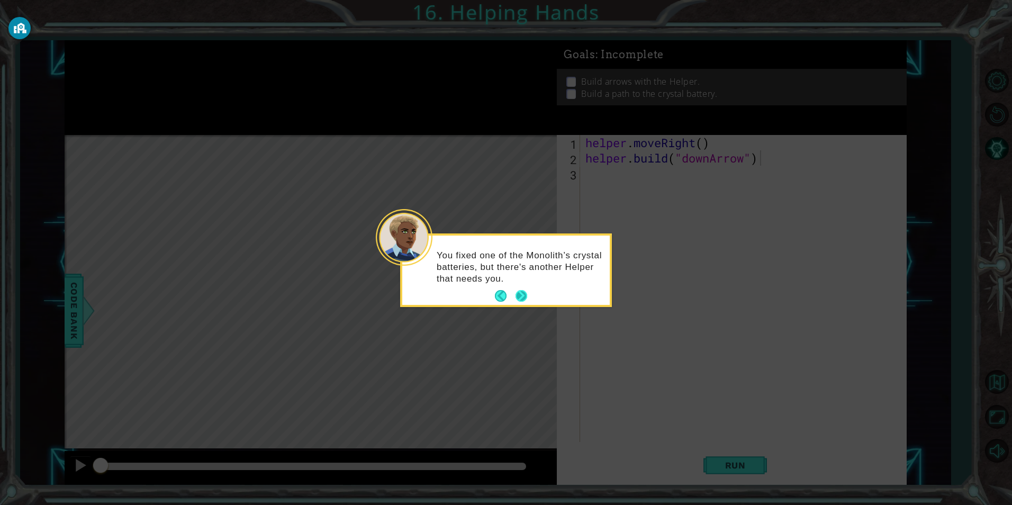
click at [518, 293] on button "Next" at bounding box center [521, 296] width 12 height 12
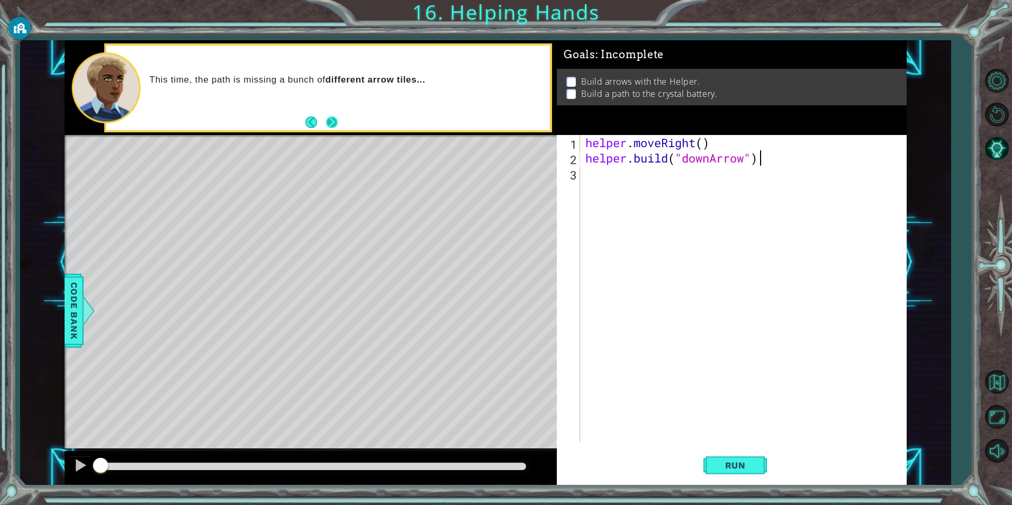
click at [328, 126] on button "Next" at bounding box center [331, 122] width 12 height 12
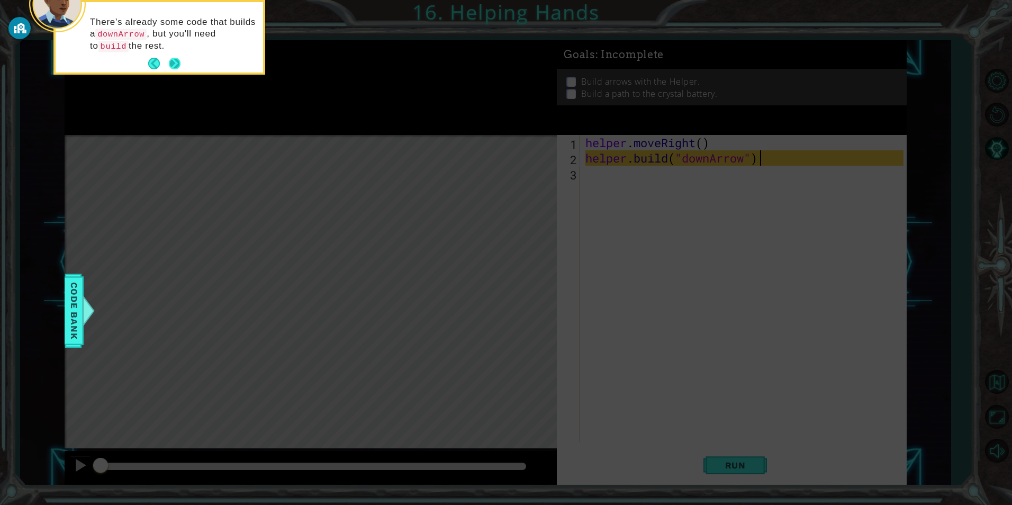
click at [177, 60] on button "Next" at bounding box center [174, 63] width 13 height 13
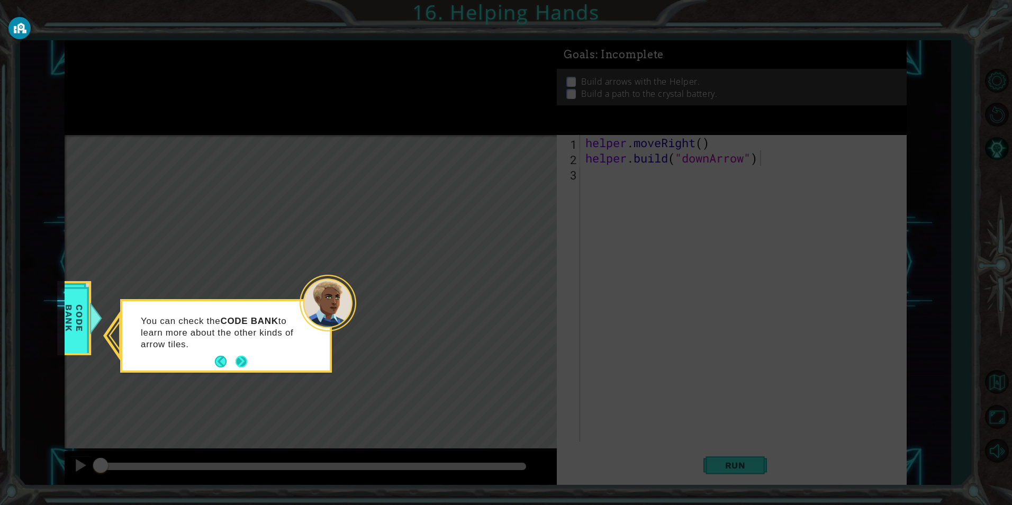
click at [242, 366] on button "Next" at bounding box center [241, 361] width 14 height 14
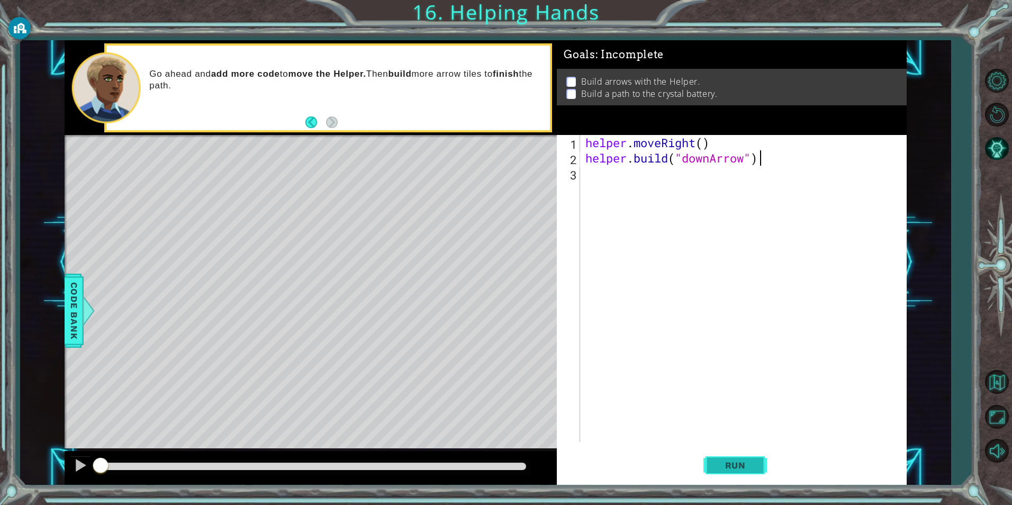
click at [742, 462] on span "Run" at bounding box center [735, 465] width 42 height 11
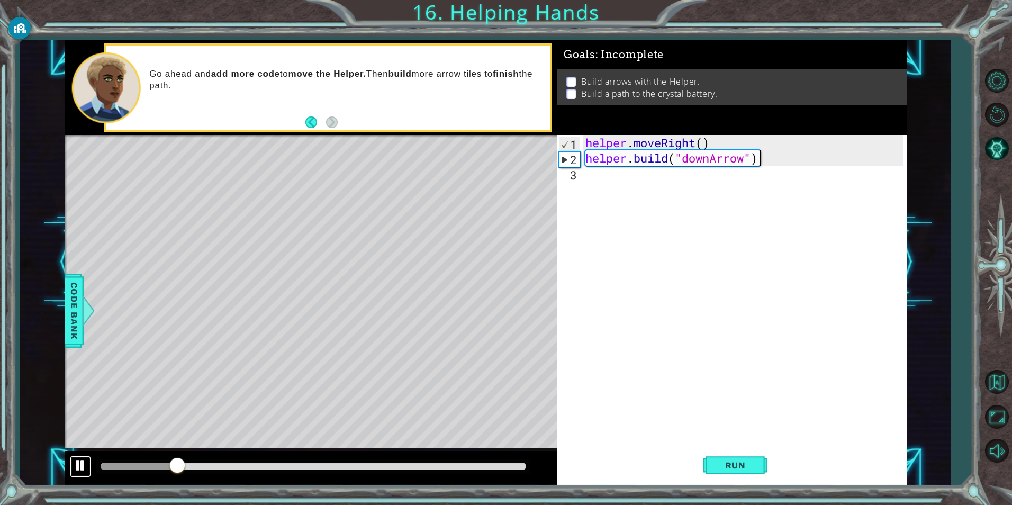
click at [74, 463] on div at bounding box center [81, 465] width 14 height 14
click at [715, 185] on div "helper . moveRight ( ) helper . build ( "downArrow" )" at bounding box center [745, 304] width 325 height 338
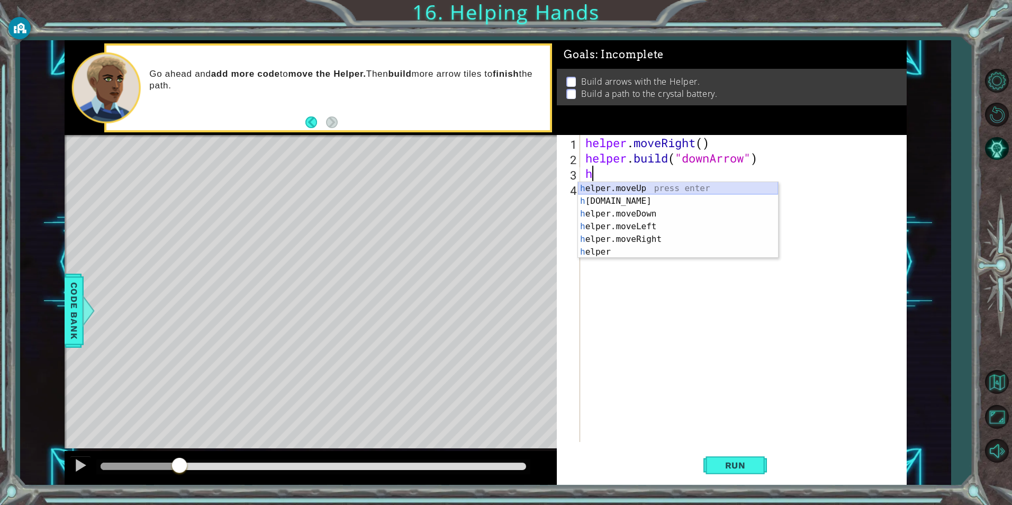
click at [643, 190] on div "h elper.moveUp press enter h [DOMAIN_NAME] press enter h elper.moveDown press e…" at bounding box center [678, 233] width 200 height 102
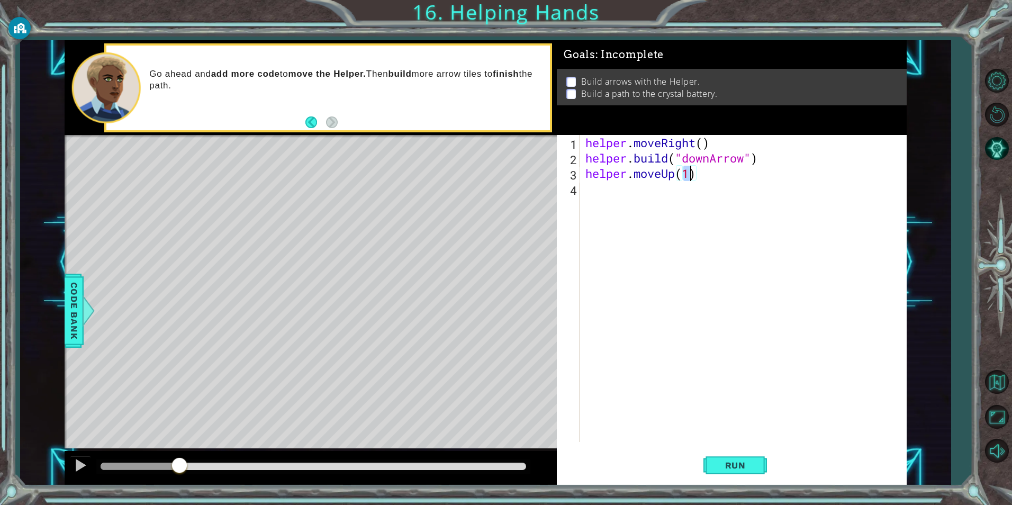
type textarea "helper.moveUp(2)"
click at [671, 185] on div "helper . moveRight ( ) helper . build ( "downArrow" ) helper . moveUp ( 2 )" at bounding box center [745, 304] width 325 height 338
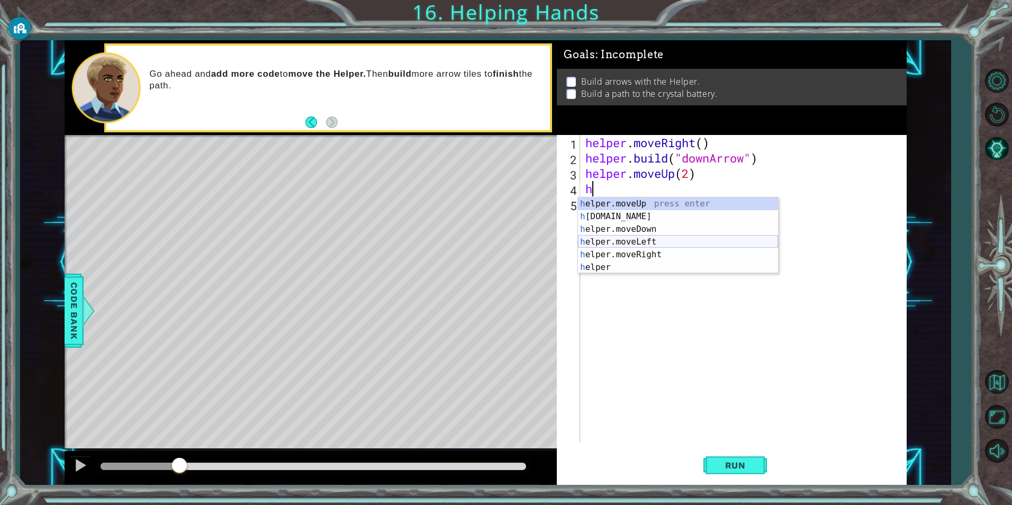
click at [686, 239] on div "h elper.moveUp press enter h [DOMAIN_NAME] press enter h elper.moveDown press e…" at bounding box center [678, 248] width 200 height 102
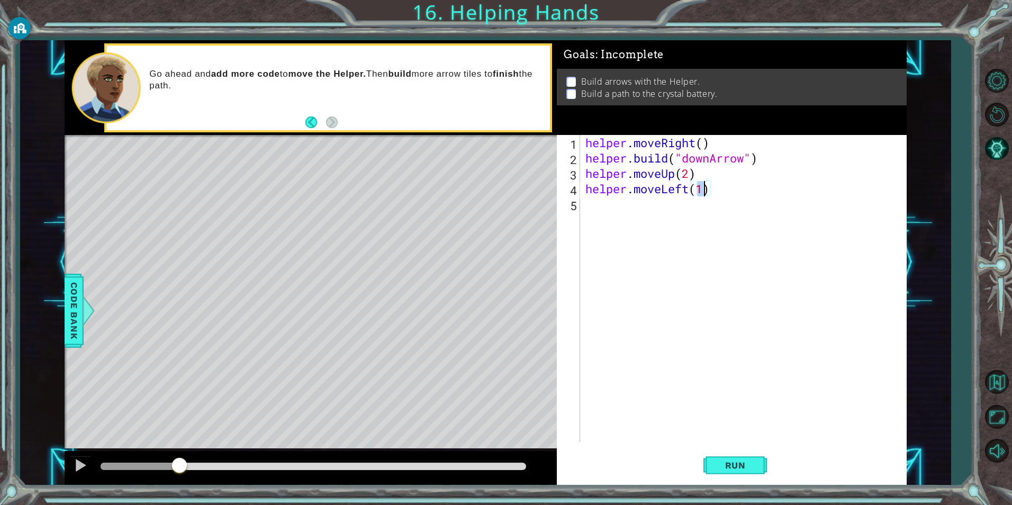
scroll to position [0, 5]
type textarea "helper.moveLeft(2)"
click at [757, 466] on button "Run" at bounding box center [734, 465] width 63 height 35
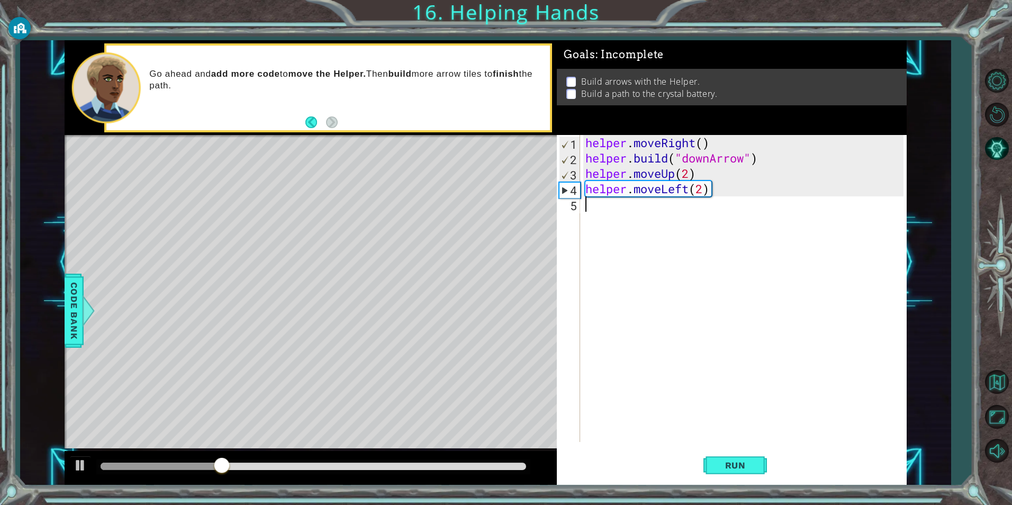
click at [618, 208] on div "helper . moveRight ( ) helper . build ( "downArrow" ) helper . moveUp ( 2 ) hel…" at bounding box center [745, 304] width 325 height 338
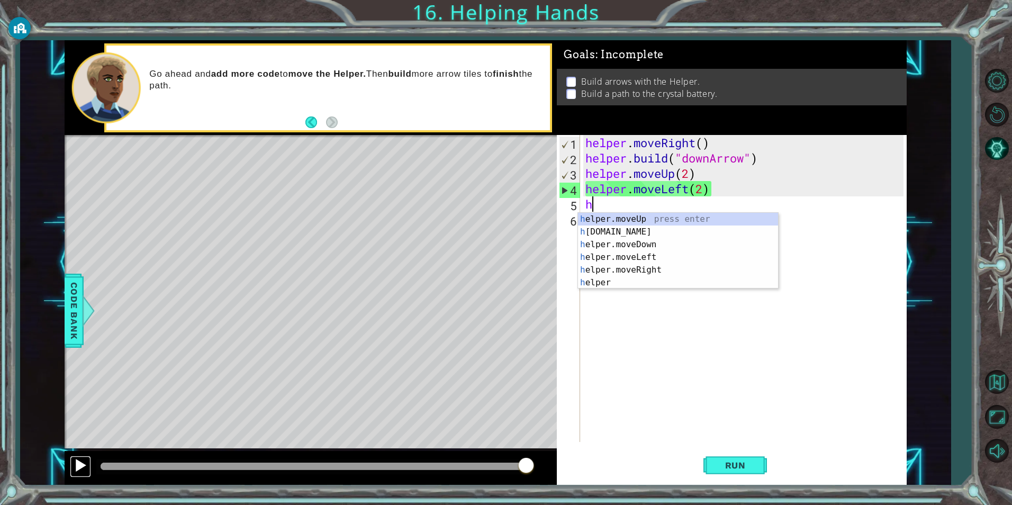
click at [78, 466] on div at bounding box center [81, 465] width 14 height 14
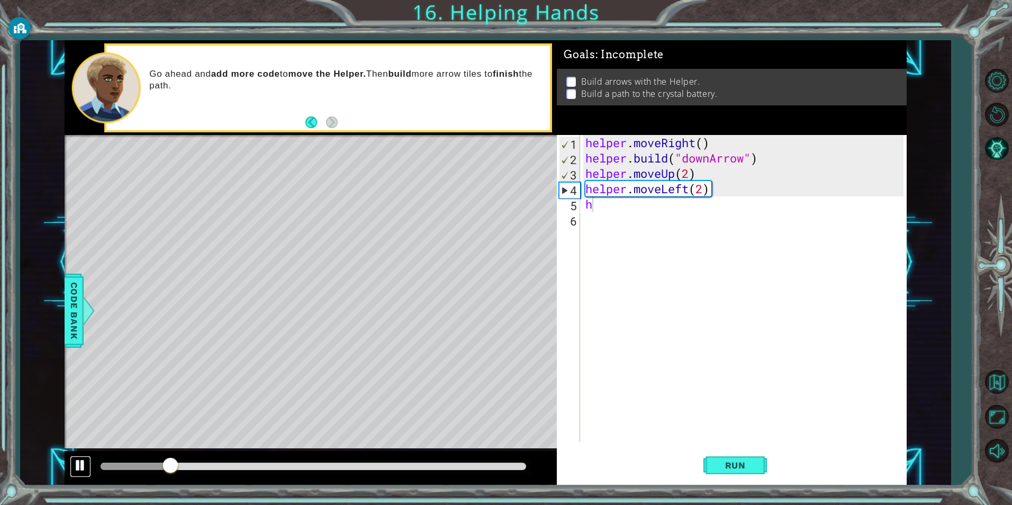
click at [80, 462] on div at bounding box center [81, 465] width 14 height 14
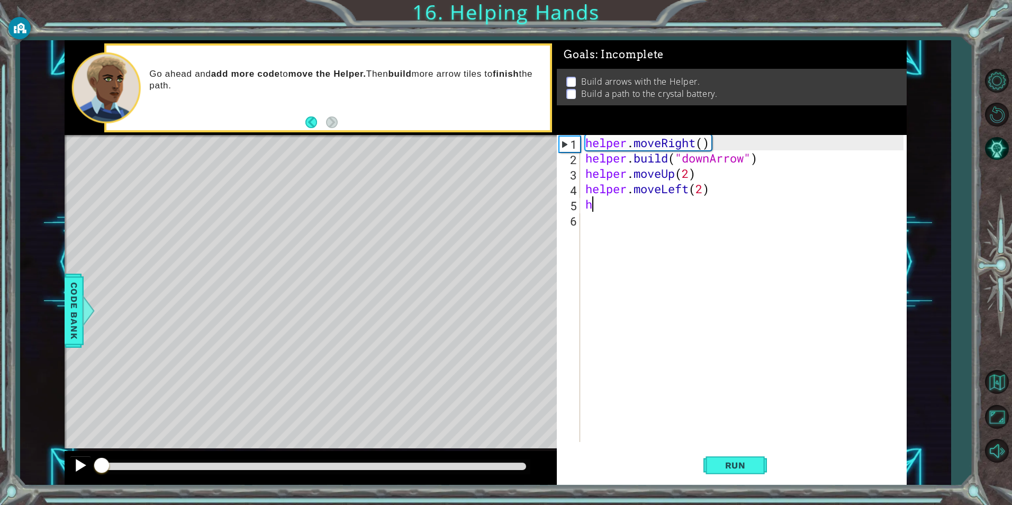
drag, startPoint x: 172, startPoint y: 465, endPoint x: 76, endPoint y: 469, distance: 96.4
click at [77, 470] on div at bounding box center [311, 468] width 492 height 34
click at [80, 445] on div "methods helper moveUp() moveDown() moveLeft() moveRight() build(item) tools for…" at bounding box center [486, 262] width 842 height 444
click at [76, 465] on div at bounding box center [81, 465] width 14 height 14
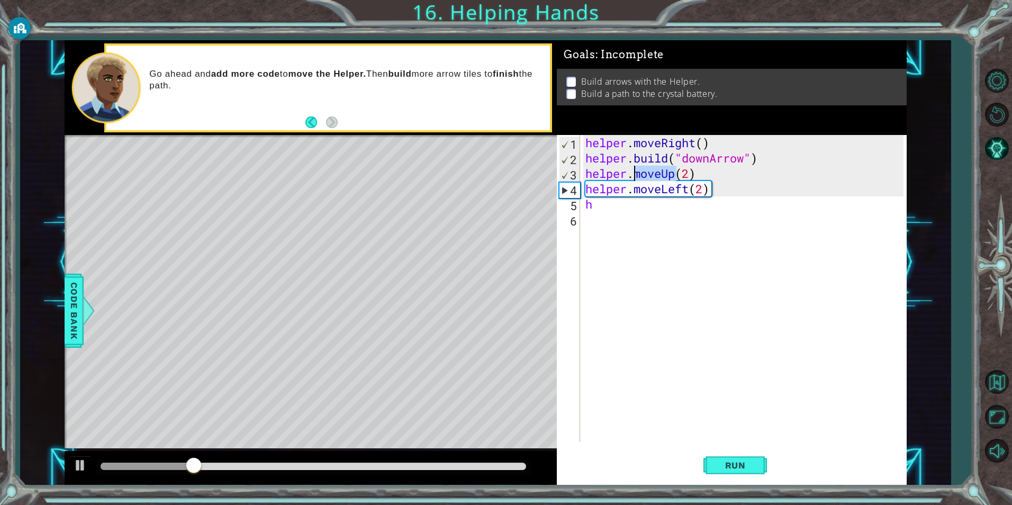
drag, startPoint x: 676, startPoint y: 175, endPoint x: 636, endPoint y: 175, distance: 39.7
click at [636, 175] on div "helper . moveRight ( ) helper . build ( "downArrow" ) helper . moveUp ( 2 ) hel…" at bounding box center [745, 304] width 325 height 338
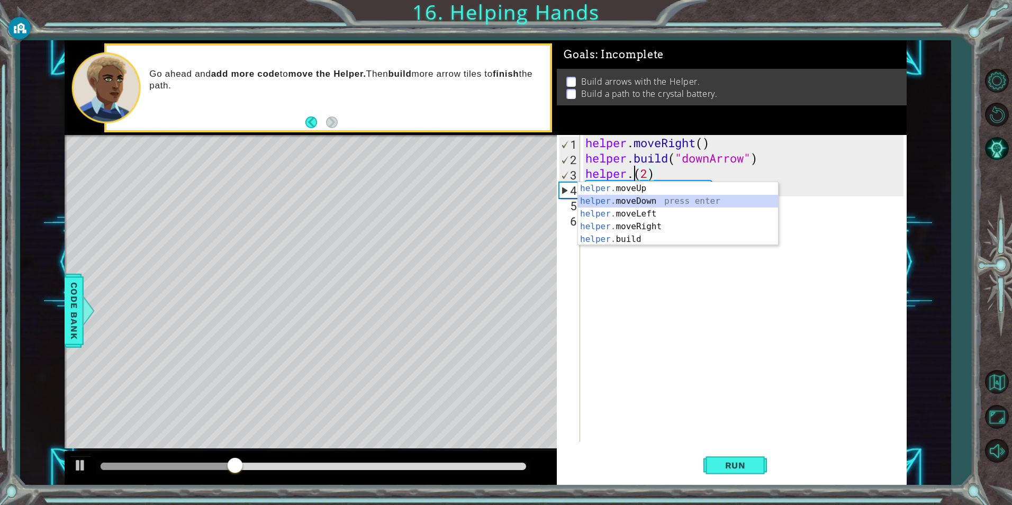
click at [673, 201] on div "helper. moveUp press enter helper. moveDown press enter helper. moveLeft press …" at bounding box center [678, 226] width 200 height 89
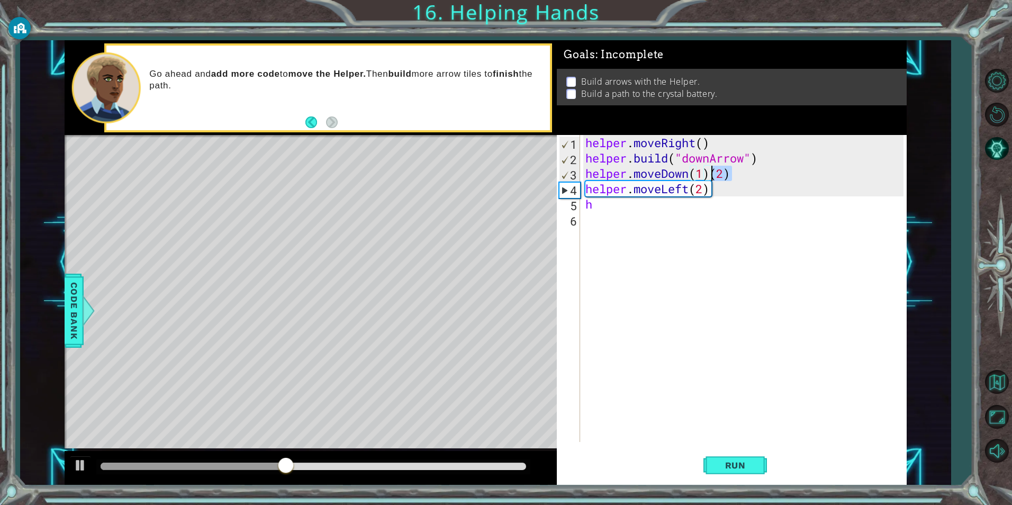
drag, startPoint x: 731, startPoint y: 174, endPoint x: 712, endPoint y: 175, distance: 18.5
click at [712, 175] on div "helper . moveRight ( ) helper . build ( "downArrow" ) helper . moveDown ( 1 ) (…" at bounding box center [745, 304] width 325 height 338
drag, startPoint x: 687, startPoint y: 189, endPoint x: 665, endPoint y: 192, distance: 22.8
click at [665, 192] on div "helper . moveRight ( ) helper . build ( "downArrow" ) helper . moveDown ( 1 ) h…" at bounding box center [745, 304] width 325 height 338
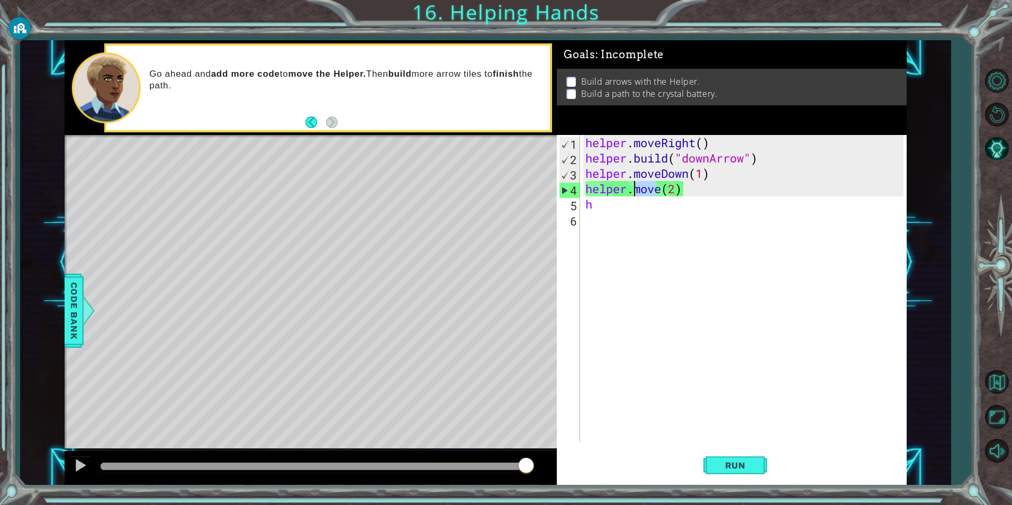
drag, startPoint x: 657, startPoint y: 189, endPoint x: 636, endPoint y: 190, distance: 21.2
click at [636, 190] on div "helper . moveRight ( ) helper . build ( "downArrow" ) helper . moveDown ( 1 ) h…" at bounding box center [745, 304] width 325 height 338
click at [636, 190] on div "helper . moveRight ( ) helper . build ( "downArrow" ) helper . moveDown ( 1 ) h…" at bounding box center [743, 288] width 320 height 307
drag, startPoint x: 636, startPoint y: 190, endPoint x: 662, endPoint y: 187, distance: 26.1
click at [662, 187] on div "helper . moveRight ( ) helper . build ( "downArrow" ) helper . moveDown ( 1 ) h…" at bounding box center [745, 304] width 325 height 338
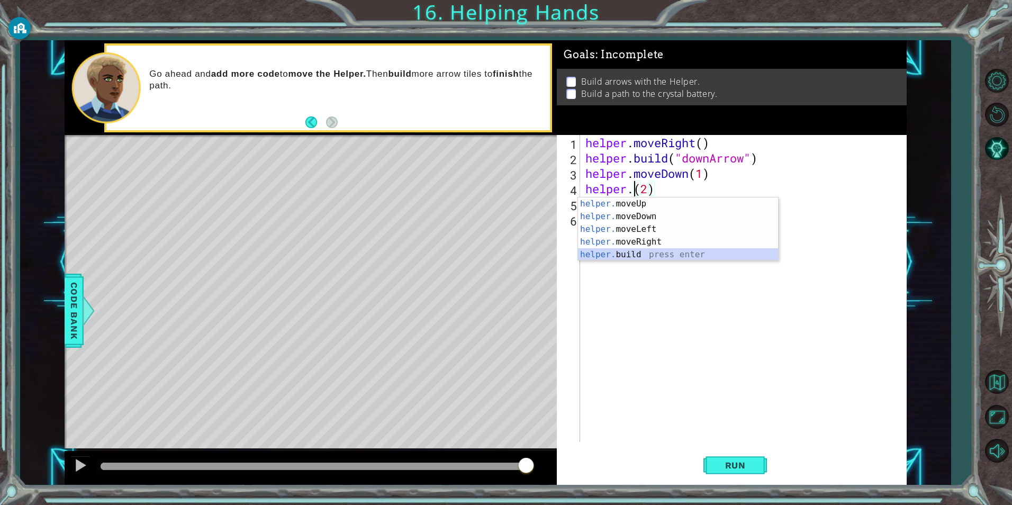
click at [680, 250] on div "helper. moveUp press enter helper. moveDown press enter helper. moveLeft press …" at bounding box center [678, 241] width 200 height 89
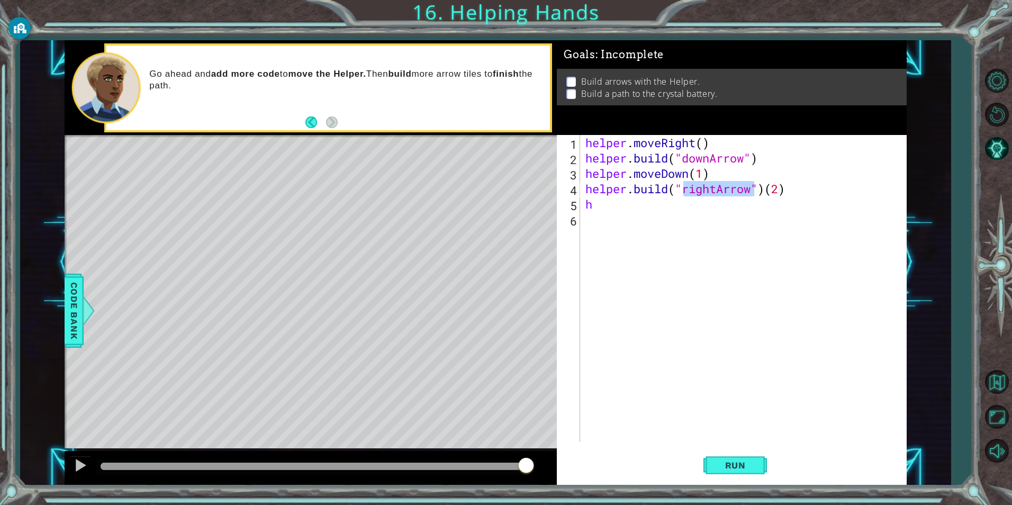
drag, startPoint x: 580, startPoint y: 205, endPoint x: 590, endPoint y: 205, distance: 9.5
click at [590, 205] on div "[DOMAIN_NAME]("rightArrow")(2) 1 2 3 4 5 6 helper . moveRight ( ) helper . buil…" at bounding box center [730, 288] width 346 height 307
drag, startPoint x: 780, startPoint y: 187, endPoint x: 775, endPoint y: 189, distance: 5.5
click at [775, 189] on div "helper . moveRight ( ) helper . build ( "downArrow" ) helper . moveDown ( 1 ) h…" at bounding box center [745, 304] width 325 height 338
click at [597, 206] on div "helper . moveRight ( ) helper . build ( "downArrow" ) helper . moveDown ( 1 ) h…" at bounding box center [745, 304] width 325 height 338
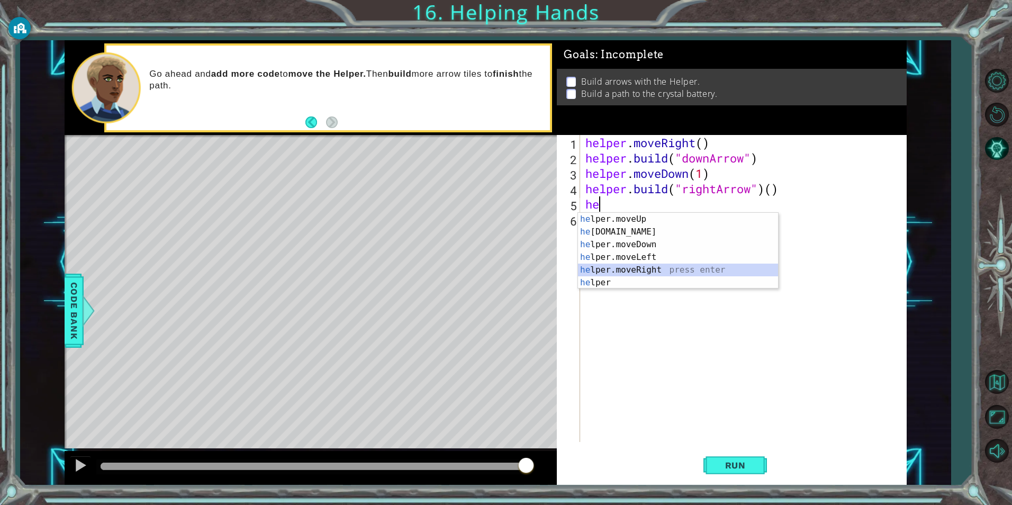
click at [645, 272] on div "he lper.moveUp press enter he [DOMAIN_NAME] press enter he lper.moveDown press …" at bounding box center [678, 264] width 200 height 102
type textarea "helper.moveRight(1)"
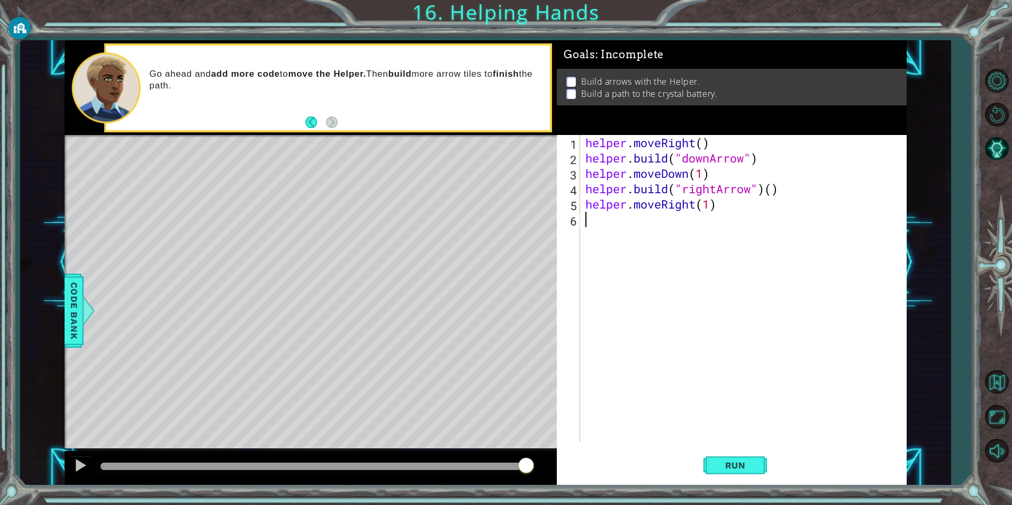
click at [641, 220] on div "helper . moveRight ( ) helper . build ( "downArrow" ) helper . moveDown ( 1 ) h…" at bounding box center [745, 304] width 325 height 338
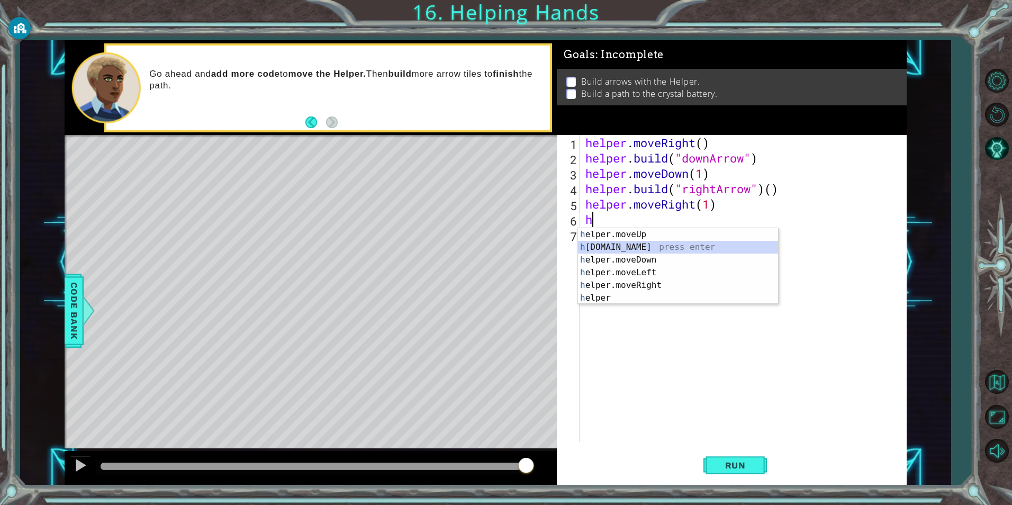
click at [667, 245] on div "h elper.moveUp press enter h [DOMAIN_NAME] press enter h elper.moveDown press e…" at bounding box center [678, 279] width 200 height 102
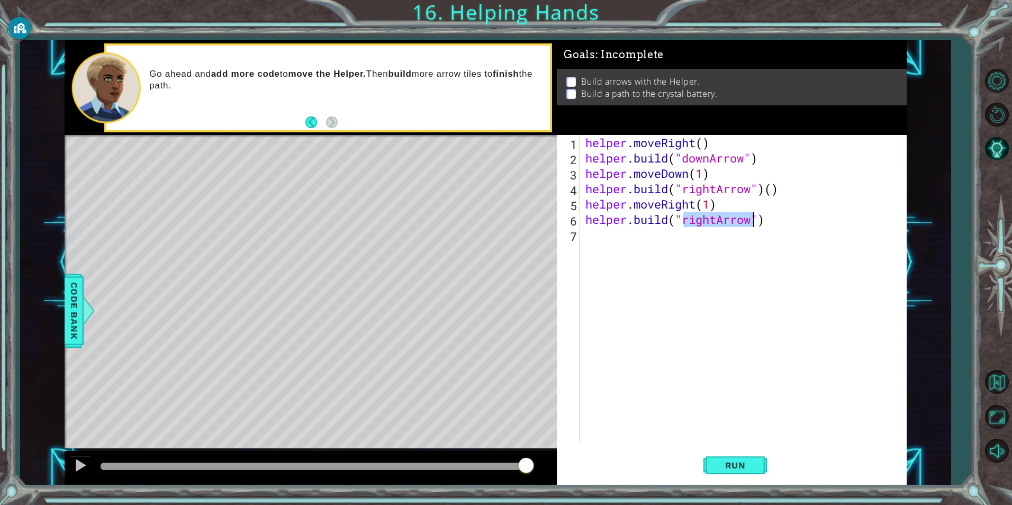
click at [774, 192] on div "helper . moveRight ( ) helper . build ( "downArrow" ) helper . moveDown ( 1 ) h…" at bounding box center [745, 304] width 325 height 338
click at [770, 221] on div "helper . moveRight ( ) helper . build ( "downArrow" ) helper . moveDown ( 1 ) h…" at bounding box center [745, 304] width 325 height 338
type textarea "[DOMAIN_NAME]("rightArrow")(1)"
click at [602, 232] on div "helper . moveRight ( ) helper . build ( "downArrow" ) helper . moveDown ( 1 ) h…" at bounding box center [745, 304] width 325 height 338
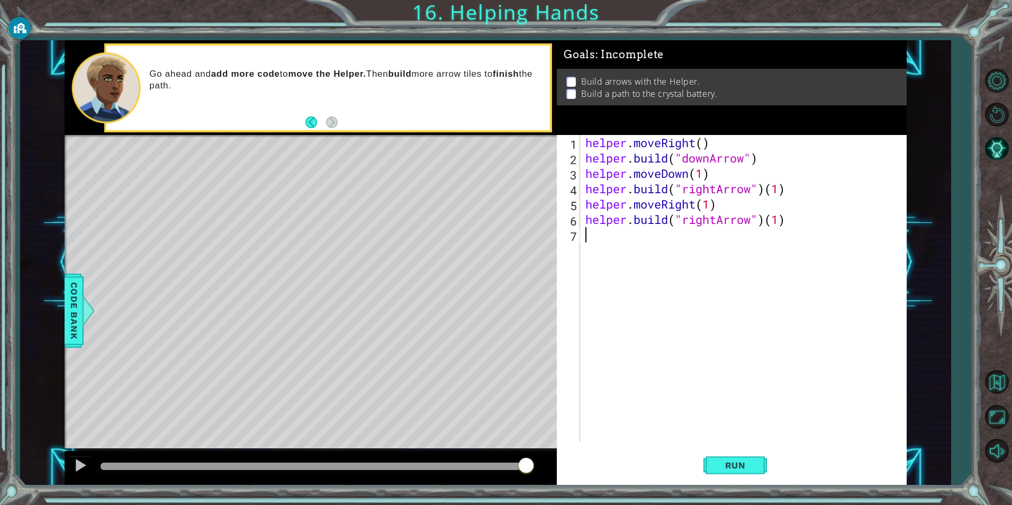
scroll to position [0, 0]
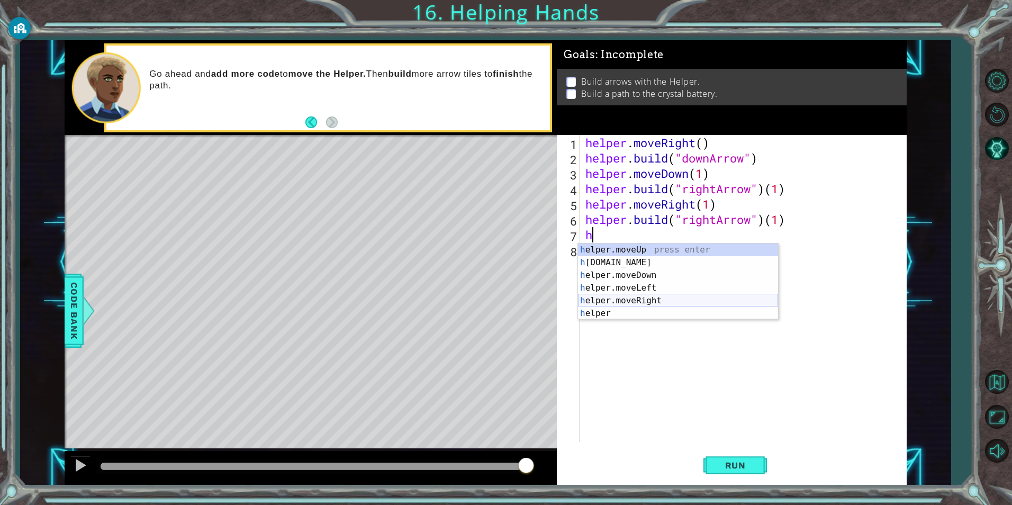
click at [642, 297] on div "h elper.moveUp press enter h [DOMAIN_NAME] press enter h elper.moveDown press e…" at bounding box center [678, 294] width 200 height 102
type textarea "helper.moveRight(1)"
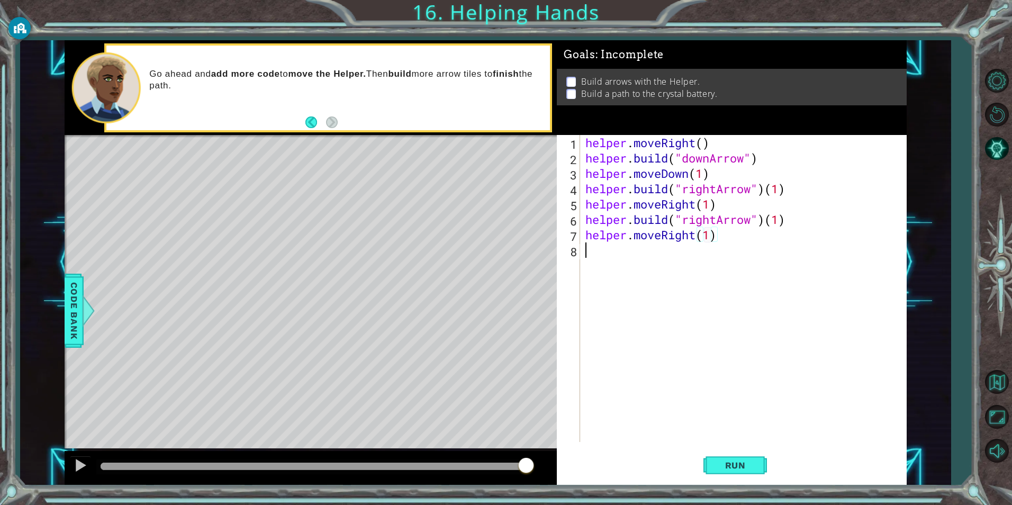
click at [657, 251] on div "helper . moveRight ( ) helper . build ( "downArrow" ) helper . moveDown ( 1 ) h…" at bounding box center [745, 304] width 325 height 338
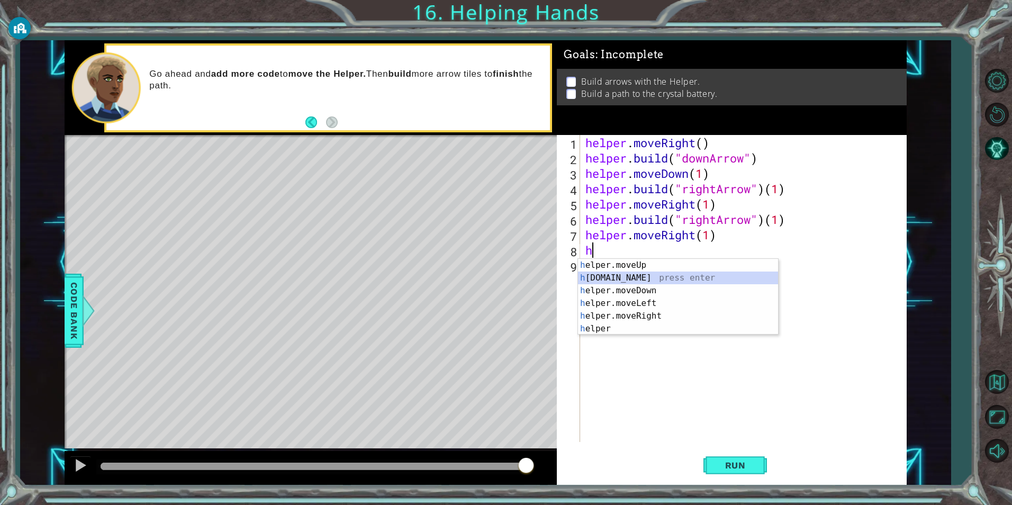
click at [666, 278] on div "h elper.moveUp press enter h [DOMAIN_NAME] press enter h elper.moveDown press e…" at bounding box center [678, 310] width 200 height 102
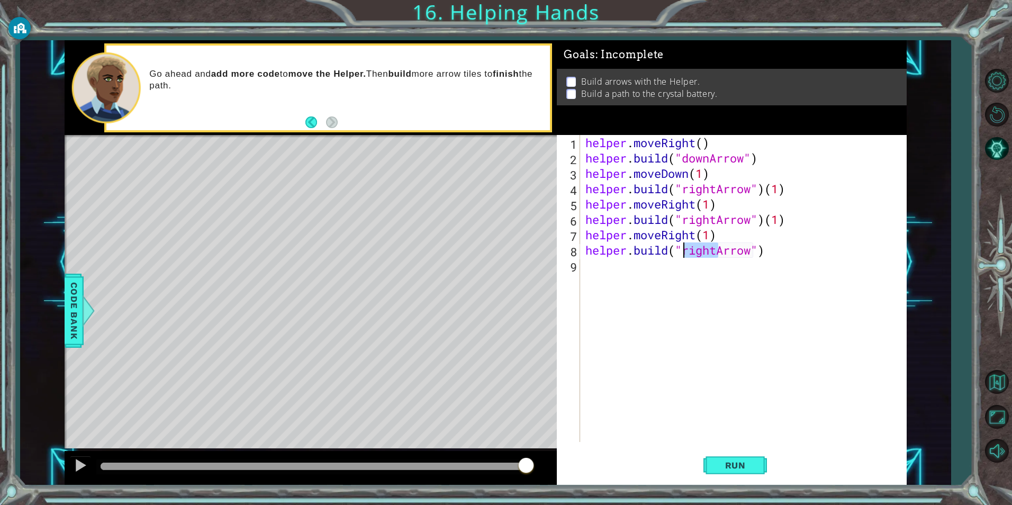
drag, startPoint x: 715, startPoint y: 250, endPoint x: 685, endPoint y: 256, distance: 30.1
click at [685, 256] on div "helper . moveRight ( ) helper . build ( "downArrow" ) helper . moveDown ( 1 ) h…" at bounding box center [745, 304] width 325 height 338
type textarea "[DOMAIN_NAME]("upArrow")"
click at [647, 269] on div "helper . moveRight ( ) helper . build ( "downArrow" ) helper . moveDown ( 1 ) h…" at bounding box center [745, 304] width 325 height 338
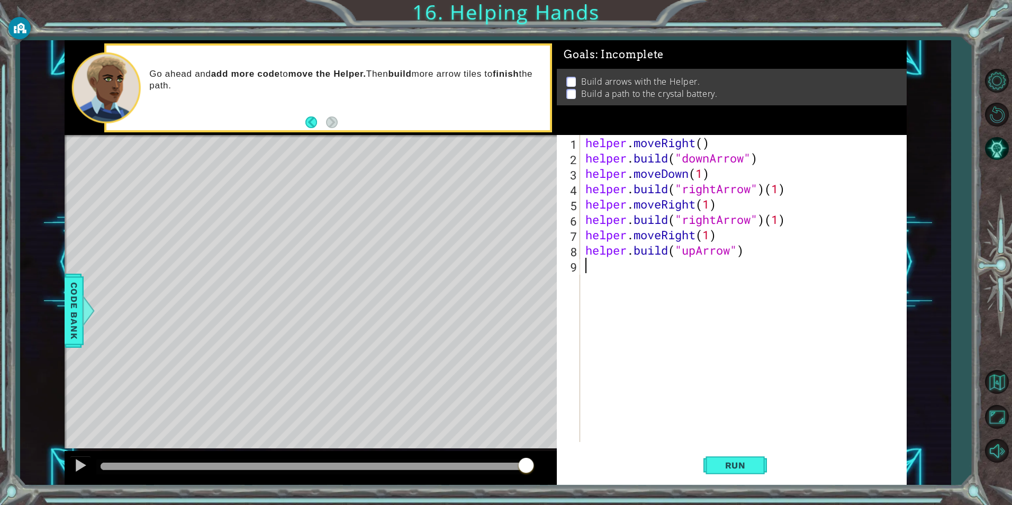
scroll to position [0, 0]
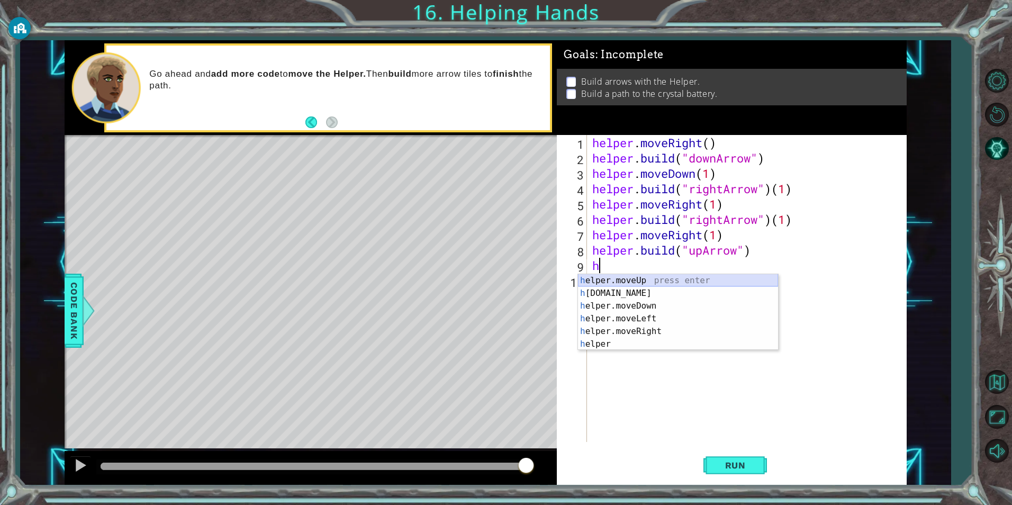
click at [669, 280] on div "h elper.moveUp press enter h [DOMAIN_NAME] press enter h elper.moveDown press e…" at bounding box center [678, 325] width 200 height 102
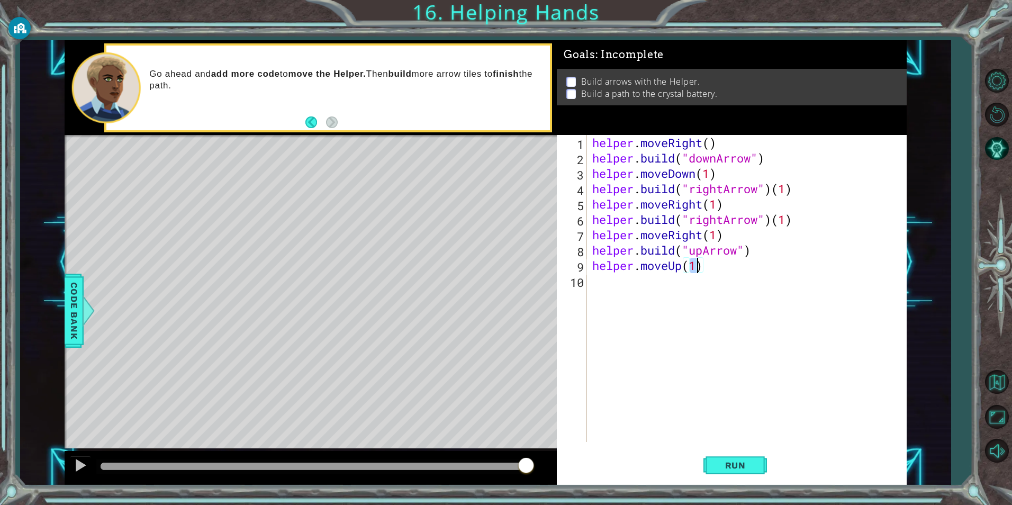
scroll to position [0, 5]
click at [730, 466] on span "Run" at bounding box center [735, 465] width 42 height 11
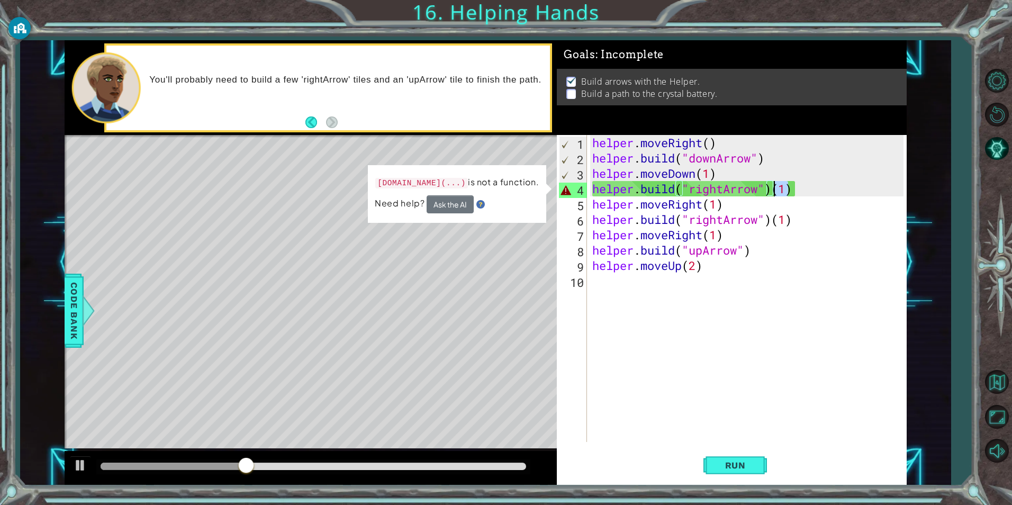
drag, startPoint x: 790, startPoint y: 190, endPoint x: 776, endPoint y: 190, distance: 14.3
click at [776, 190] on div "helper . moveRight ( ) helper . build ( "downArrow" ) helper . moveDown ( 1 ) h…" at bounding box center [749, 304] width 319 height 338
drag, startPoint x: 799, startPoint y: 189, endPoint x: 778, endPoint y: 192, distance: 21.8
click at [778, 192] on div "helper . moveRight ( ) helper . build ( "downArrow" ) helper . moveDown ( 1 ) h…" at bounding box center [749, 304] width 319 height 338
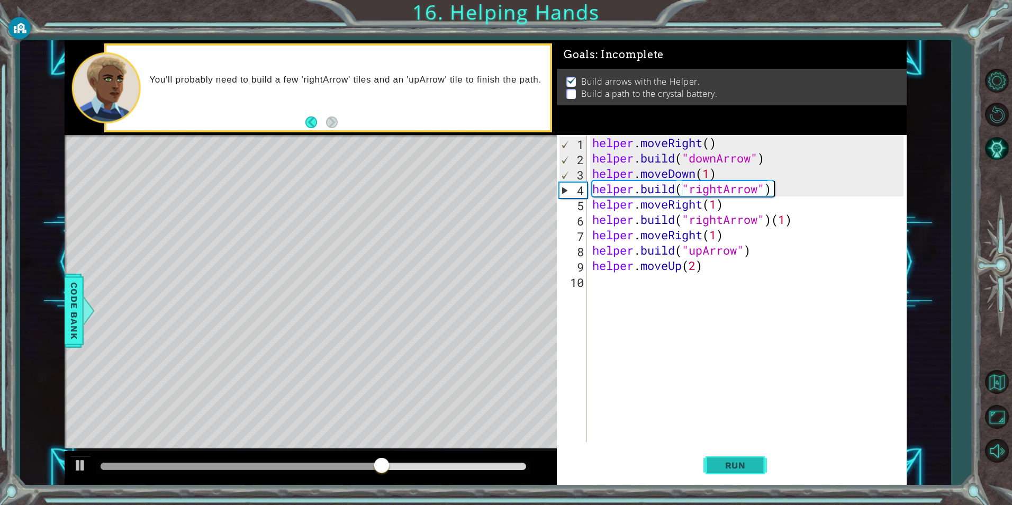
click at [744, 470] on span "Run" at bounding box center [735, 465] width 42 height 11
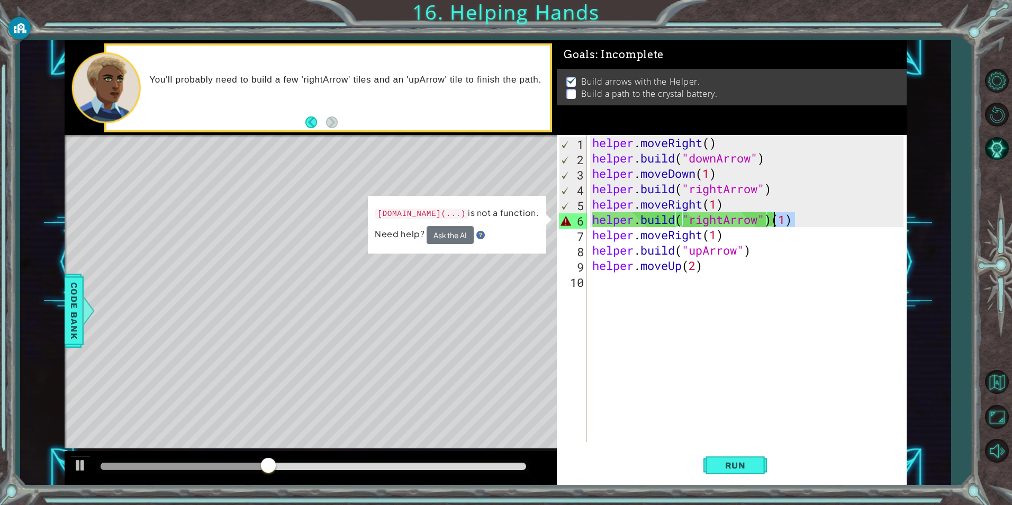
drag, startPoint x: 792, startPoint y: 220, endPoint x: 775, endPoint y: 223, distance: 17.7
click at [775, 223] on div "helper . moveRight ( ) helper . build ( "downArrow" ) helper . moveDown ( 1 ) h…" at bounding box center [749, 304] width 319 height 338
type textarea "[DOMAIN_NAME]("rightArrow")"
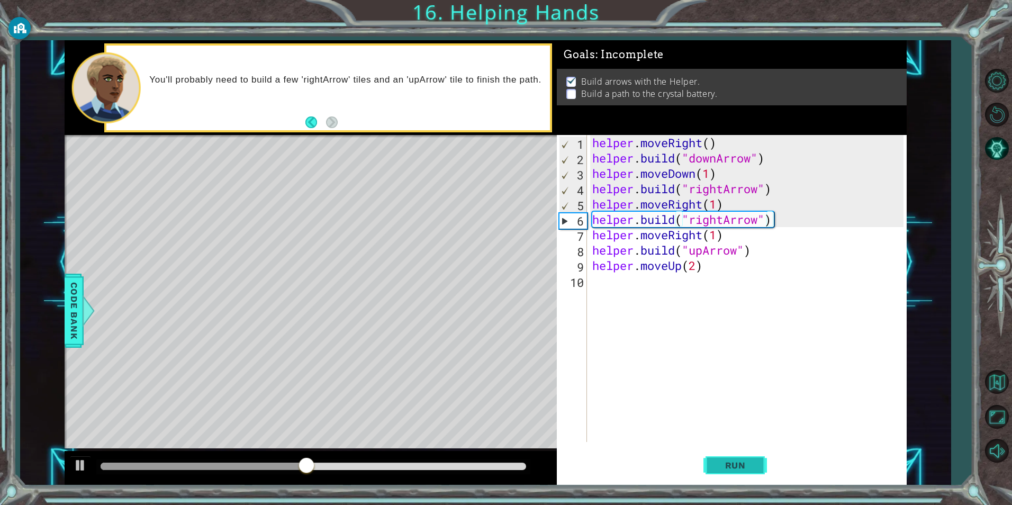
click at [760, 472] on button "Run" at bounding box center [734, 465] width 63 height 35
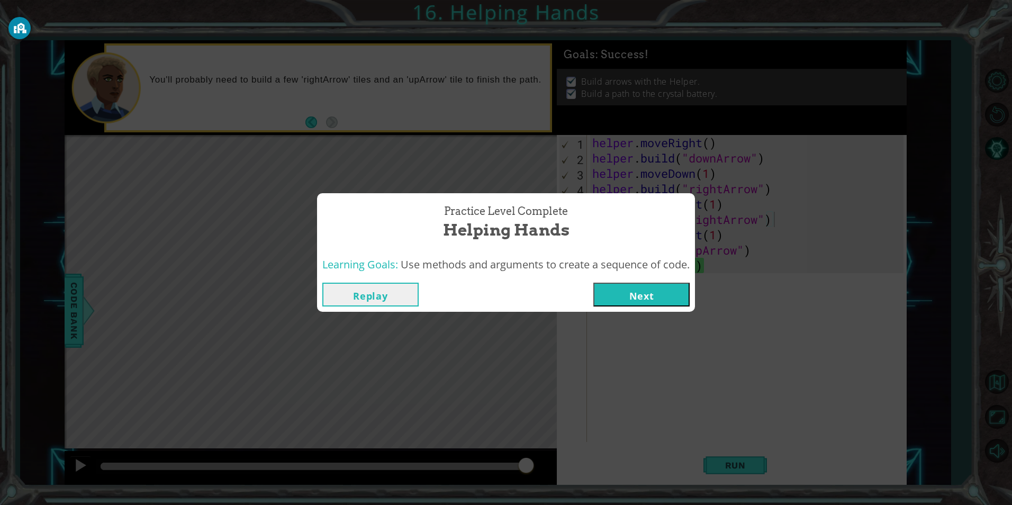
click at [678, 297] on button "Next" at bounding box center [641, 295] width 96 height 24
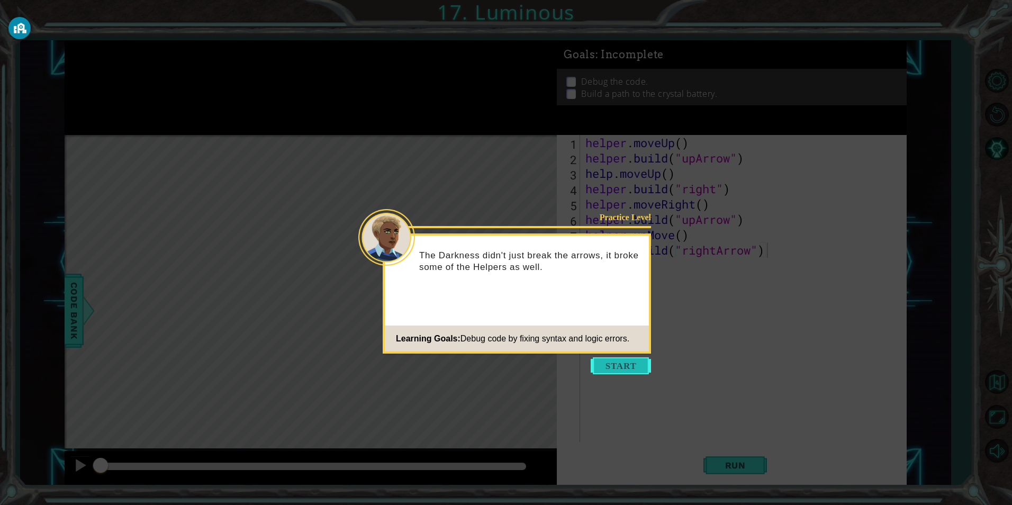
click at [614, 362] on button "Start" at bounding box center [620, 365] width 60 height 17
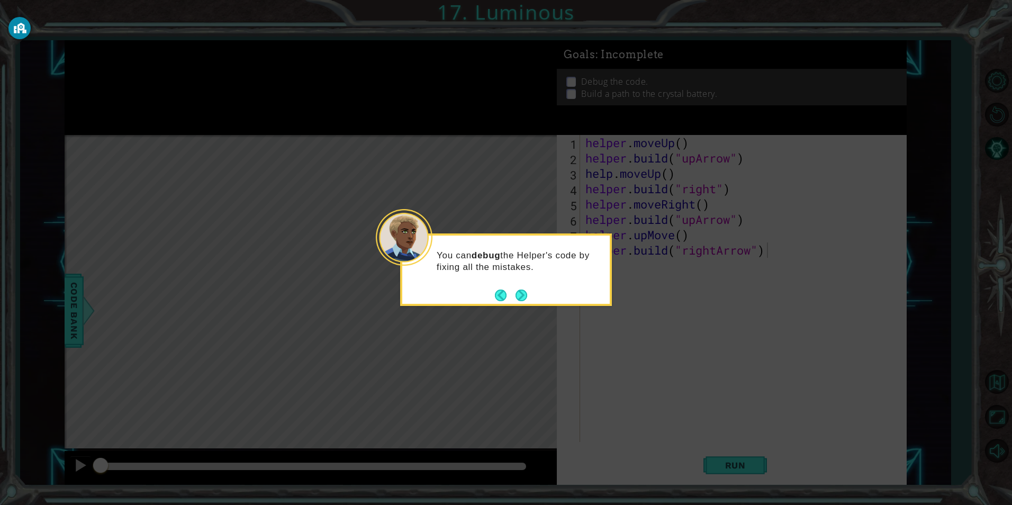
click at [519, 292] on button "Next" at bounding box center [521, 295] width 14 height 14
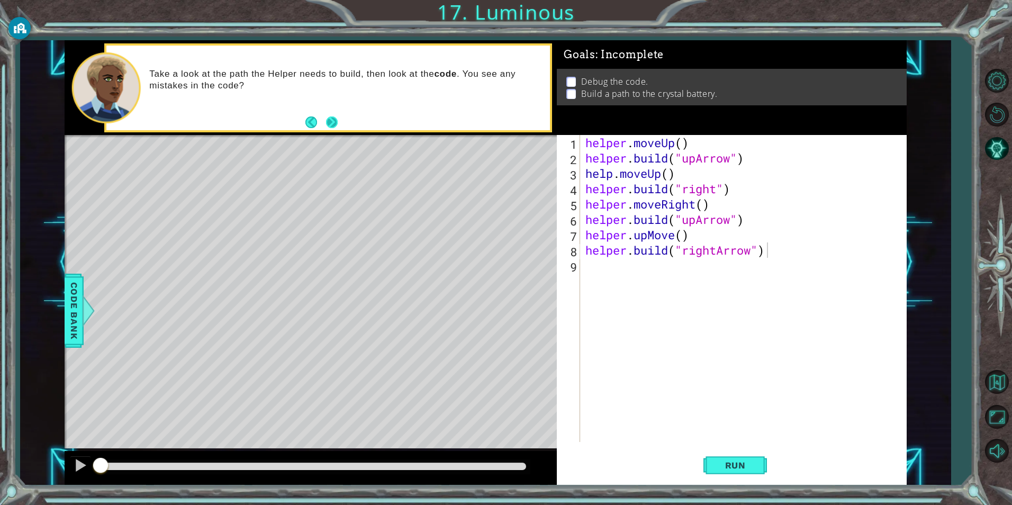
click at [333, 120] on button "Next" at bounding box center [332, 122] width 14 height 14
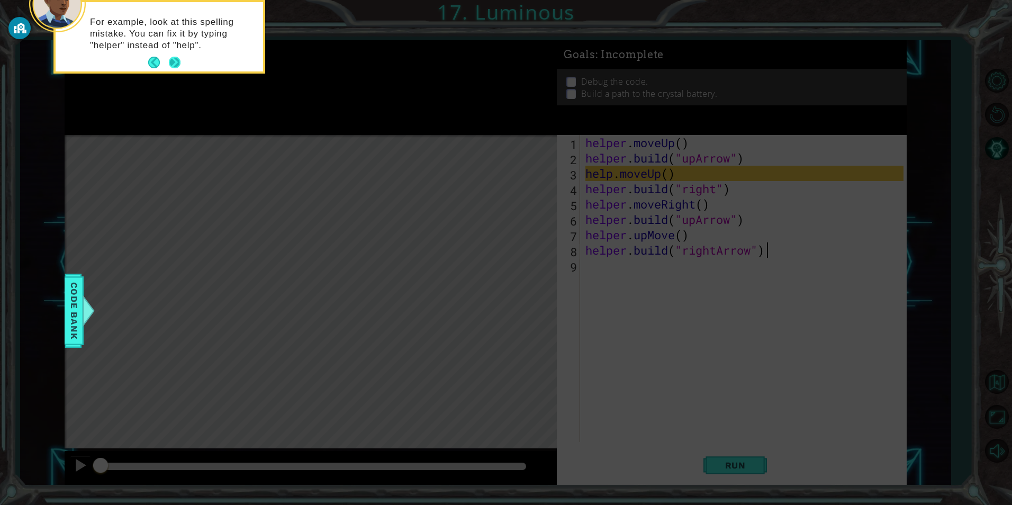
click at [172, 60] on button "Next" at bounding box center [175, 63] width 14 height 14
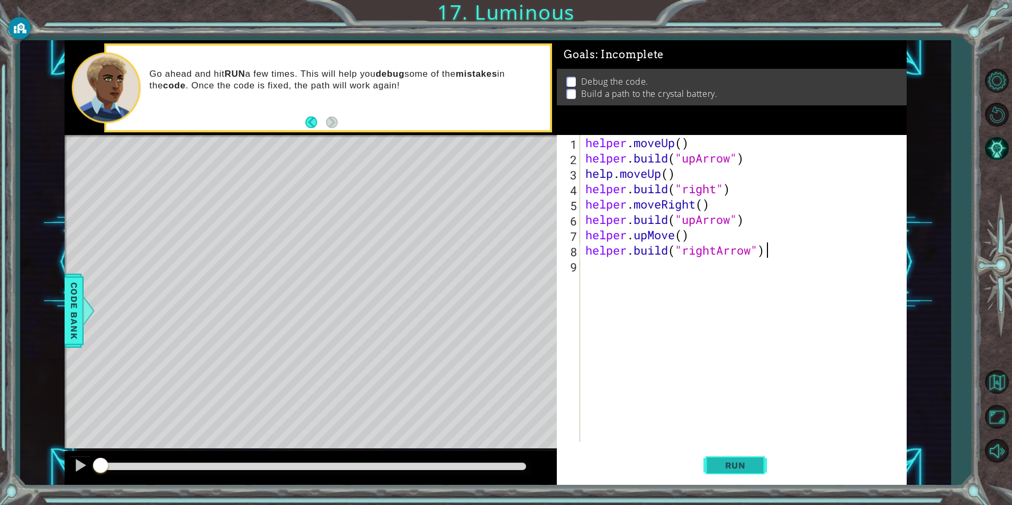
click at [735, 459] on button "Run" at bounding box center [734, 465] width 63 height 35
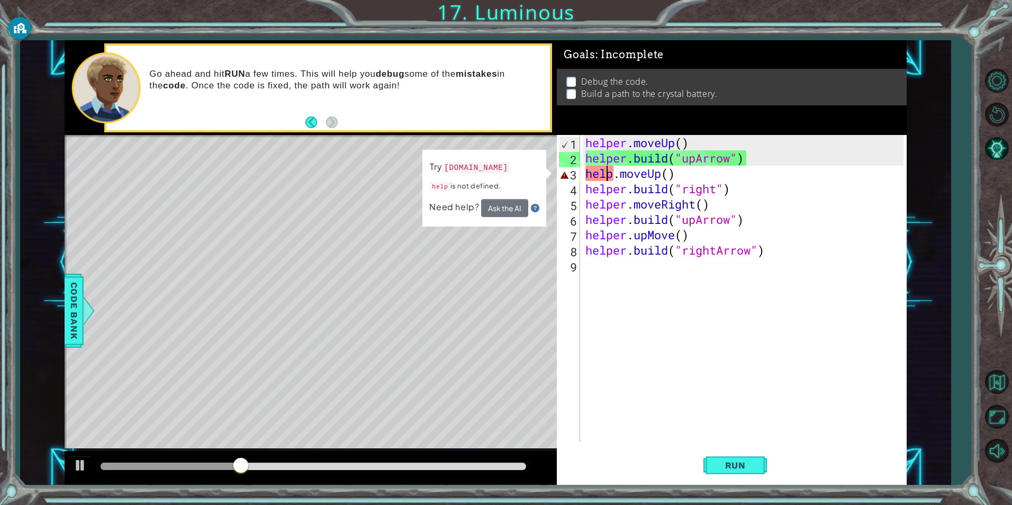
click at [609, 177] on div "helper . moveUp ( ) helper . build ( "upArrow" ) help . moveUp ( ) helper . bui…" at bounding box center [745, 304] width 325 height 338
click at [612, 176] on div "helper . moveUp ( ) helper . build ( "upArrow" ) help . moveUp ( ) helper . bui…" at bounding box center [745, 304] width 325 height 338
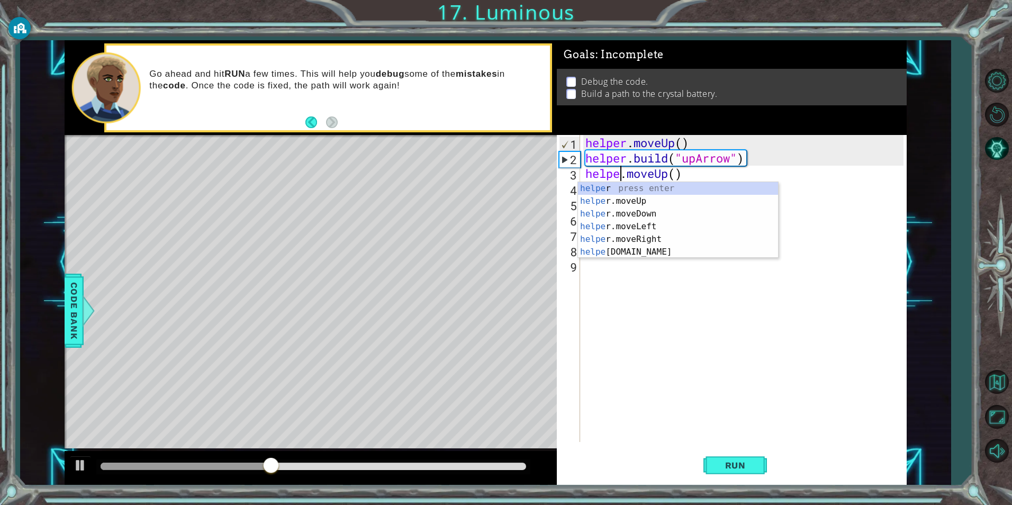
type textarea "helper.moveUp()"
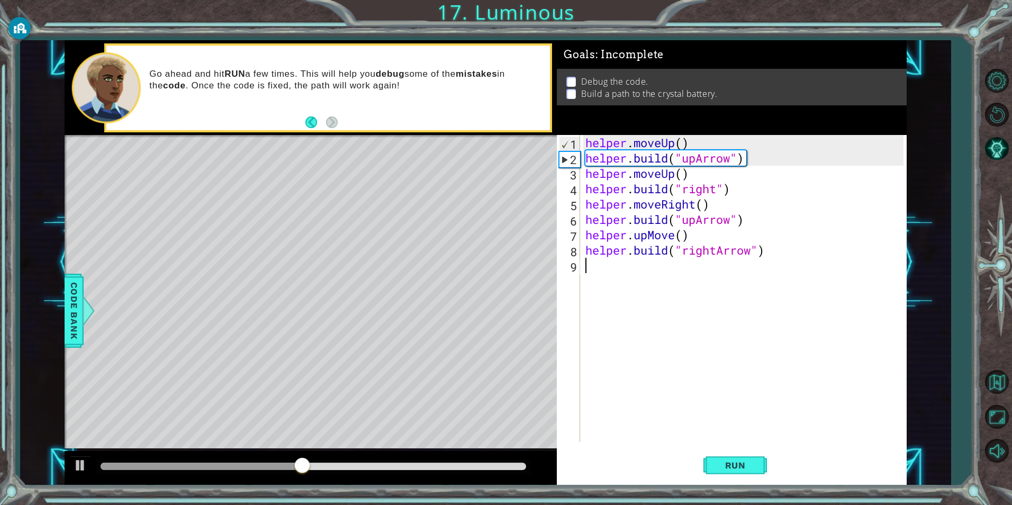
click at [626, 336] on div "helper . moveUp ( ) helper . build ( "upArrow" ) helper . moveUp ( ) helper . b…" at bounding box center [745, 304] width 325 height 338
click at [715, 187] on div "helper . moveUp ( ) helper . build ( "upArrow" ) helper . moveUp ( ) helper . b…" at bounding box center [745, 304] width 325 height 338
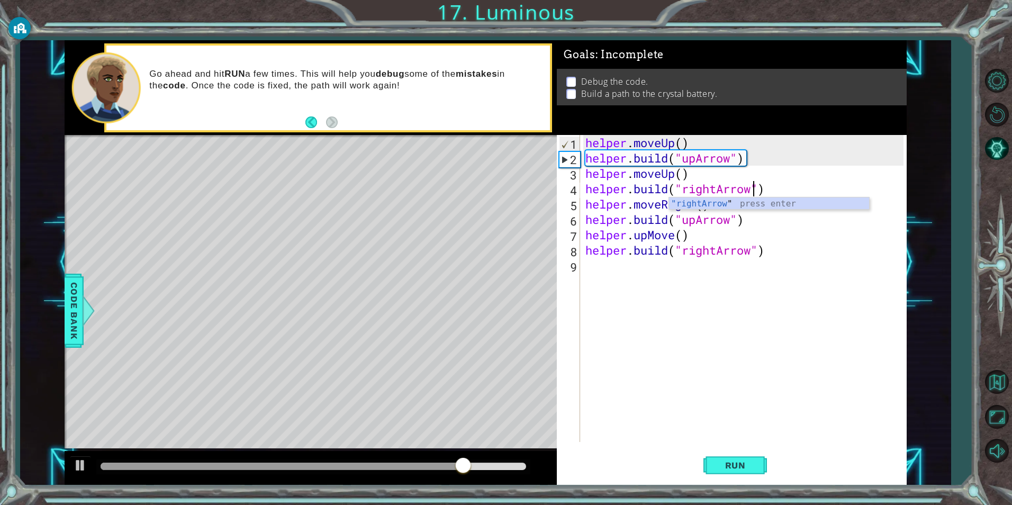
scroll to position [0, 8]
drag, startPoint x: 725, startPoint y: 469, endPoint x: 726, endPoint y: 462, distance: 6.9
click at [726, 469] on span "Run" at bounding box center [735, 465] width 42 height 11
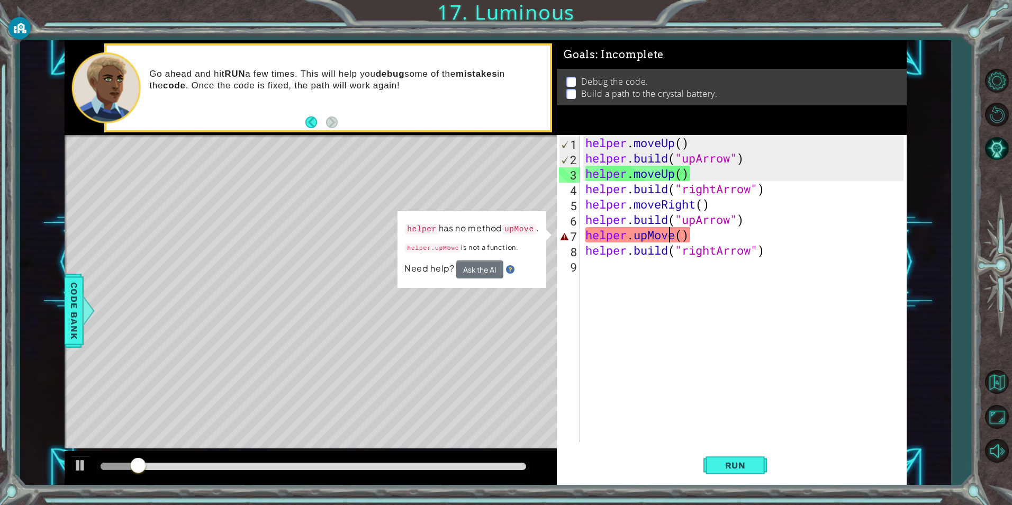
click at [672, 237] on div "helper . moveUp ( ) helper . build ( "upArrow" ) helper . moveUp ( ) helper . b…" at bounding box center [745, 304] width 325 height 338
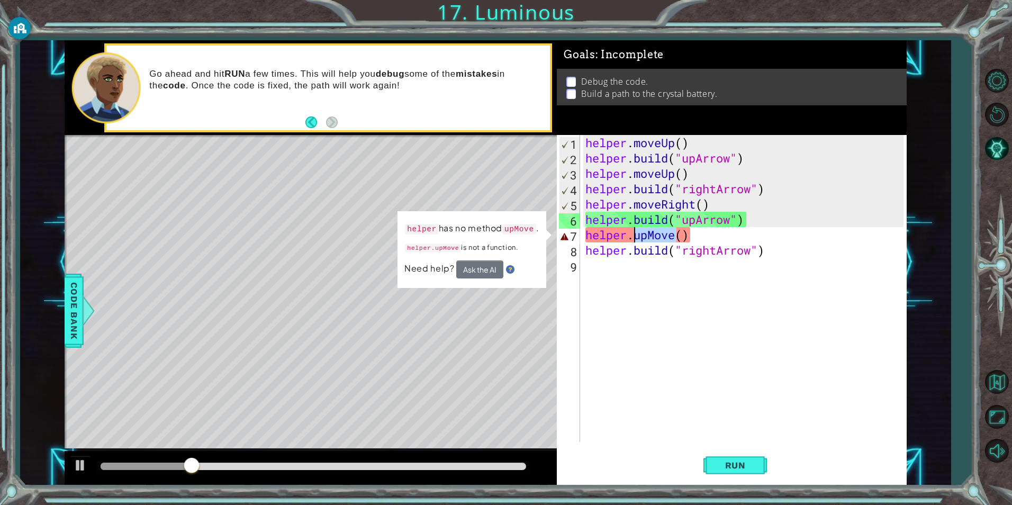
drag, startPoint x: 676, startPoint y: 237, endPoint x: 639, endPoint y: 240, distance: 36.6
click at [638, 240] on div "helper . moveUp ( ) helper . build ( "upArrow" ) helper . moveUp ( ) helper . b…" at bounding box center [745, 304] width 325 height 338
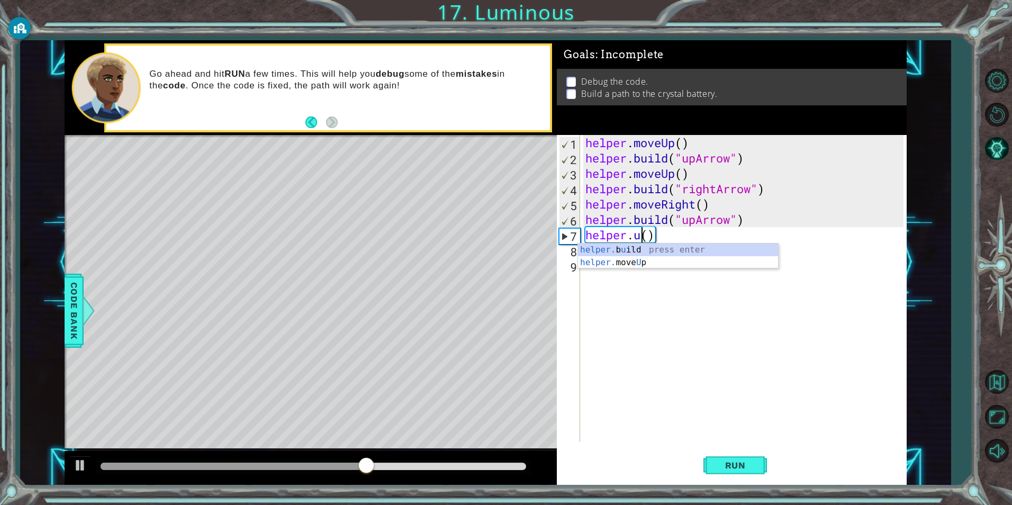
scroll to position [0, 2]
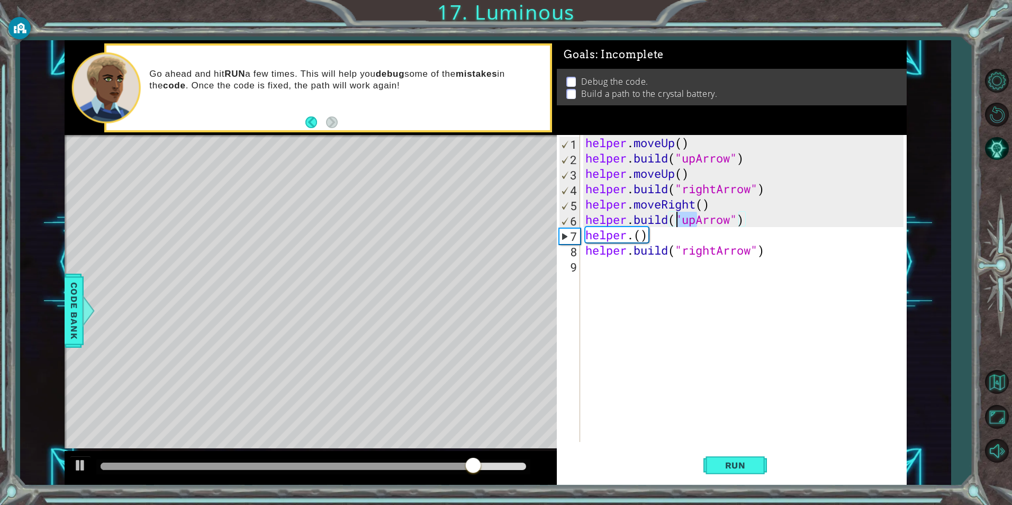
drag, startPoint x: 696, startPoint y: 219, endPoint x: 679, endPoint y: 219, distance: 16.4
click at [679, 219] on div "helper . moveUp ( ) helper . build ( "upArrow" ) helper . moveUp ( ) helper . b…" at bounding box center [745, 304] width 325 height 338
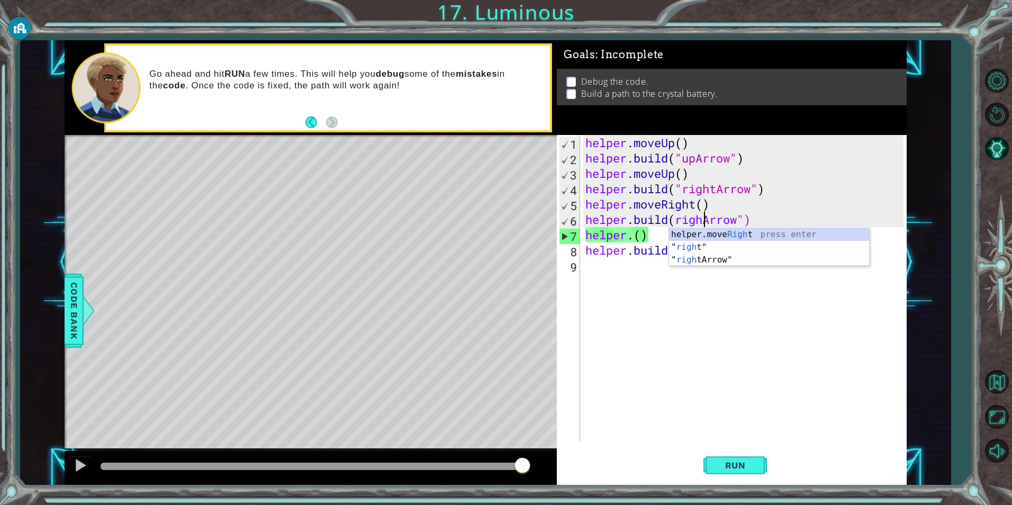
scroll to position [0, 6]
click at [707, 257] on div "helper.move Right press enter " right " press enter " right Arrow" press enter" at bounding box center [769, 259] width 200 height 63
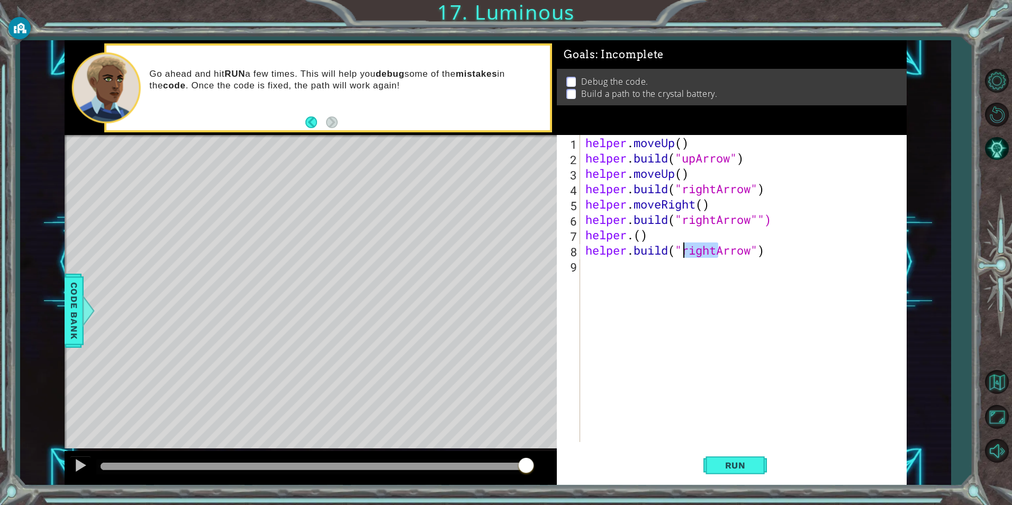
drag, startPoint x: 715, startPoint y: 250, endPoint x: 684, endPoint y: 252, distance: 31.3
click at [684, 252] on div "helper . moveUp ( ) helper . build ( "upArrow" ) helper . moveUp ( ) helper . b…" at bounding box center [745, 304] width 325 height 338
click at [726, 268] on div ""up Arrow" press enter" at bounding box center [769, 278] width 200 height 38
click at [642, 239] on div "helper . moveUp ( ) helper . build ( "upArrow" ) helper . moveUp ( ) helper . b…" at bounding box center [745, 304] width 325 height 338
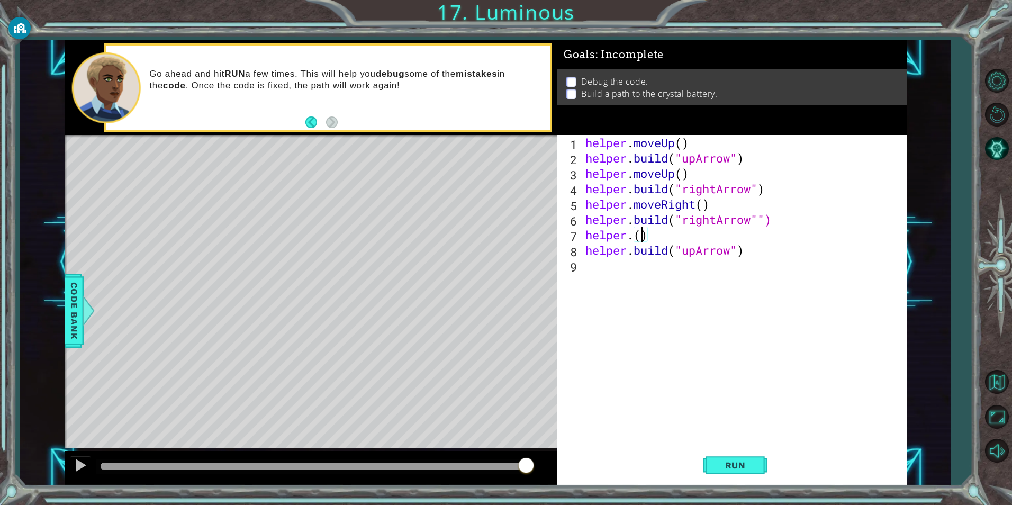
scroll to position [0, 2]
drag, startPoint x: 649, startPoint y: 238, endPoint x: 634, endPoint y: 239, distance: 14.9
click at [634, 239] on div "helper . moveUp ( ) helper . build ( "upArrow" ) helper . moveUp ( ) helper . b…" at bounding box center [745, 304] width 325 height 338
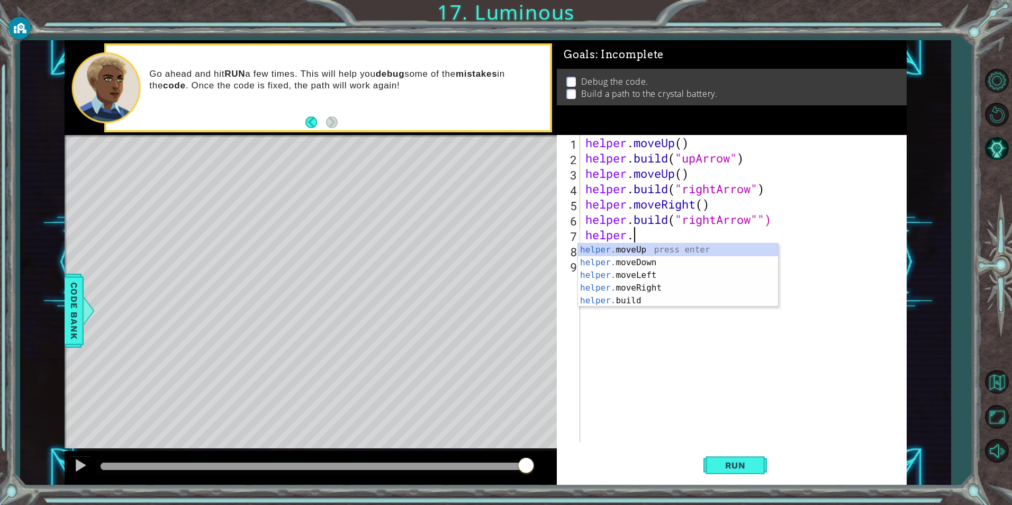
scroll to position [0, 2]
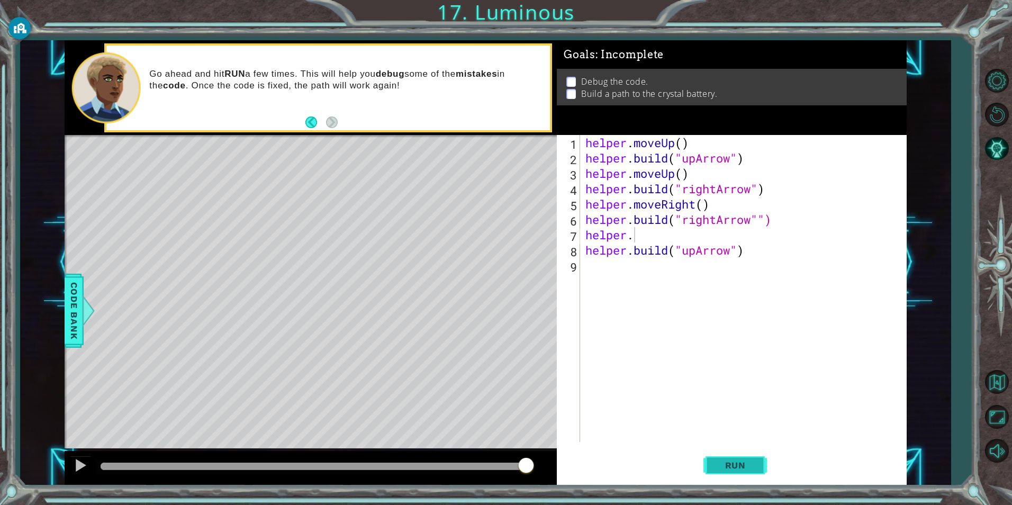
click at [738, 465] on span "Run" at bounding box center [735, 465] width 42 height 11
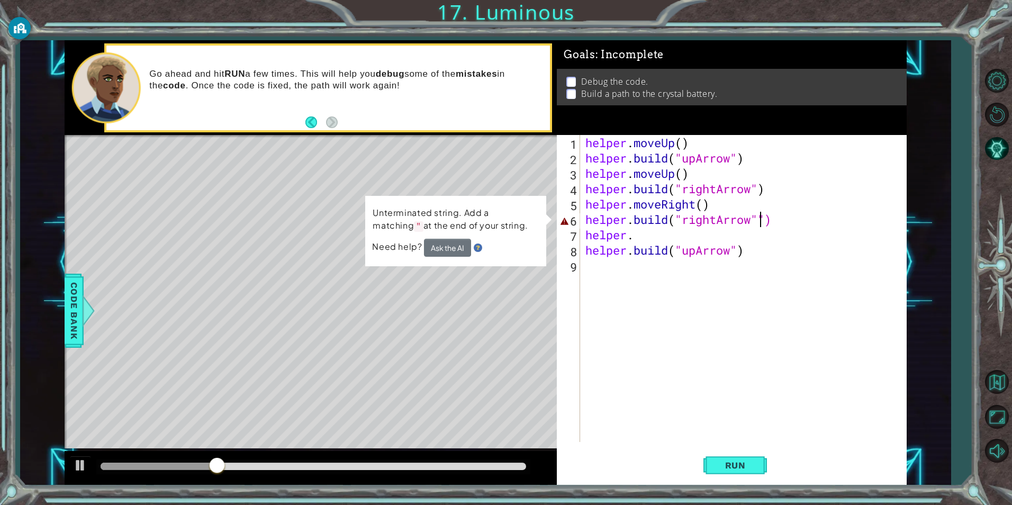
click at [759, 215] on div "helper . moveUp ( ) helper . build ( "upArrow" ) helper . moveUp ( ) helper . b…" at bounding box center [745, 304] width 325 height 338
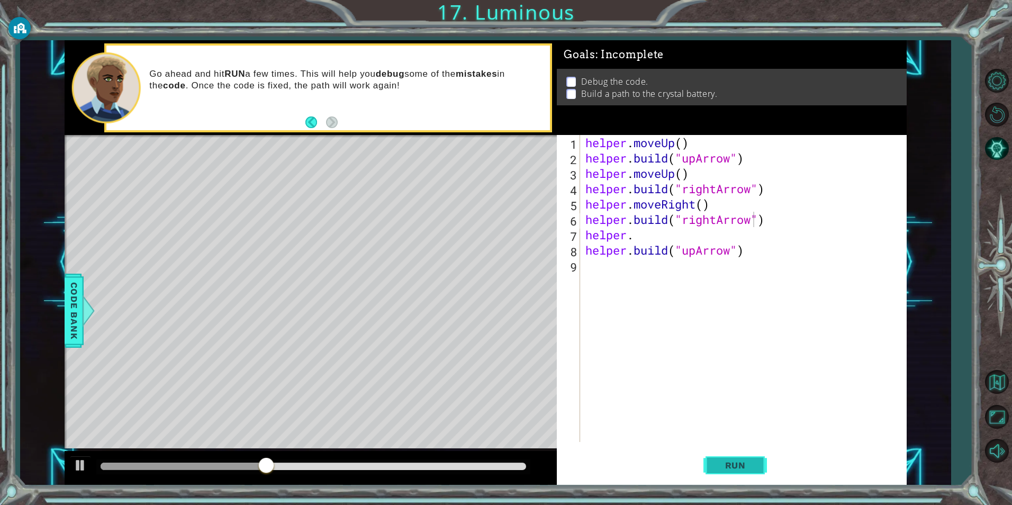
click at [759, 466] on button "Run" at bounding box center [734, 465] width 63 height 35
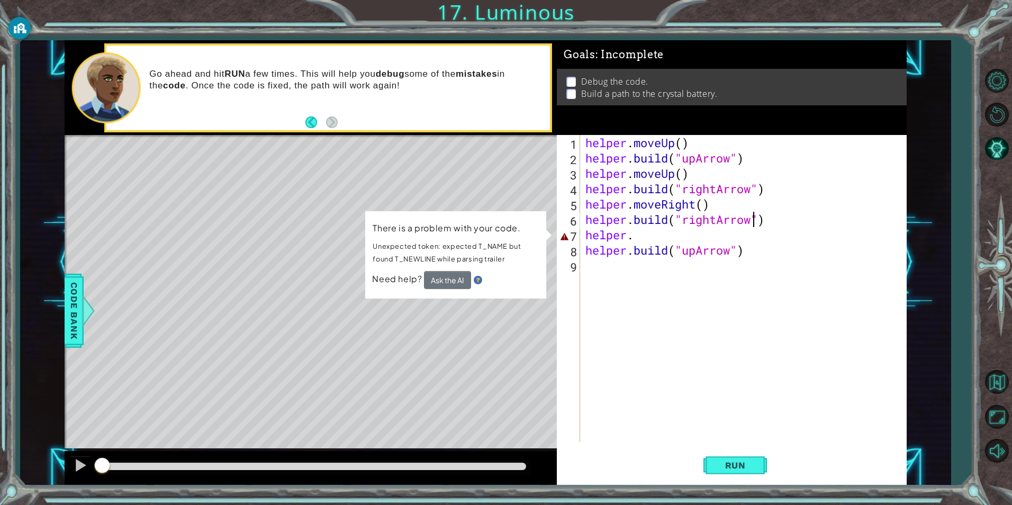
drag, startPoint x: 166, startPoint y: 468, endPoint x: 13, endPoint y: 375, distance: 179.5
click at [14, 376] on div "1 ההההההההההההההההההההההההההההההההההההההההההההההההההההההההההההההההההההההההההההה…" at bounding box center [506, 252] width 1012 height 505
click at [78, 469] on div at bounding box center [81, 465] width 14 height 14
drag, startPoint x: 140, startPoint y: 464, endPoint x: 99, endPoint y: 469, distance: 40.5
click at [99, 469] on div at bounding box center [102, 466] width 19 height 19
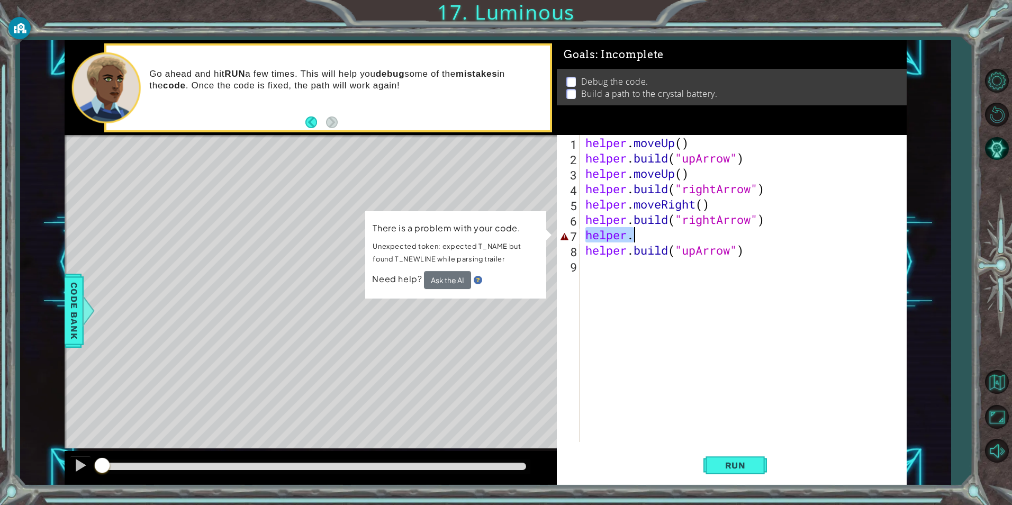
drag, startPoint x: 590, startPoint y: 237, endPoint x: 644, endPoint y: 229, distance: 55.1
click at [644, 229] on div "helper . moveUp ( ) helper . build ( "upArrow" ) helper . moveUp ( ) helper . b…" at bounding box center [745, 304] width 325 height 338
type textarea "helper."
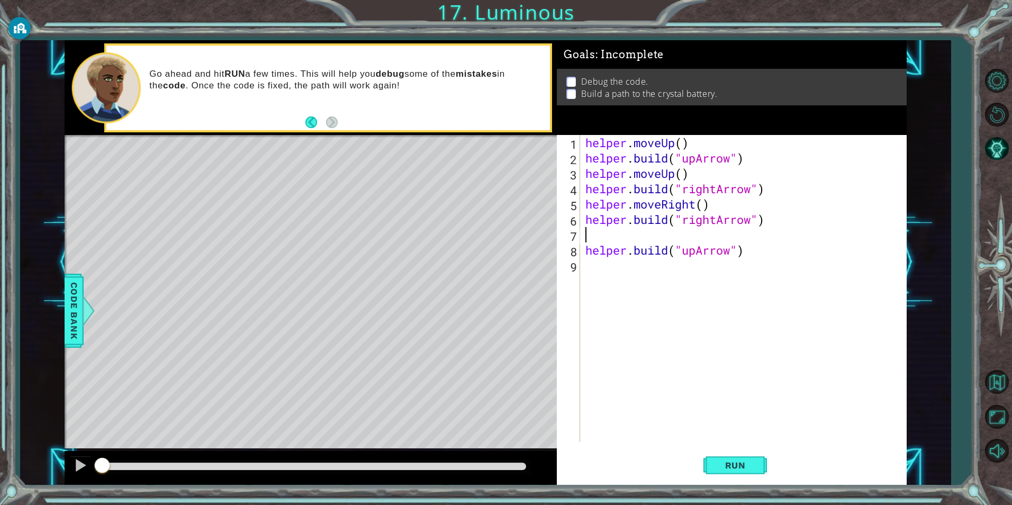
scroll to position [0, 0]
click at [736, 469] on span "Run" at bounding box center [735, 465] width 42 height 11
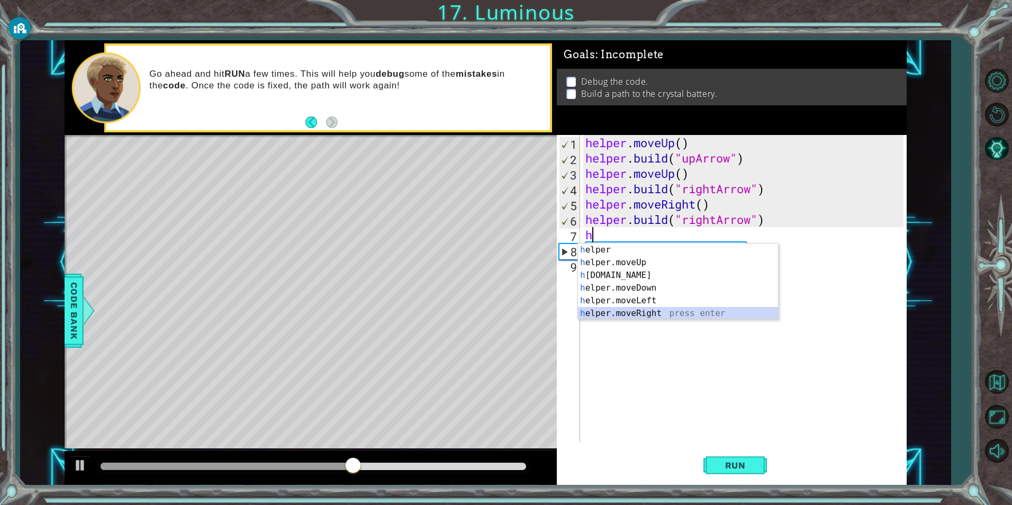
click at [658, 310] on div "h elper press enter h elper.moveUp press enter h [DOMAIN_NAME] press enter h el…" at bounding box center [678, 294] width 200 height 102
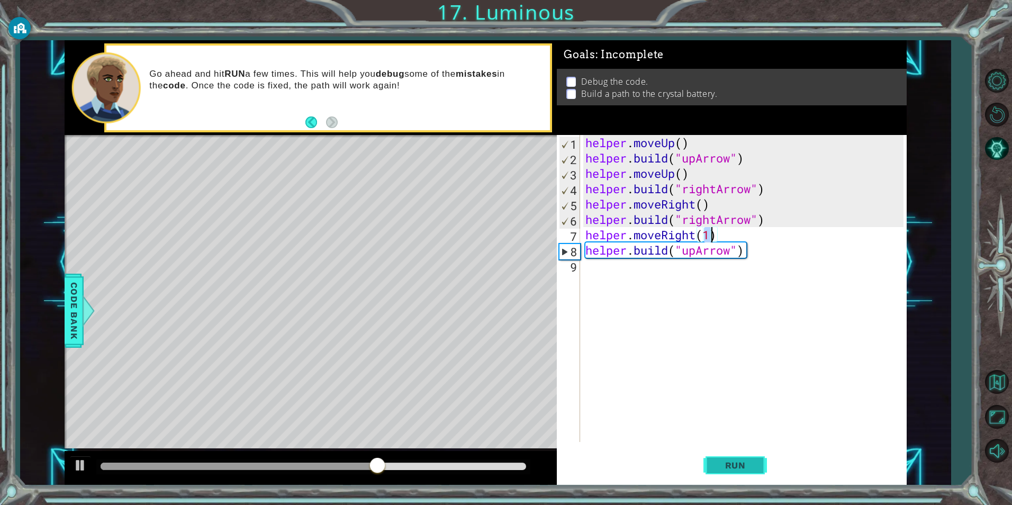
type textarea "helper.moveRight(1)"
click at [733, 469] on span "Run" at bounding box center [735, 465] width 42 height 11
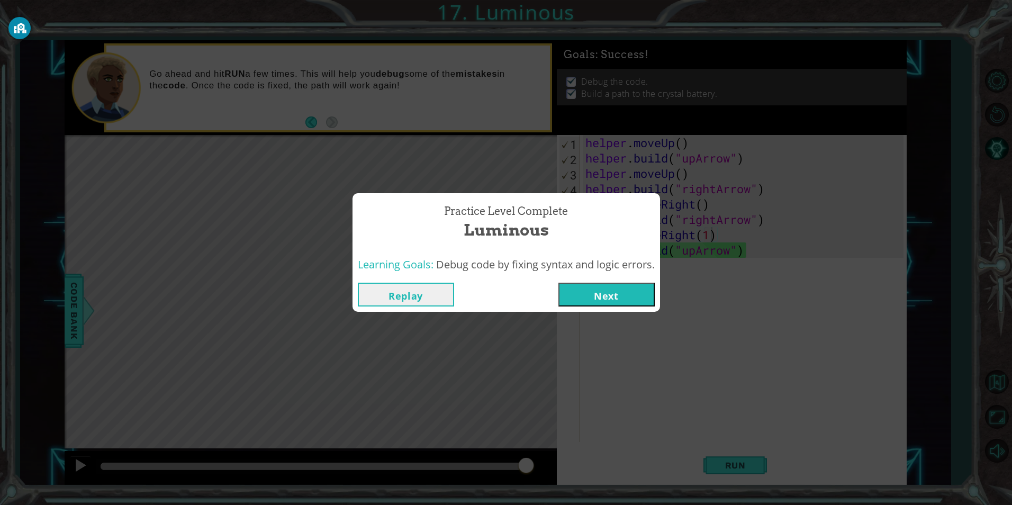
click at [622, 296] on button "Next" at bounding box center [606, 295] width 96 height 24
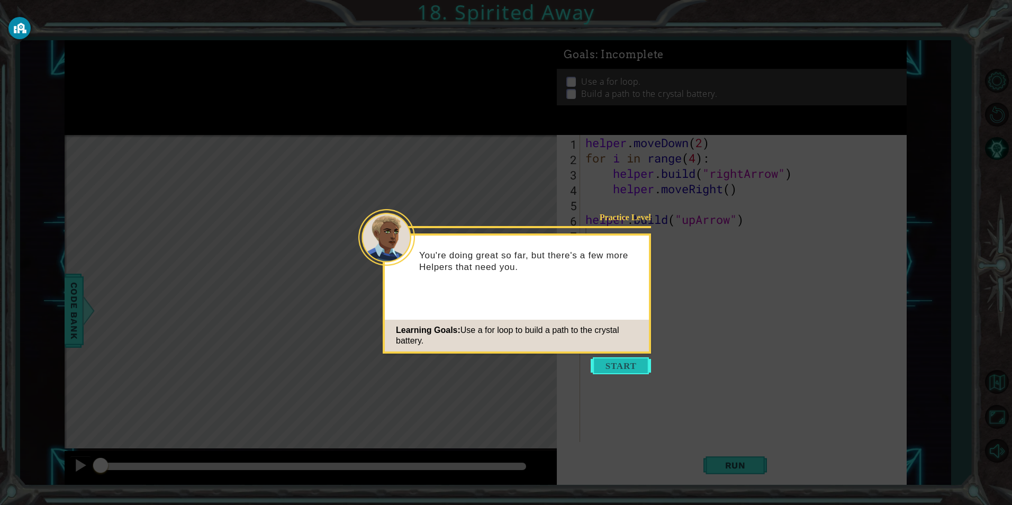
click at [619, 363] on button "Start" at bounding box center [620, 365] width 60 height 17
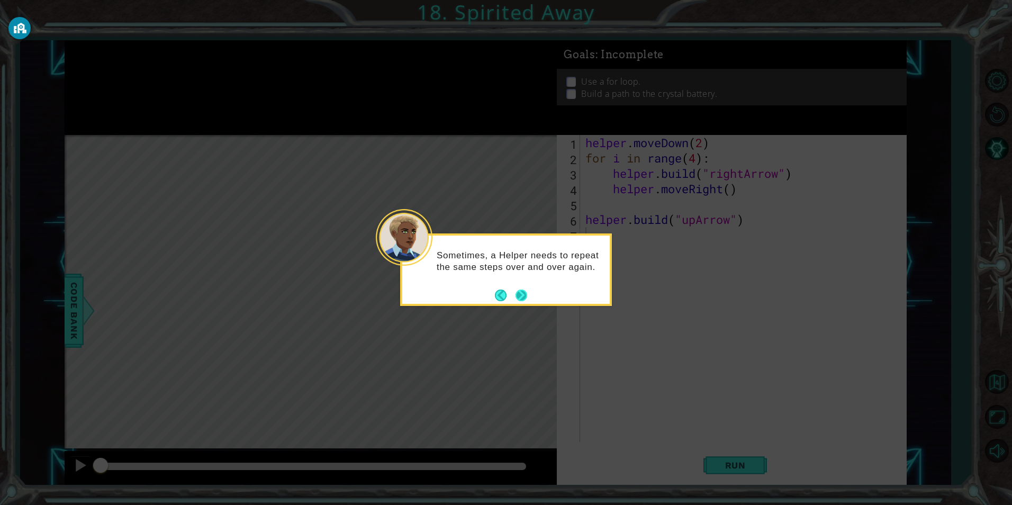
click at [520, 294] on button "Next" at bounding box center [521, 295] width 12 height 12
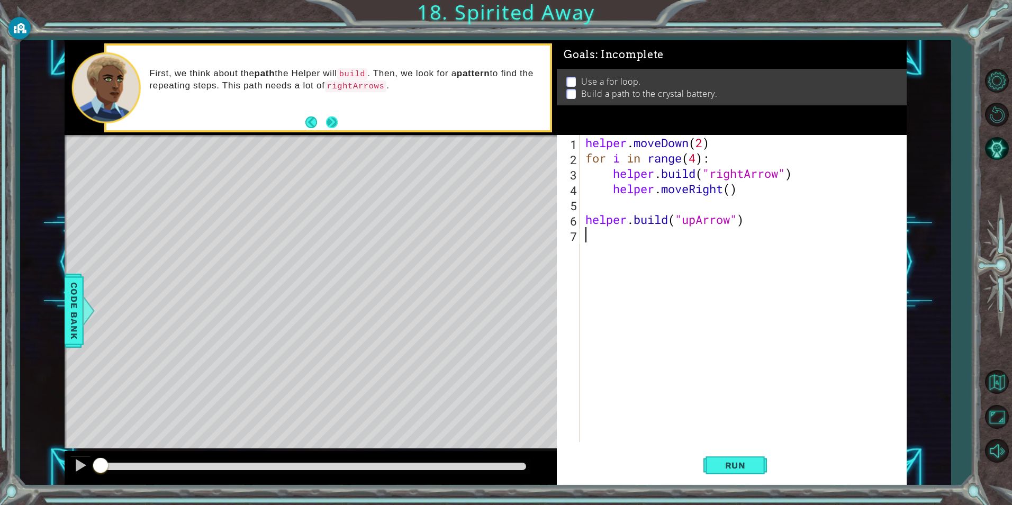
click at [331, 120] on button "Next" at bounding box center [332, 122] width 12 height 12
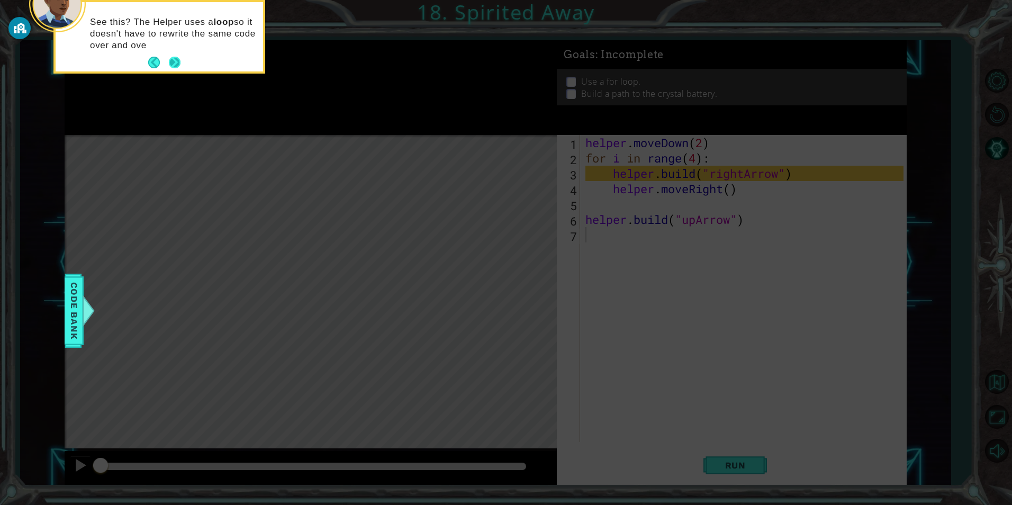
click at [179, 62] on button "Next" at bounding box center [175, 63] width 12 height 12
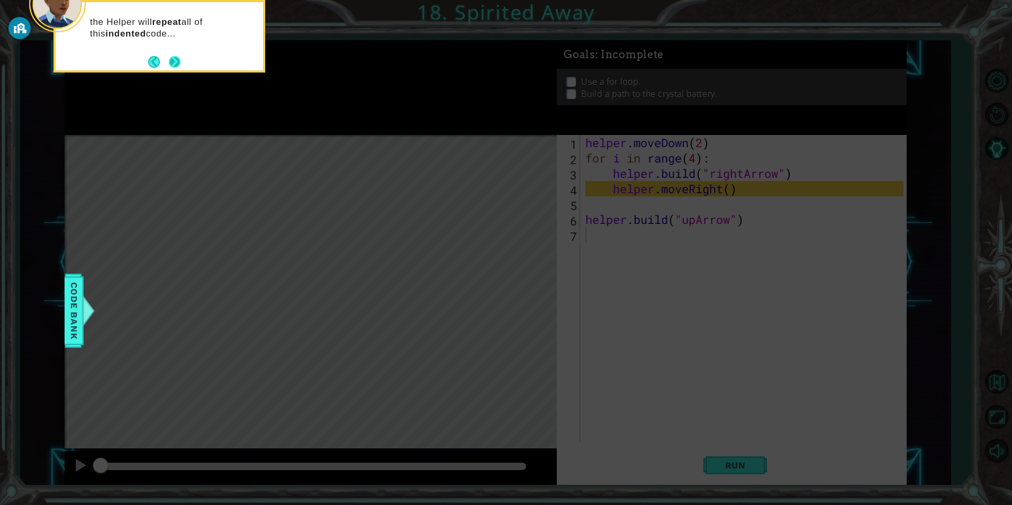
click at [177, 68] on button "Next" at bounding box center [175, 62] width 14 height 14
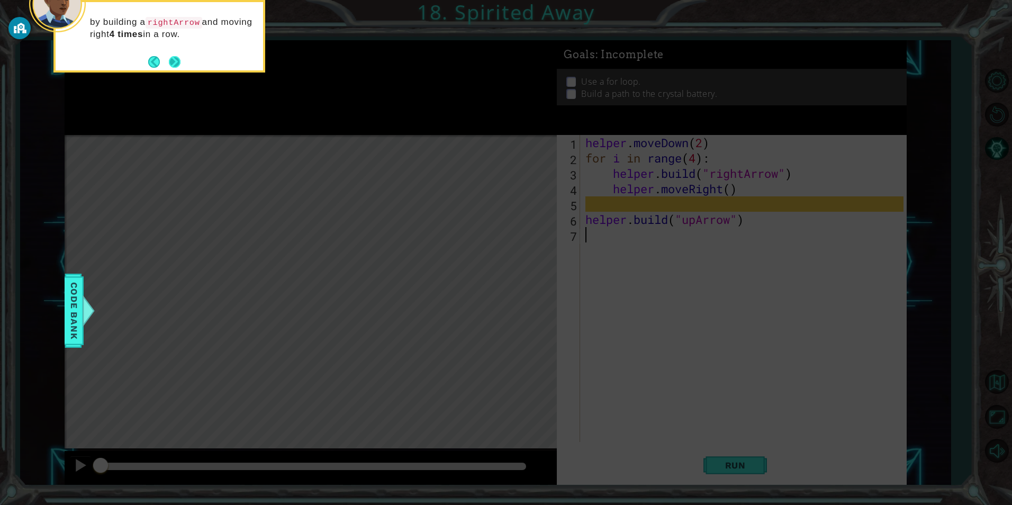
click at [172, 60] on button "Next" at bounding box center [174, 62] width 12 height 12
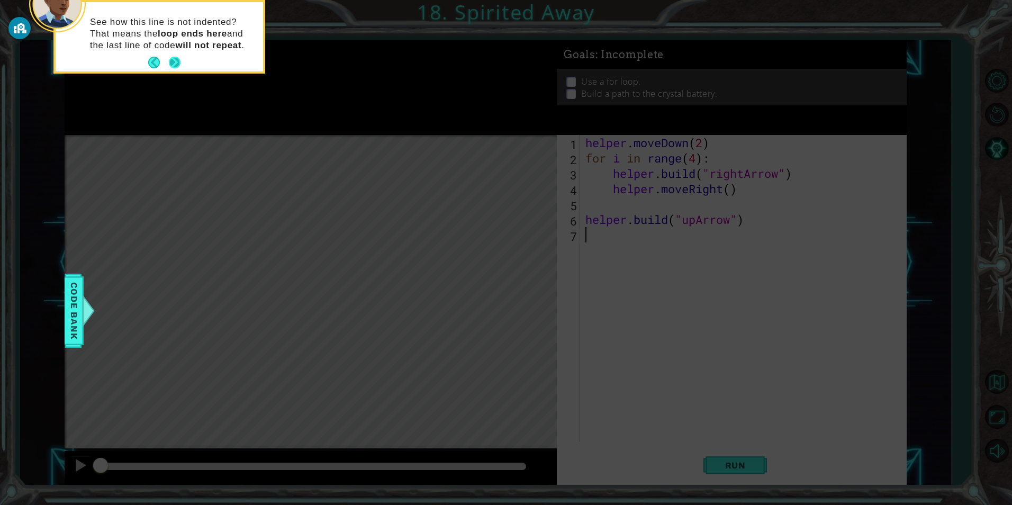
click at [175, 60] on button "Next" at bounding box center [174, 62] width 13 height 13
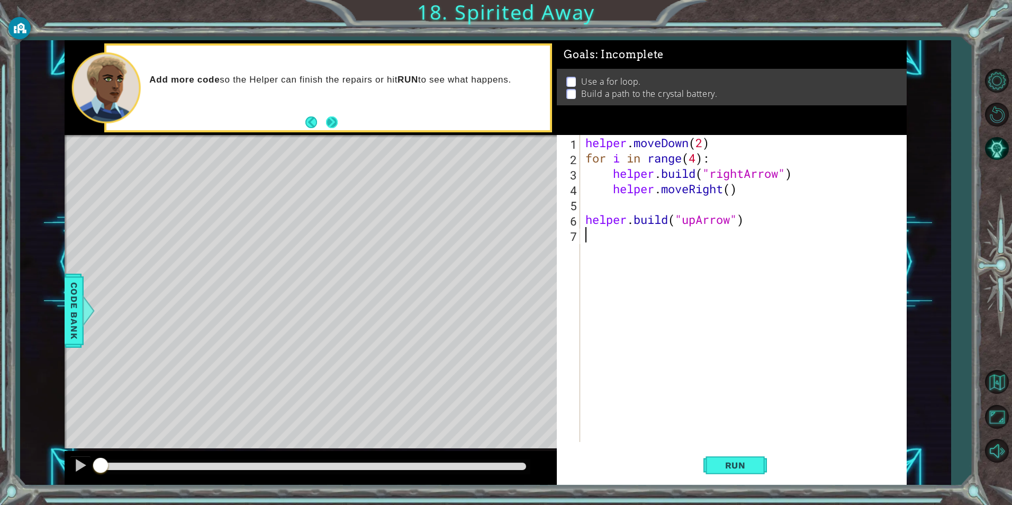
click at [334, 121] on button "Next" at bounding box center [331, 122] width 17 height 17
